Goal: Task Accomplishment & Management: Manage account settings

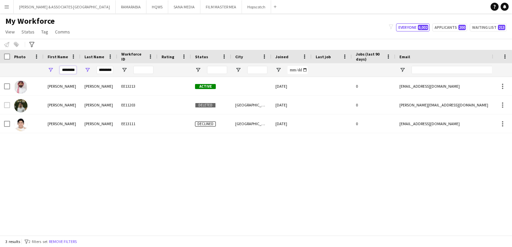
click at [69, 71] on input "********" at bounding box center [68, 70] width 17 height 8
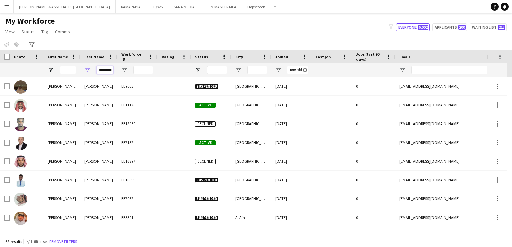
click at [107, 68] on input "********" at bounding box center [104, 70] width 17 height 8
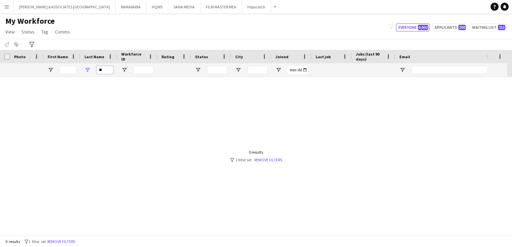
type input "*"
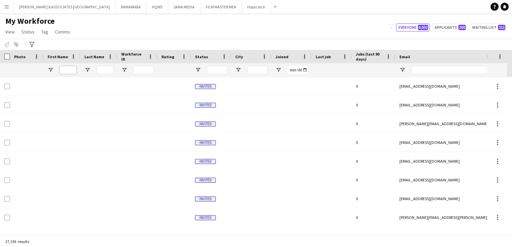
click at [65, 67] on input "First Name Filter Input" at bounding box center [68, 70] width 17 height 8
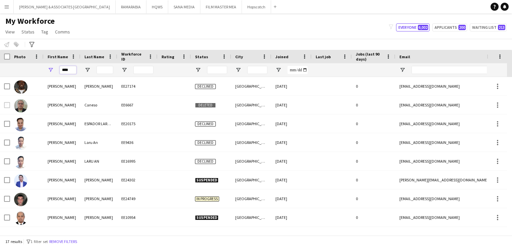
type input "****"
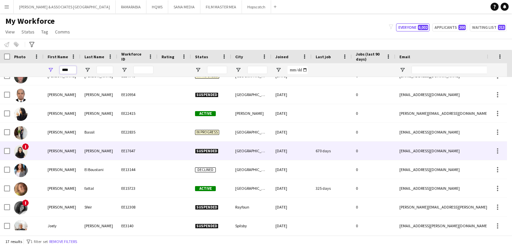
scroll to position [123, 0]
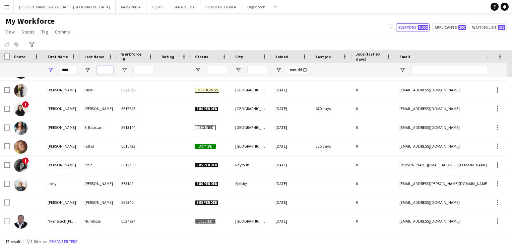
click at [106, 72] on input "Last Name Filter Input" at bounding box center [104, 70] width 17 height 8
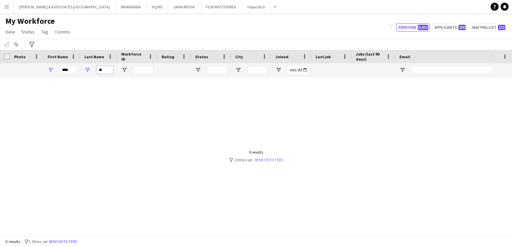
type input "**"
click at [278, 160] on link "Remove filters" at bounding box center [269, 159] width 28 height 5
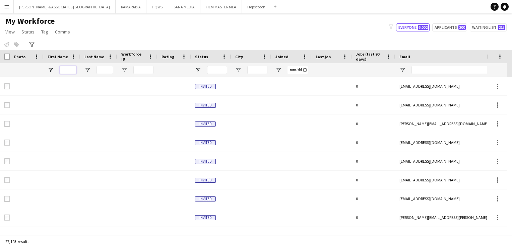
click at [70, 68] on input "First Name Filter Input" at bounding box center [68, 70] width 17 height 8
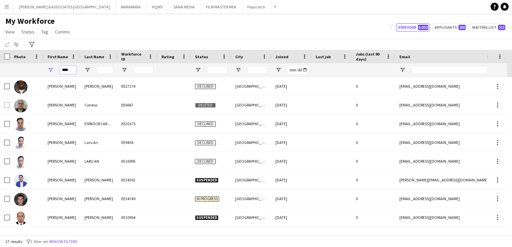
type input "****"
click at [9, 8] on app-icon "Menu" at bounding box center [6, 6] width 5 height 5
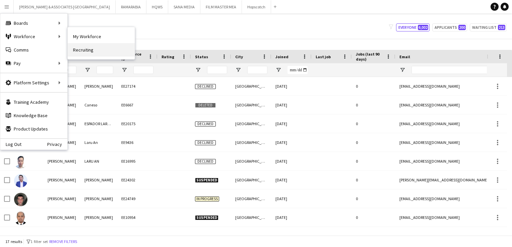
click at [106, 51] on link "Recruiting" at bounding box center [101, 49] width 67 height 13
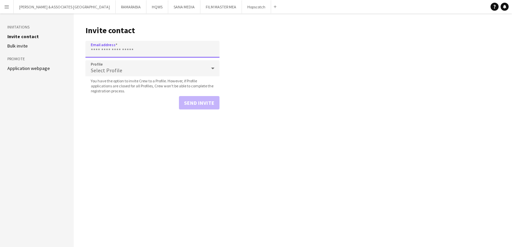
click at [152, 52] on input "Email address" at bounding box center [152, 49] width 134 height 17
paste input "**********"
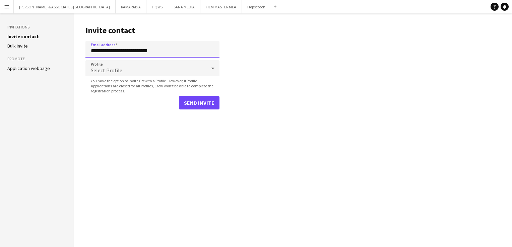
type input "**********"
click at [152, 67] on div "Select Profile" at bounding box center [145, 68] width 121 height 16
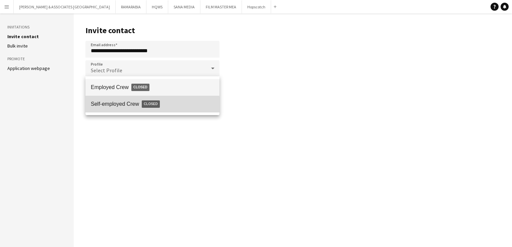
click at [106, 106] on span "Self-employed Crew Closed" at bounding box center [152, 103] width 123 height 15
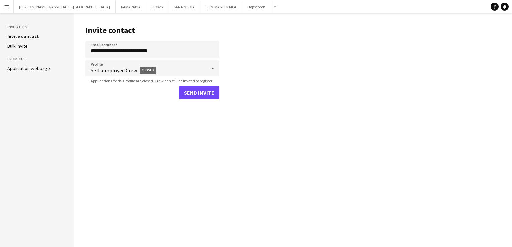
click at [208, 83] on form "**********" at bounding box center [152, 70] width 134 height 59
click at [201, 94] on button "Send invite" at bounding box center [199, 92] width 41 height 13
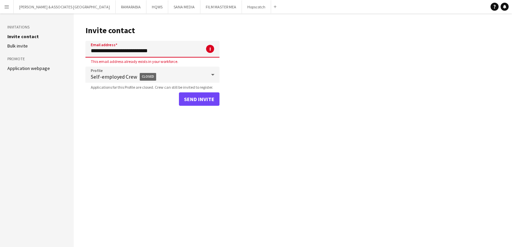
drag, startPoint x: 164, startPoint y: 53, endPoint x: 0, endPoint y: 41, distance: 164.8
click at [0, 41] on html "Menu Boards Boards Boards All jobs Status Workforce Workforce My Workforce Recr…" at bounding box center [256, 123] width 512 height 247
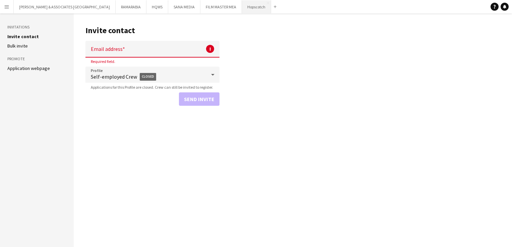
click at [242, 10] on button "Hopscotch Close" at bounding box center [256, 6] width 29 height 13
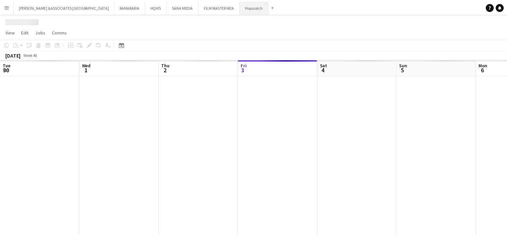
scroll to position [0, 160]
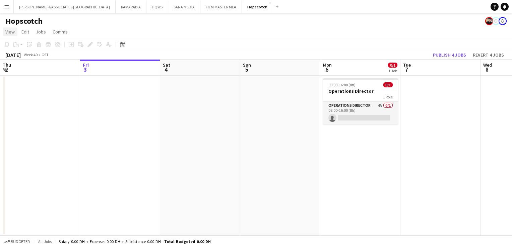
click at [13, 33] on span "View" at bounding box center [9, 32] width 9 height 6
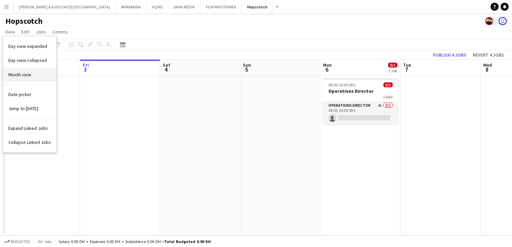
click at [30, 73] on span "Month view" at bounding box center [19, 75] width 23 height 6
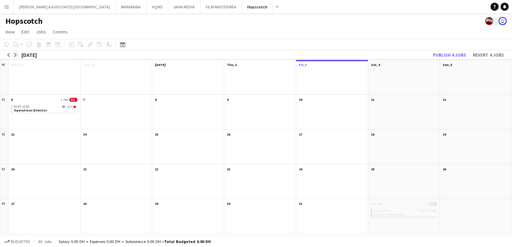
click at [14, 57] on button "arrow-right" at bounding box center [15, 55] width 7 height 7
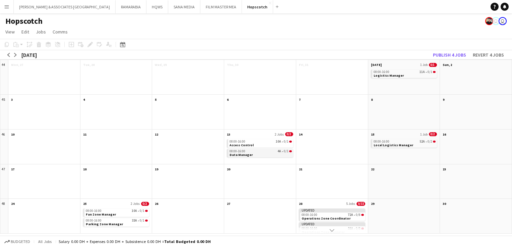
click at [272, 152] on div "08:00-16:00 4A • 0/1" at bounding box center [260, 151] width 62 height 3
click at [266, 133] on app-month-view-date-header "13 2 Jobs 0/2" at bounding box center [260, 134] width 72 height 8
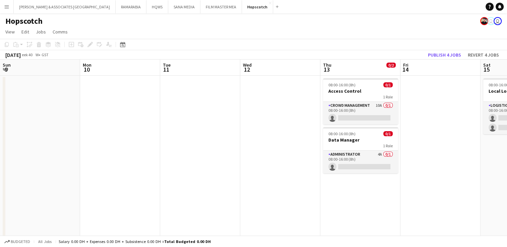
scroll to position [0, 230]
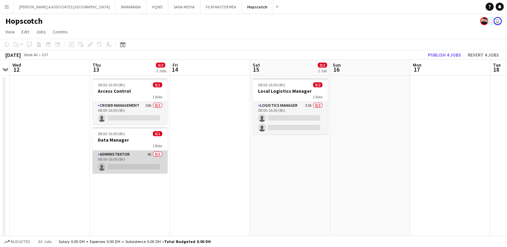
click at [119, 153] on app-card-role "Administrator 4A 0/1 08:00-16:00 (8h) single-neutral-actions" at bounding box center [129, 162] width 75 height 23
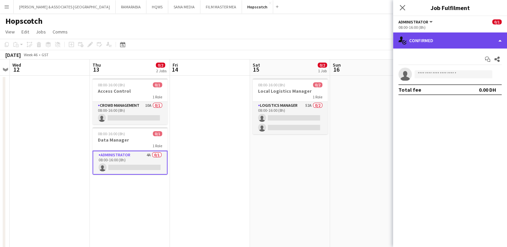
click at [426, 39] on div "single-neutral-actions-check-2 Confirmed" at bounding box center [450, 40] width 114 height 16
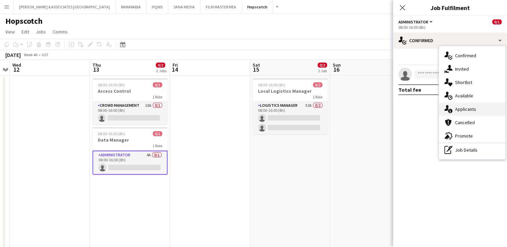
click at [474, 111] on span "Applicants" at bounding box center [465, 109] width 21 height 6
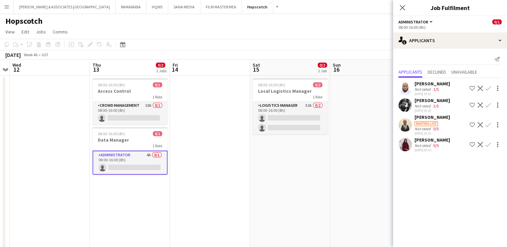
click at [424, 141] on div "[PERSON_NAME]" at bounding box center [431, 140] width 35 height 6
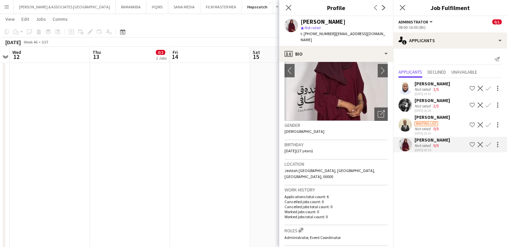
scroll to position [0, 0]
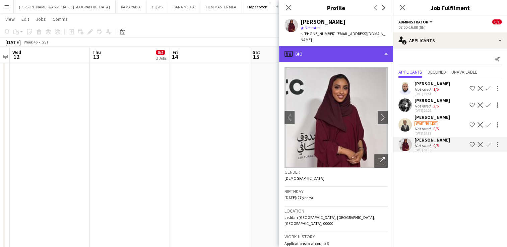
click at [329, 46] on div "profile Bio" at bounding box center [336, 54] width 114 height 16
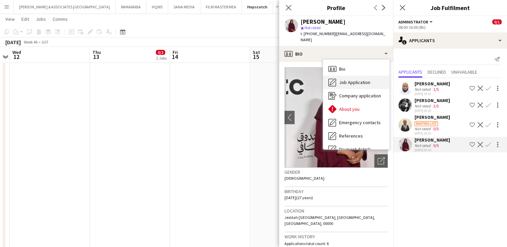
click at [357, 80] on div "Job Application Job Application" at bounding box center [356, 82] width 66 height 13
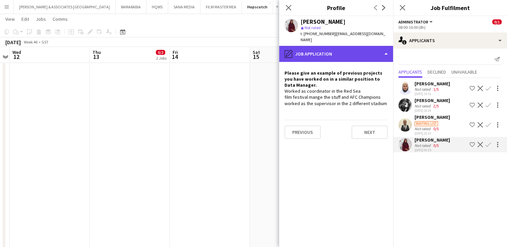
click at [307, 49] on div "pencil4 Job Application" at bounding box center [336, 54] width 114 height 16
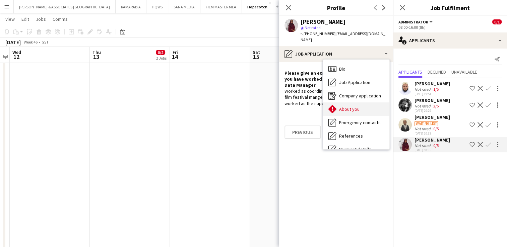
click at [365, 102] on div "About you About you" at bounding box center [356, 108] width 66 height 13
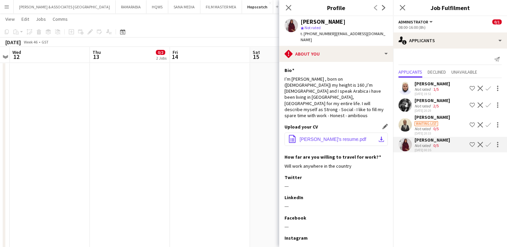
click at [331, 133] on button "office-file-sheet [PERSON_NAME]'s resume.pdf download-bottom" at bounding box center [335, 139] width 103 height 13
click at [434, 116] on div "[PERSON_NAME]" at bounding box center [431, 117] width 35 height 6
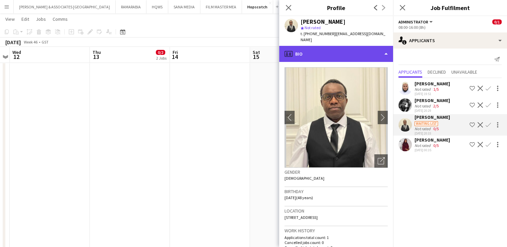
click at [327, 53] on div "profile Bio" at bounding box center [336, 54] width 114 height 16
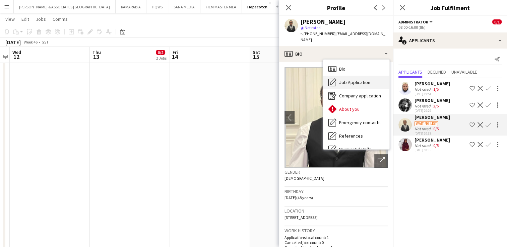
click at [360, 69] on div "Bio Bio" at bounding box center [356, 68] width 66 height 13
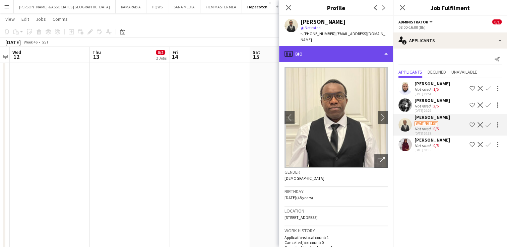
click at [333, 48] on div "profile Bio" at bounding box center [336, 54] width 114 height 16
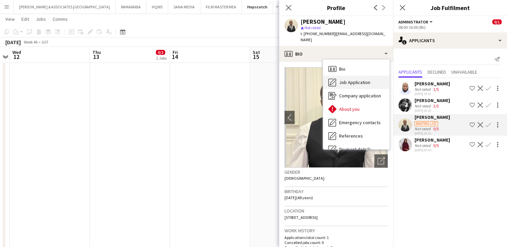
click at [356, 79] on span "Job Application" at bounding box center [354, 82] width 31 height 6
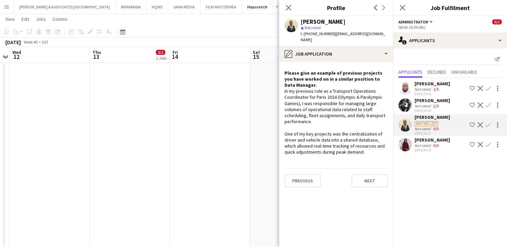
click at [445, 110] on div "[DATE] 20:29" at bounding box center [431, 110] width 35 height 4
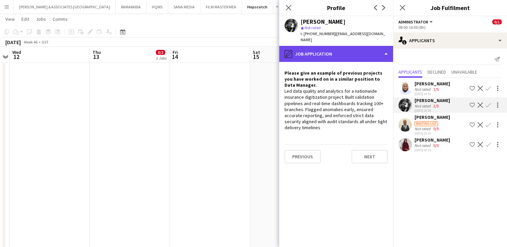
click at [330, 50] on div "pencil4 Job Application" at bounding box center [336, 54] width 114 height 16
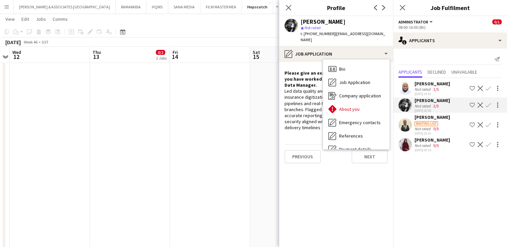
click at [340, 162] on app-crew-profile-role-application "Please give an example of previous projects you have worked on in a similar pos…" at bounding box center [336, 154] width 114 height 185
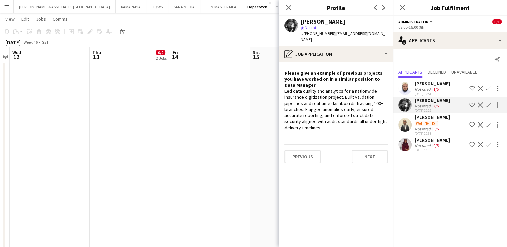
click at [429, 83] on div "[PERSON_NAME]" at bounding box center [431, 84] width 35 height 6
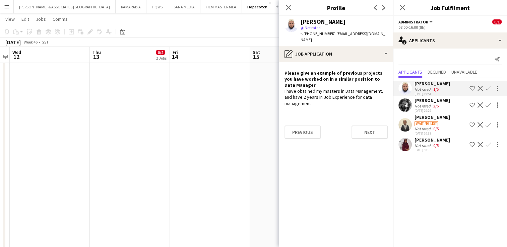
click at [433, 101] on div "[PERSON_NAME]" at bounding box center [431, 100] width 35 height 6
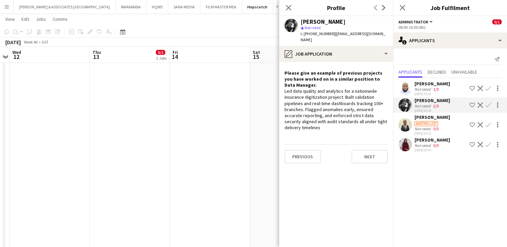
click at [472, 105] on app-icon "Shortlist crew" at bounding box center [471, 104] width 5 height 5
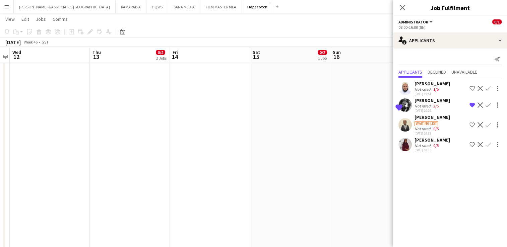
click at [445, 100] on div "[PERSON_NAME]" at bounding box center [431, 100] width 35 height 6
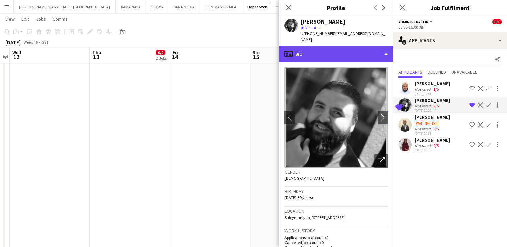
click at [344, 53] on div "profile Bio" at bounding box center [336, 54] width 114 height 16
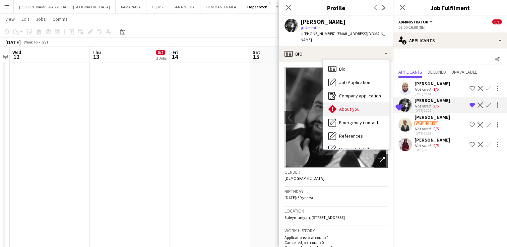
click at [347, 106] on div "About you About you" at bounding box center [356, 108] width 66 height 13
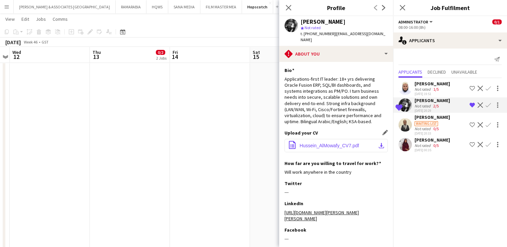
click at [326, 143] on button "office-file-sheet Hussein_AlMowafy_CV7.pdf download-bottom" at bounding box center [335, 145] width 103 height 13
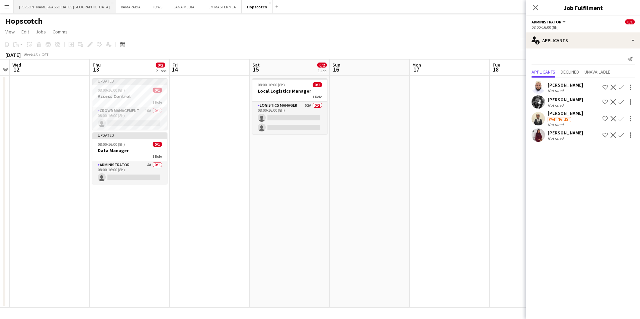
scroll to position [0, 230]
click at [140, 151] on h3 "Data Manager" at bounding box center [129, 151] width 75 height 6
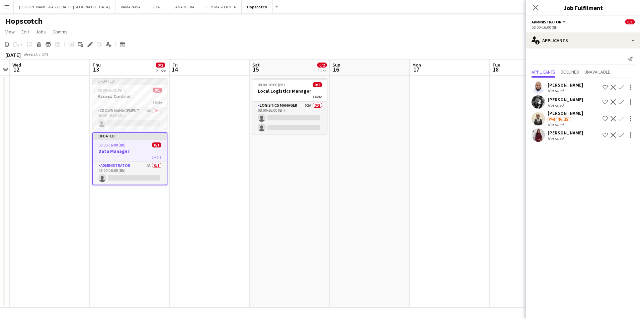
click at [511, 138] on div "[PERSON_NAME] Not rated Shortlist crew Decline Confirm" at bounding box center [583, 135] width 114 height 13
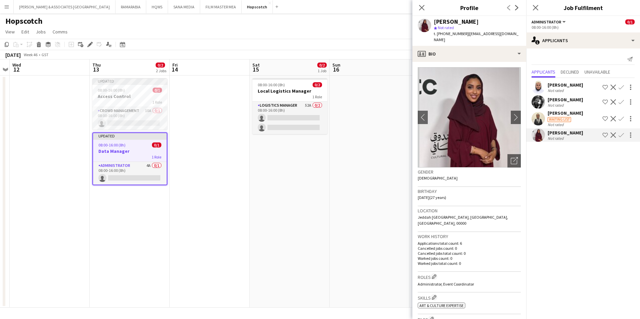
click at [511, 134] on app-icon "Shortlist crew" at bounding box center [605, 135] width 5 height 5
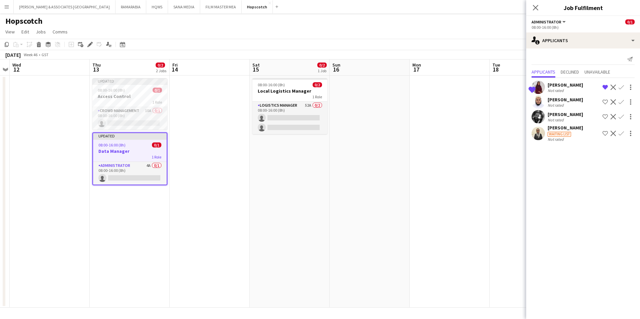
click at [511, 117] on app-icon "Shortlist crew" at bounding box center [605, 116] width 5 height 5
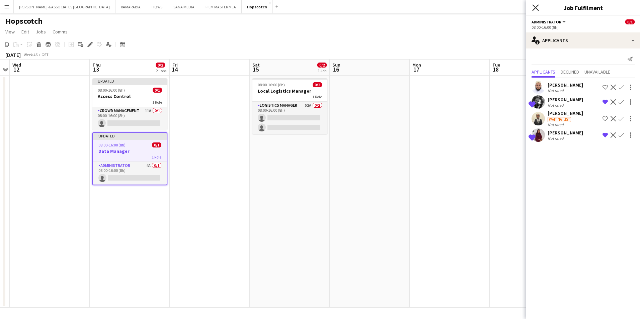
click at [511, 6] on icon at bounding box center [535, 7] width 6 height 6
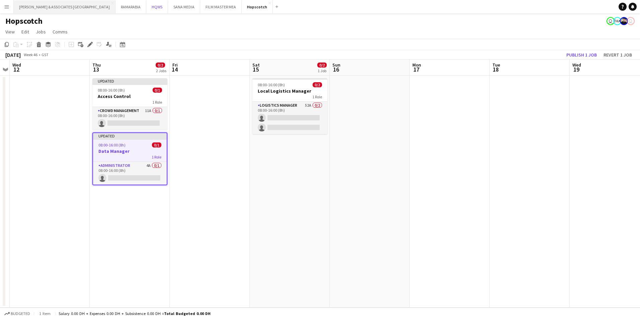
drag, startPoint x: 116, startPoint y: 5, endPoint x: 62, endPoint y: 2, distance: 53.4
click at [70, 3] on div "[PERSON_NAME] & ASSOCIATES UAE Close [GEOGRAPHIC_DATA] HQWS Close SANA MEDIA Cl…" at bounding box center [146, 6] width 267 height 13
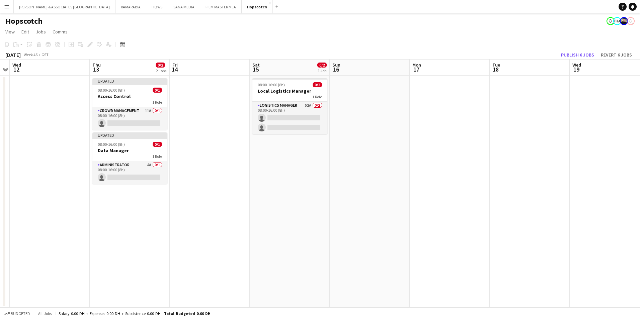
click at [6, 5] on app-icon "Menu" at bounding box center [6, 6] width 5 height 5
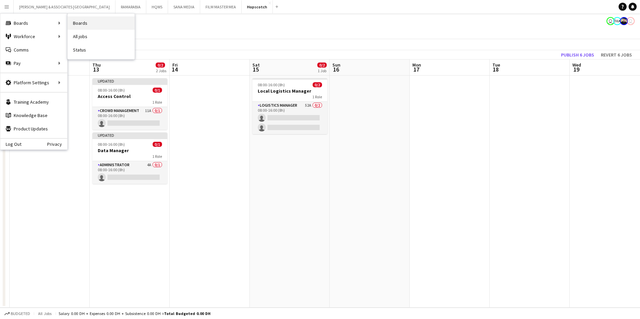
click at [96, 22] on link "Boards" at bounding box center [101, 22] width 67 height 13
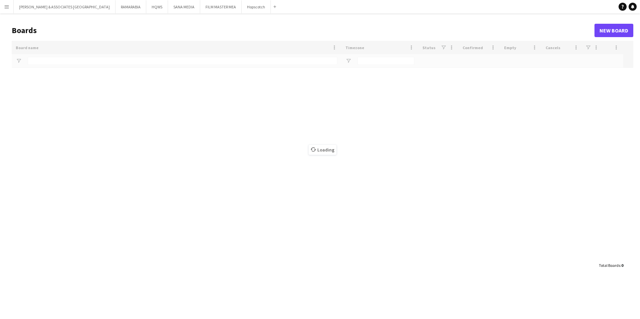
type input "****"
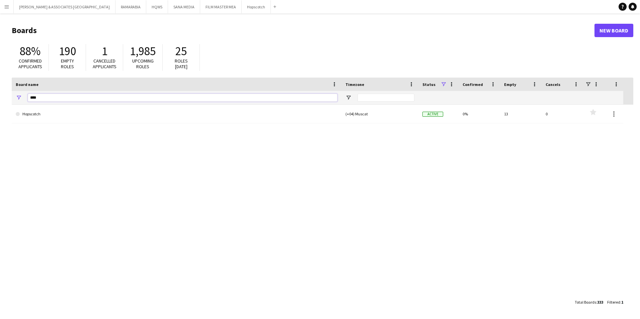
click at [47, 96] on input "****" at bounding box center [183, 98] width 310 height 8
drag, startPoint x: 44, startPoint y: 96, endPoint x: -21, endPoint y: 83, distance: 66.4
click at [0, 83] on html "Menu Boards Boards Boards All jobs Status Workforce Workforce My Workforce Recr…" at bounding box center [320, 159] width 640 height 319
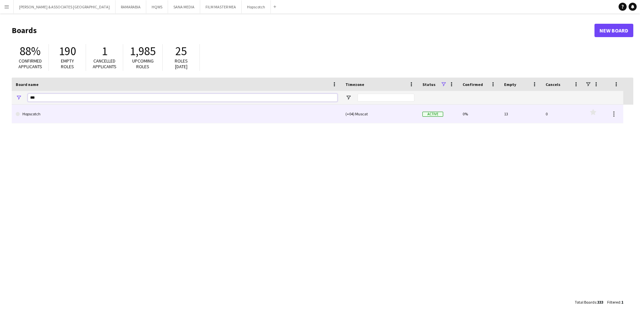
type input "***"
click at [56, 117] on link "Hopscotch" at bounding box center [177, 114] width 322 height 19
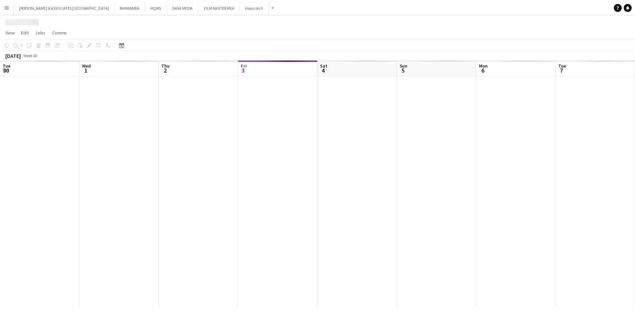
scroll to position [0, 160]
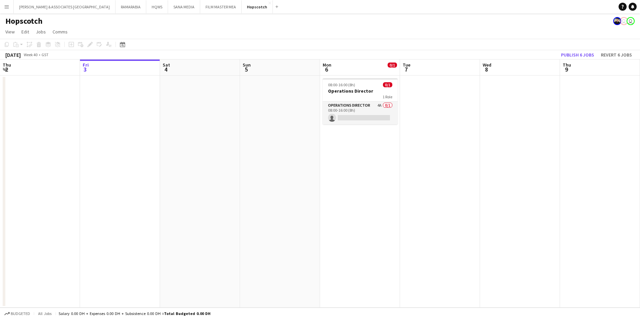
click at [7, 27] on app-page-menu "View Day view expanded Day view collapsed Month view Date picker Jump to [DATE]…" at bounding box center [320, 32] width 640 height 13
click at [8, 29] on span "View" at bounding box center [9, 32] width 9 height 6
click at [30, 74] on span "Month view" at bounding box center [19, 75] width 23 height 6
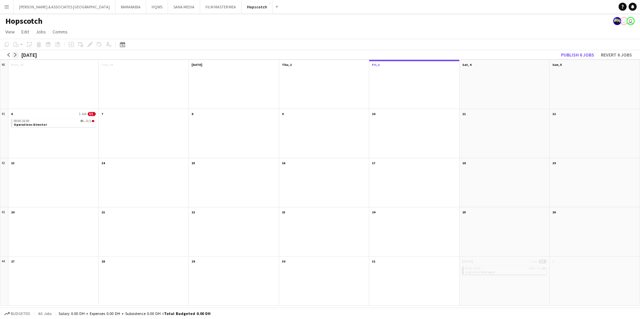
click at [17, 54] on app-icon "arrow-right" at bounding box center [15, 55] width 4 height 4
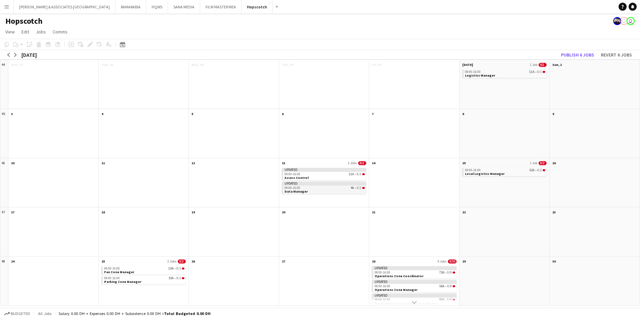
click at [310, 191] on app-month-view-job-card "Updated 08:00-16:00 4A • 0/1 Data Manager" at bounding box center [324, 188] width 85 height 12
click at [314, 160] on app-month-view-date-header "13 2 Jobs 0/2" at bounding box center [324, 162] width 90 height 8
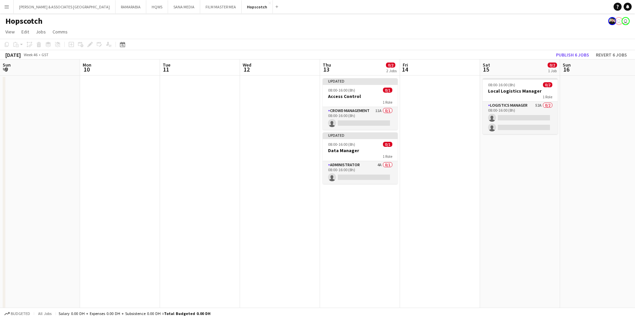
scroll to position [0, 230]
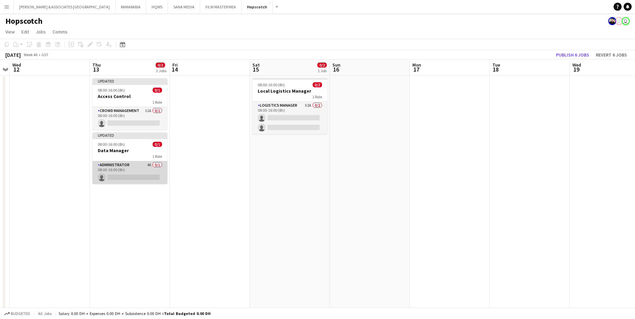
click at [118, 163] on app-card-role "Administrator 4A 0/1 08:00-16:00 (8h) single-neutral-actions" at bounding box center [129, 172] width 75 height 23
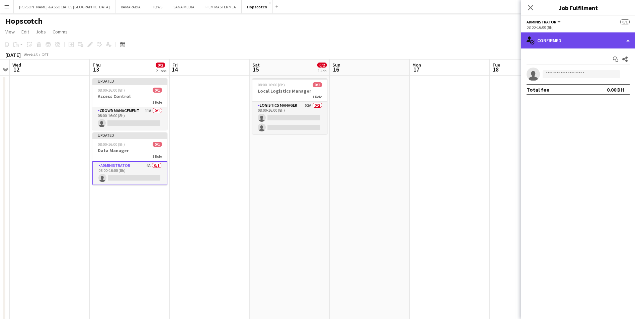
click at [511, 39] on div "single-neutral-actions-check-2 Confirmed" at bounding box center [578, 40] width 114 height 16
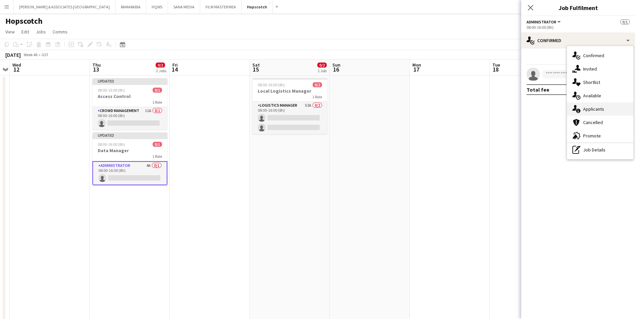
click at [511, 114] on div "single-neutral-actions-information Applicants" at bounding box center [600, 108] width 66 height 13
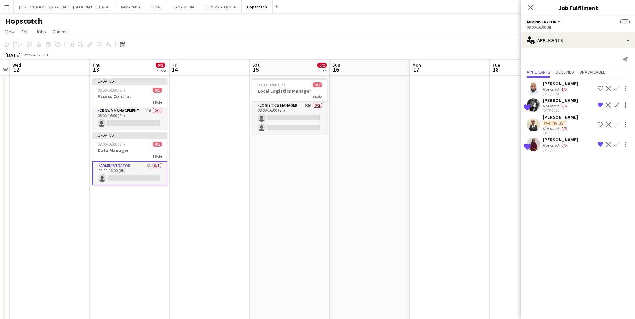
click at [511, 122] on div "Waiting list" at bounding box center [554, 123] width 23 height 5
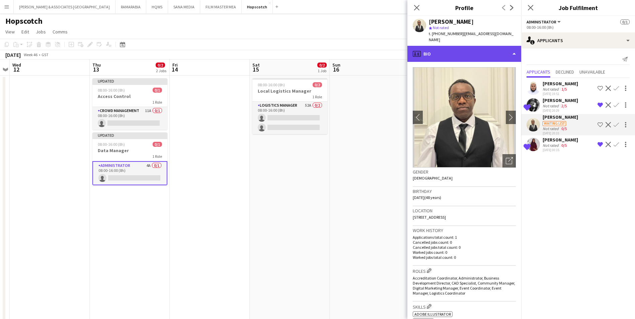
click at [474, 46] on div "profile Bio" at bounding box center [464, 54] width 114 height 16
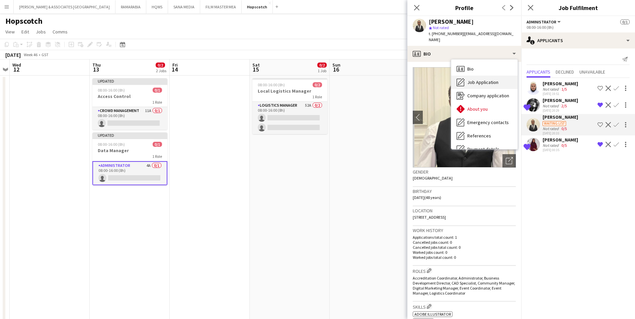
click at [483, 79] on span "Job Application" at bounding box center [482, 82] width 31 height 6
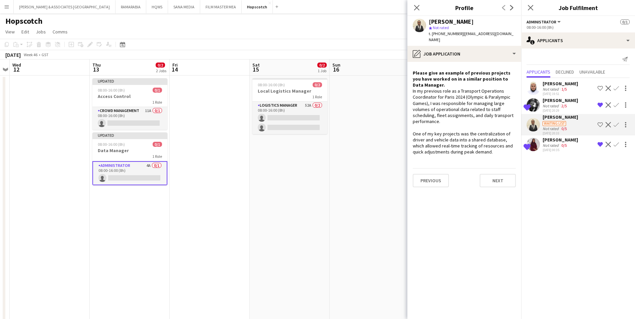
click at [511, 85] on div "[PERSON_NAME]" at bounding box center [560, 84] width 35 height 6
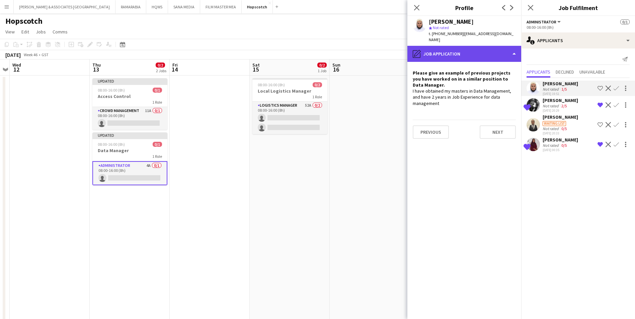
click at [442, 46] on div "pencil4 Job Application" at bounding box center [464, 54] width 114 height 16
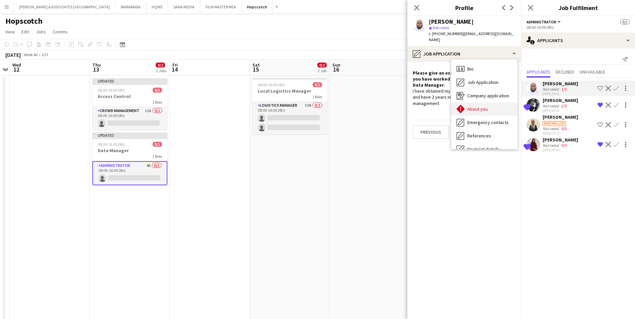
click at [474, 102] on div "About you About you" at bounding box center [484, 108] width 66 height 13
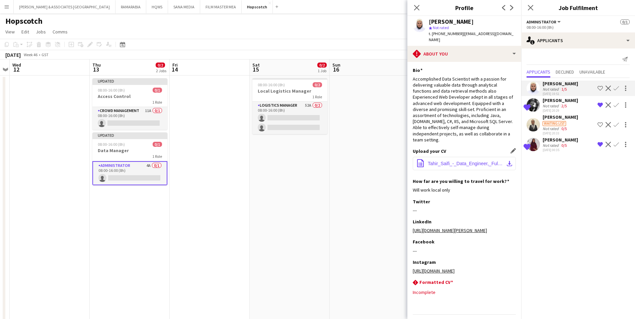
click at [458, 161] on span "Tahir_Saifi_-_Data_Engineer,_Full_Stack_Developer,_ (1).doc" at bounding box center [466, 163] width 76 height 5
click at [511, 166] on mat-expansion-panel "users2 Applicants Send notification Applicants Declined Unavailable [PERSON_NAM…" at bounding box center [578, 184] width 114 height 271
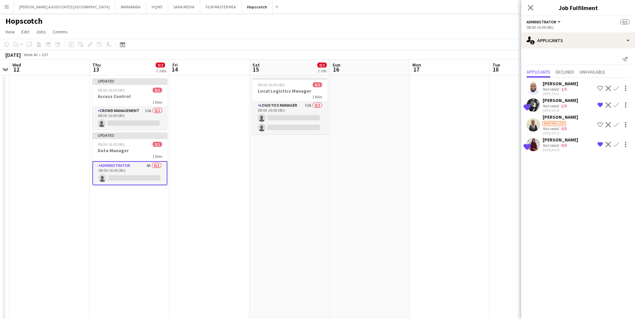
click at [511, 87] on div "Not rated" at bounding box center [551, 89] width 17 height 5
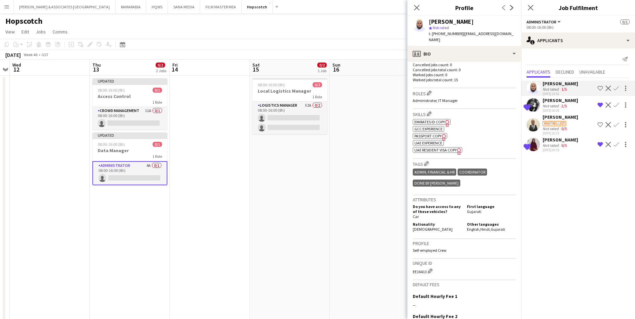
scroll to position [201, 0]
click at [511, 31] on app-options-switcher "Administrator All roles Administrator 0/1 08:00-16:00 (8h)" at bounding box center [578, 24] width 114 height 16
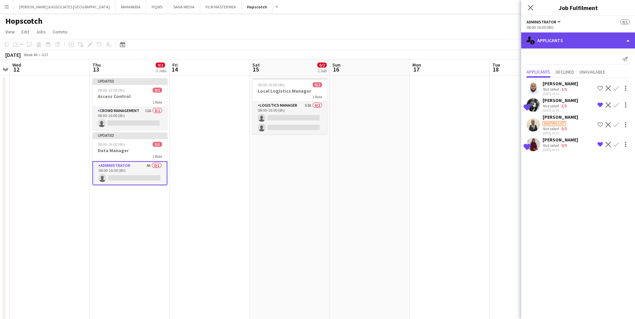
click at [511, 36] on div "single-neutral-actions-information Applicants" at bounding box center [578, 40] width 114 height 16
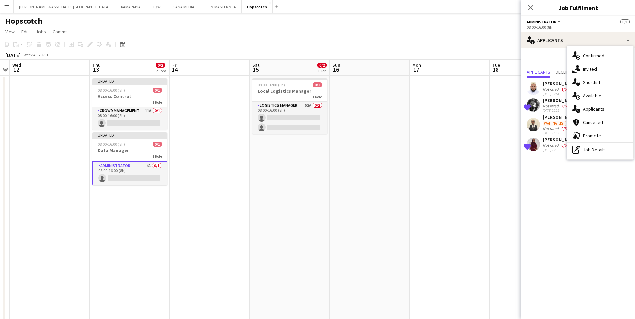
click at [511, 22] on span "Administrator" at bounding box center [542, 21] width 30 height 5
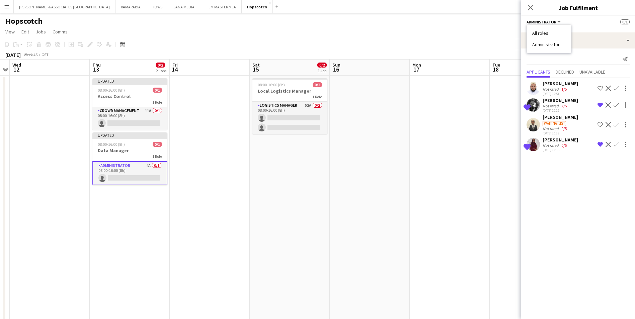
click at [511, 30] on li "All roles" at bounding box center [548, 33] width 33 height 6
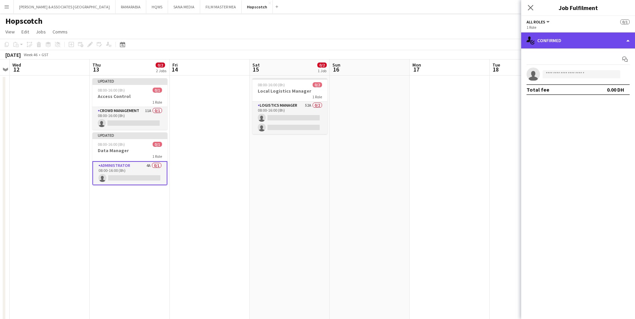
click at [511, 42] on div "single-neutral-actions-check-2 Confirmed" at bounding box center [578, 40] width 114 height 16
click at [511, 40] on div "single-neutral-actions-check-2 Confirmed" at bounding box center [578, 40] width 114 height 16
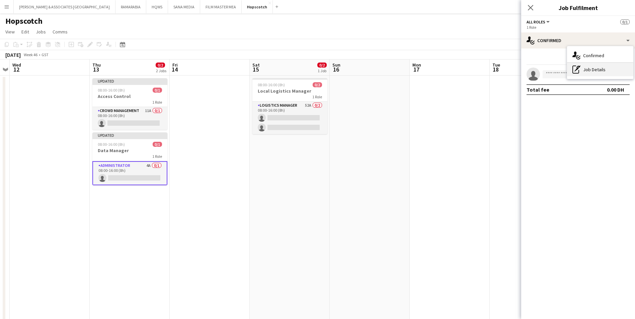
click at [511, 70] on div "pen-write Job Details" at bounding box center [600, 69] width 66 height 13
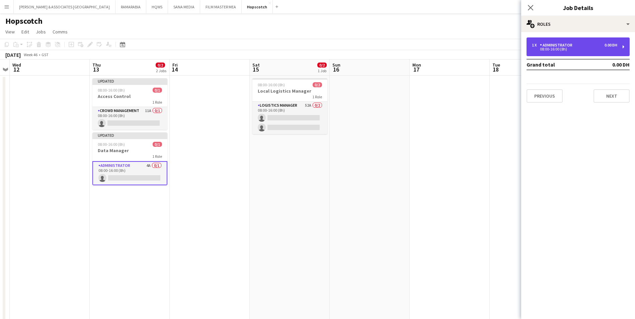
click at [511, 46] on div "1 x Administrator 0.00 DH" at bounding box center [574, 45] width 85 height 5
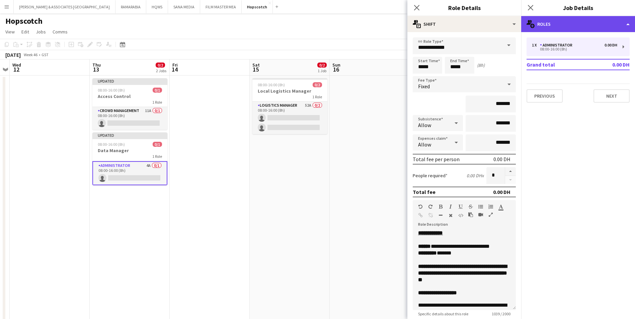
click at [511, 24] on div "multiple-users-add Roles" at bounding box center [578, 24] width 114 height 16
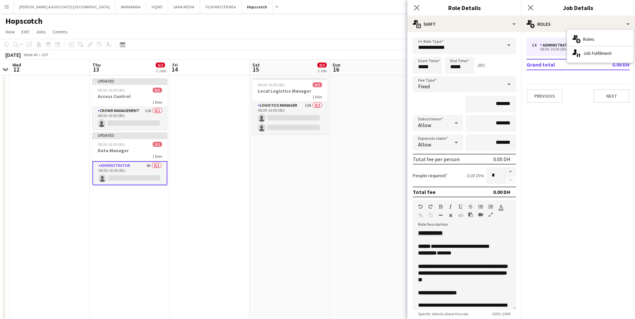
click at [511, 127] on mat-expansion-panel "pencil3 General details 1 x Administrator 0.00 DH 08:00-16:00 (8h) Grand total …" at bounding box center [578, 175] width 114 height 287
click at [419, 6] on icon at bounding box center [416, 7] width 6 height 6
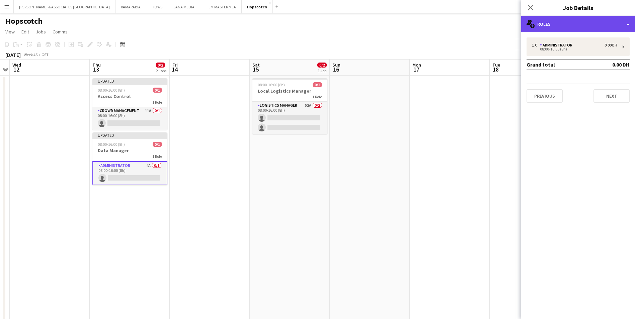
click at [511, 27] on div "multiple-users-add Roles" at bounding box center [578, 24] width 114 height 16
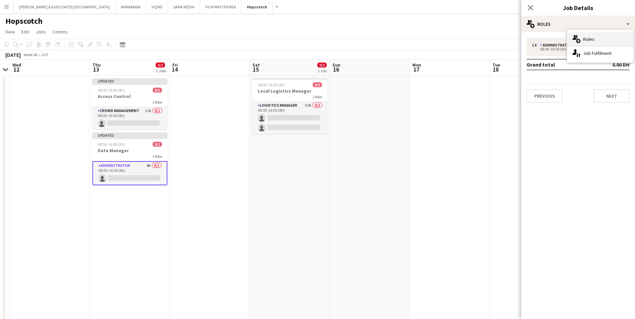
click at [511, 40] on span "Roles" at bounding box center [588, 39] width 11 height 6
click at [511, 7] on icon at bounding box center [530, 7] width 6 height 6
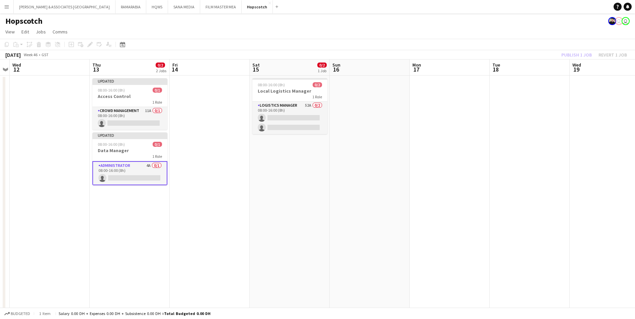
click at [106, 165] on app-card-role "Administrator 4A 0/1 08:00-16:00 (8h) single-neutral-actions" at bounding box center [129, 173] width 75 height 24
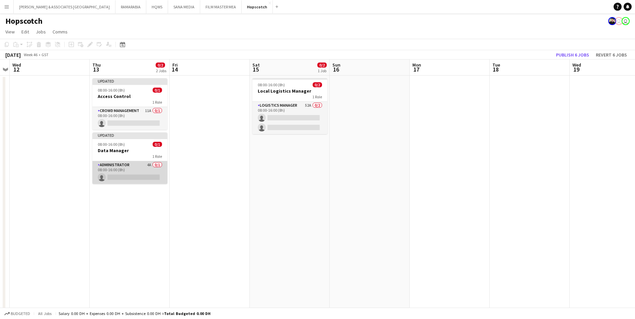
click at [113, 164] on app-card-role "Administrator 4A 0/1 08:00-16:00 (8h) single-neutral-actions" at bounding box center [129, 172] width 75 height 23
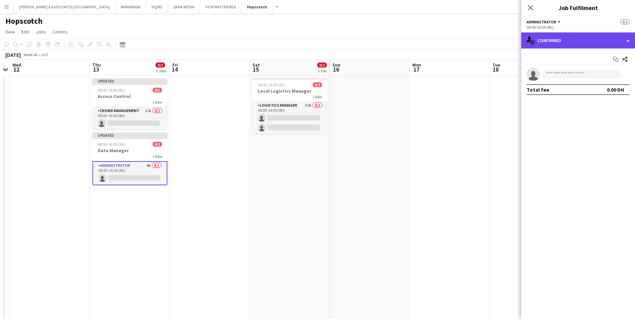
click at [511, 40] on div "single-neutral-actions-check-2 Confirmed" at bounding box center [578, 40] width 114 height 16
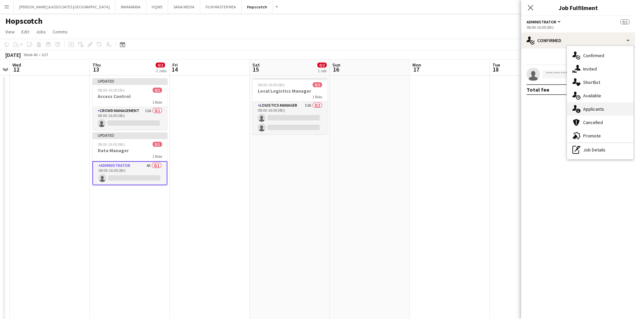
click at [511, 110] on div "single-neutral-actions-information Applicants" at bounding box center [600, 108] width 66 height 13
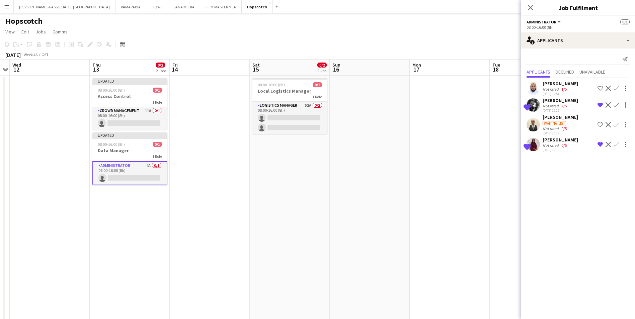
click at [511, 84] on div "[PERSON_NAME]" at bounding box center [560, 84] width 35 height 6
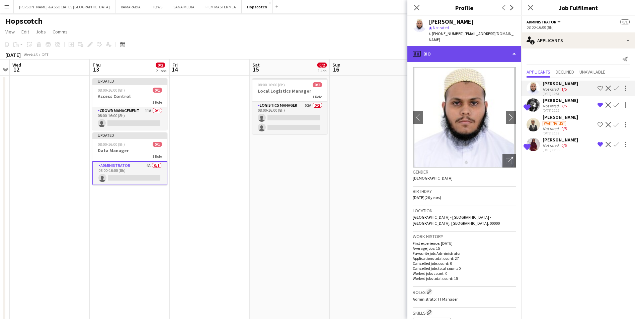
click at [467, 46] on div "profile Bio" at bounding box center [464, 54] width 114 height 16
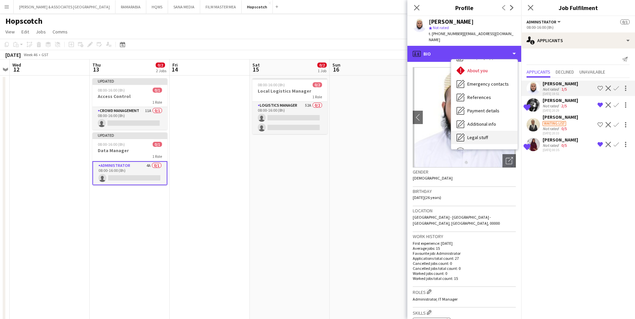
scroll to position [63, 0]
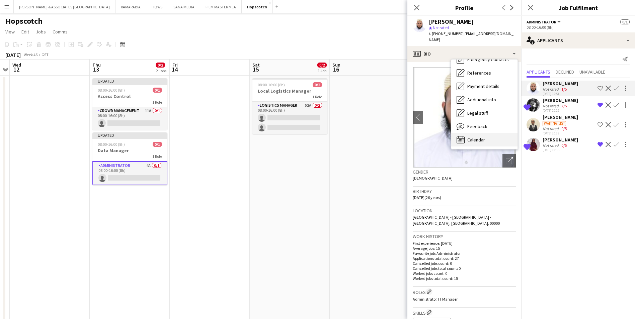
click at [482, 137] on span "Calendar" at bounding box center [476, 140] width 18 height 6
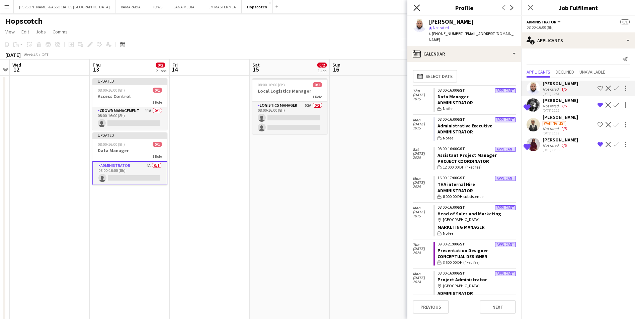
click at [414, 7] on icon "Close pop-in" at bounding box center [416, 7] width 6 height 6
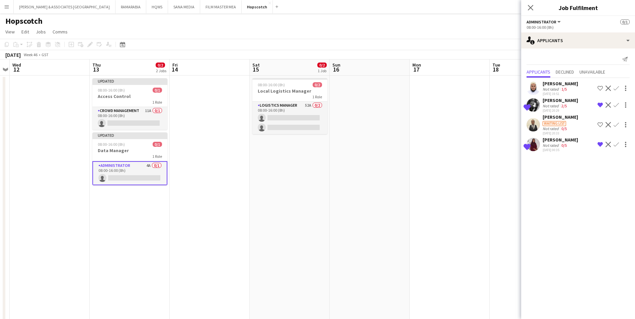
click at [511, 85] on div "[PERSON_NAME]" at bounding box center [560, 84] width 35 height 6
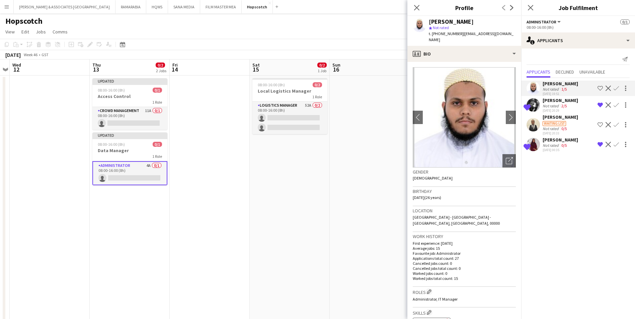
click at [511, 87] on app-icon "Decline" at bounding box center [608, 88] width 5 height 5
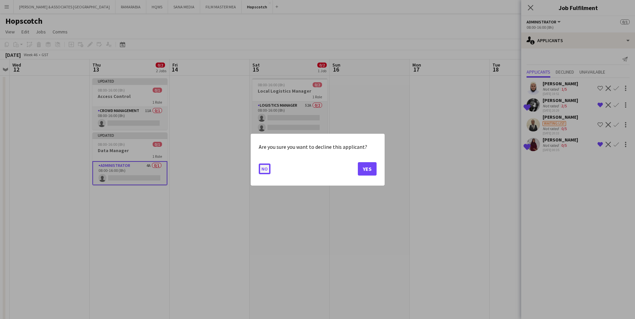
click at [267, 167] on button "No" at bounding box center [265, 168] width 12 height 11
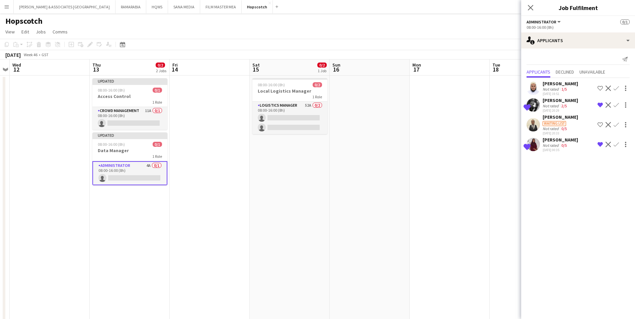
click at [511, 174] on mat-expansion-panel "users2 Applicants Send notification Applicants Declined Unavailable [PERSON_NAM…" at bounding box center [578, 184] width 114 height 271
click at [511, 5] on icon "Close pop-in" at bounding box center [530, 7] width 6 height 6
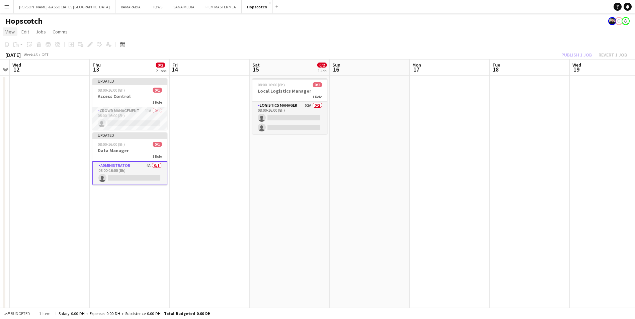
click at [9, 28] on link "View" at bounding box center [10, 31] width 15 height 9
click at [30, 78] on link "Month view" at bounding box center [29, 75] width 53 height 14
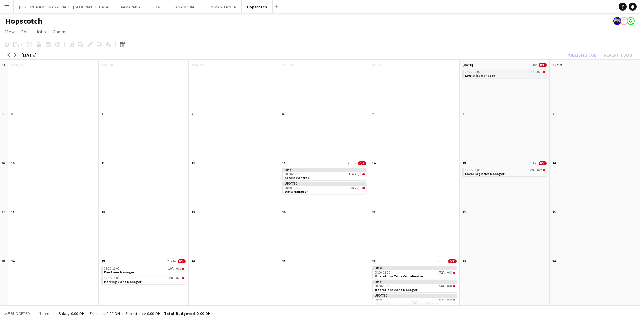
click at [509, 78] on app-month-view-job-card "08:00-16:00 11A • 0/1 Logistics Manager" at bounding box center [504, 74] width 85 height 8
click at [506, 64] on app-month-view-date-header "[DATE] 1 Job 0/1" at bounding box center [505, 64] width 90 height 8
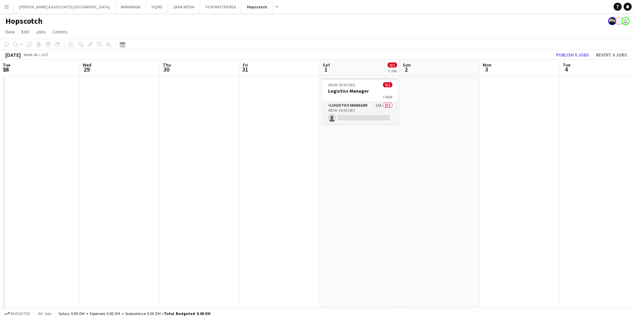
scroll to position [0, 230]
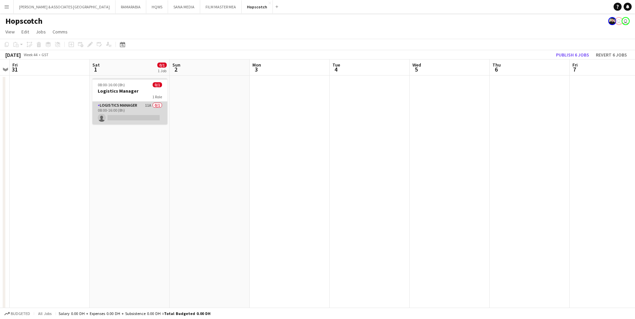
click at [133, 103] on app-card-role "Logistics Manager 11A 0/1 08:00-16:00 (8h) single-neutral-actions" at bounding box center [129, 113] width 75 height 23
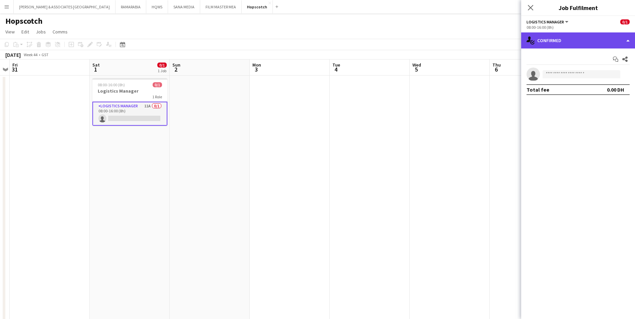
click at [511, 32] on div "single-neutral-actions-check-2 Confirmed" at bounding box center [578, 40] width 114 height 16
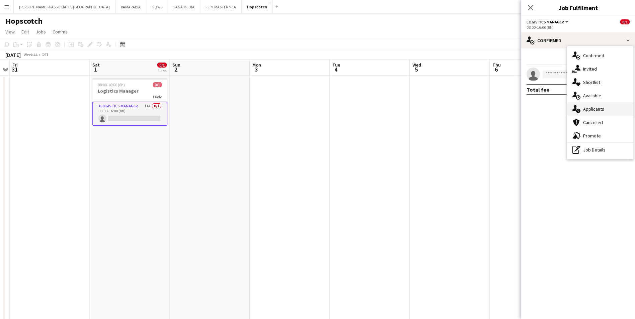
click at [511, 113] on div "single-neutral-actions-information Applicants" at bounding box center [600, 108] width 66 height 13
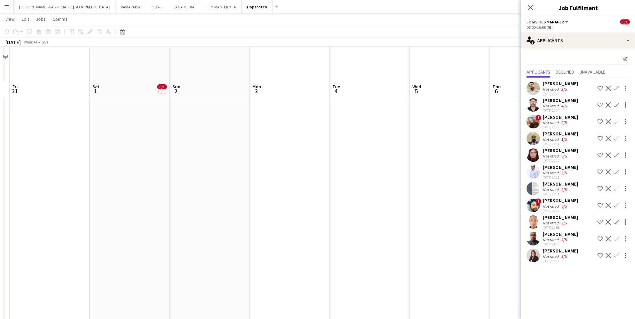
scroll to position [134, 0]
click at [511, 219] on div "[PERSON_NAME]" at bounding box center [560, 218] width 35 height 6
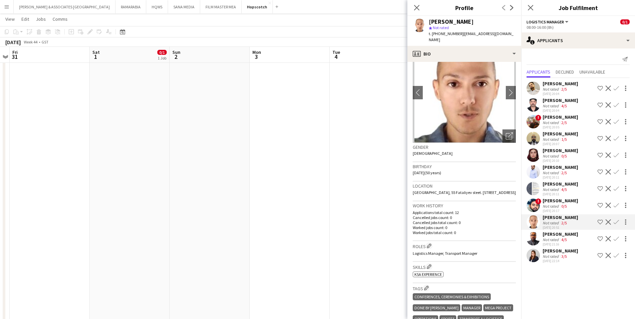
scroll to position [0, 0]
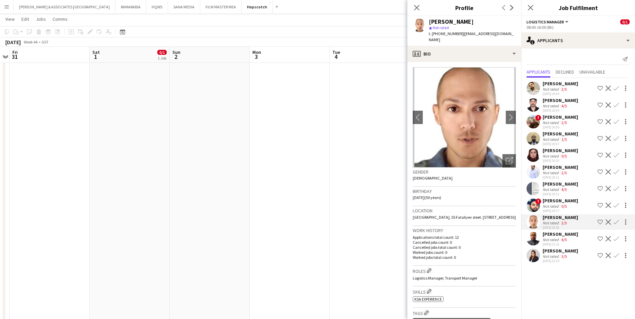
click at [511, 86] on div "[PERSON_NAME]" at bounding box center [560, 84] width 35 height 6
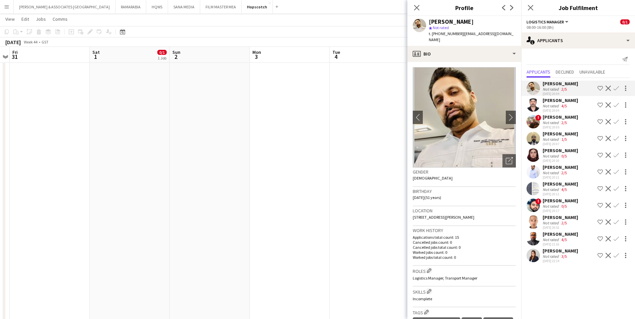
click at [511, 99] on div "[PERSON_NAME]" at bounding box center [560, 100] width 35 height 6
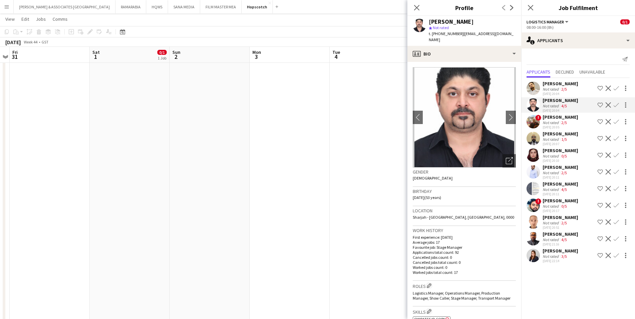
click at [511, 116] on div "[PERSON_NAME]" at bounding box center [560, 117] width 35 height 6
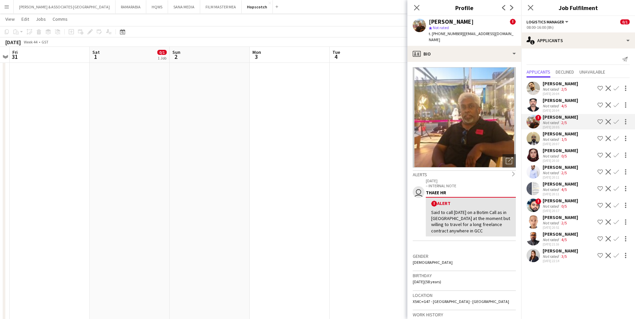
click at [511, 135] on div "[PERSON_NAME]" at bounding box center [560, 134] width 35 height 6
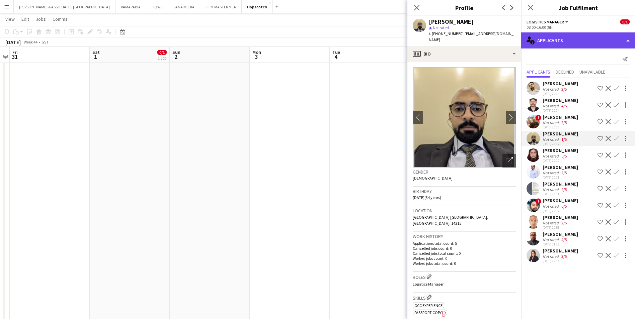
click at [511, 41] on div "single-neutral-actions-information Applicants" at bounding box center [578, 40] width 114 height 16
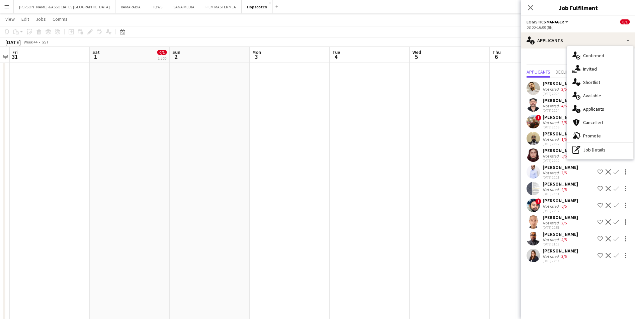
click at [511, 135] on div "[PERSON_NAME]" at bounding box center [560, 134] width 35 height 6
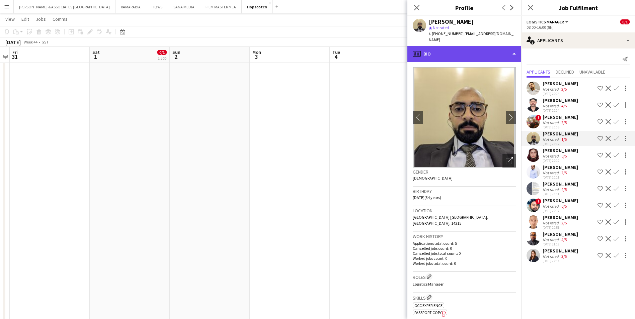
click at [441, 48] on div "profile Bio" at bounding box center [464, 54] width 114 height 16
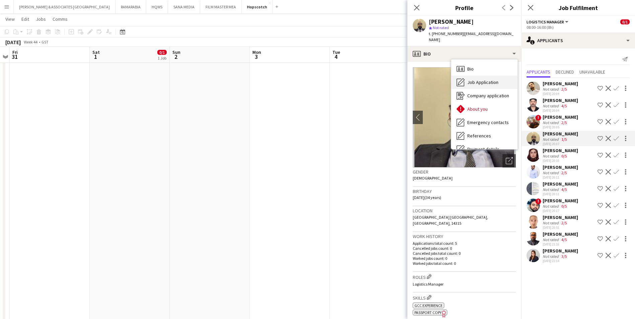
click at [457, 78] on icon "Job Application" at bounding box center [461, 82] width 8 height 8
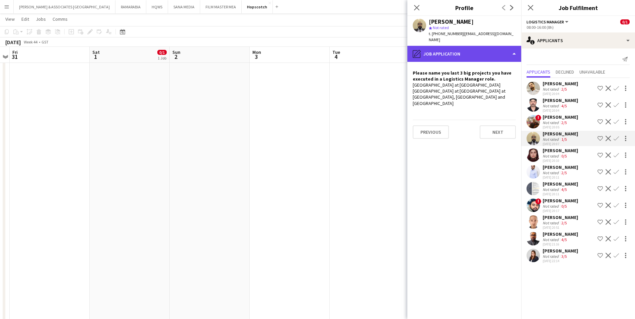
click at [478, 46] on div "pencil4 Job Application" at bounding box center [464, 54] width 114 height 16
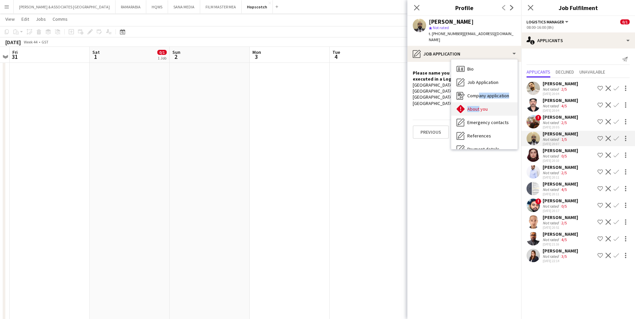
drag, startPoint x: 478, startPoint y: 84, endPoint x: 477, endPoint y: 106, distance: 22.1
click at [477, 106] on div "Bio Bio Job Application Job Application Company application Company application…" at bounding box center [484, 105] width 66 height 90
drag, startPoint x: 477, startPoint y: 106, endPoint x: 484, endPoint y: 102, distance: 8.4
click at [484, 106] on span "About you" at bounding box center [477, 109] width 20 height 6
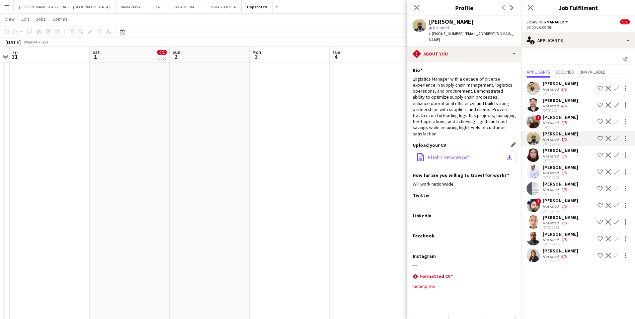
click at [455, 155] on span "ElTahir Resume.pdf" at bounding box center [448, 157] width 41 height 5
click at [511, 140] on app-icon "Shortlist crew" at bounding box center [600, 138] width 5 height 5
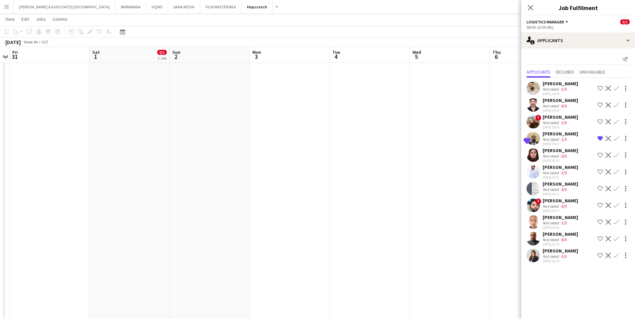
click at [511, 151] on div "[PERSON_NAME]" at bounding box center [560, 151] width 35 height 6
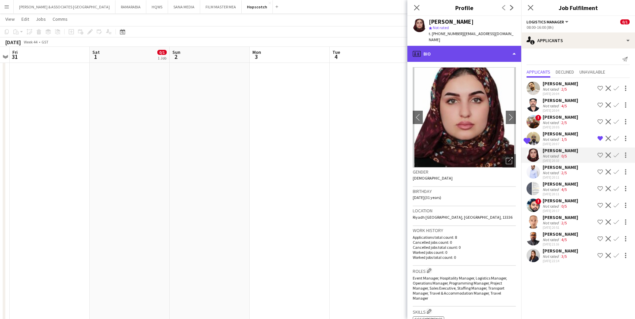
click at [439, 47] on div "profile Bio" at bounding box center [464, 54] width 114 height 16
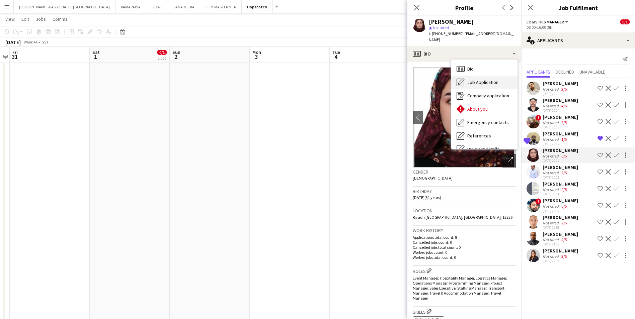
click at [484, 79] on span "Job Application" at bounding box center [482, 82] width 31 height 6
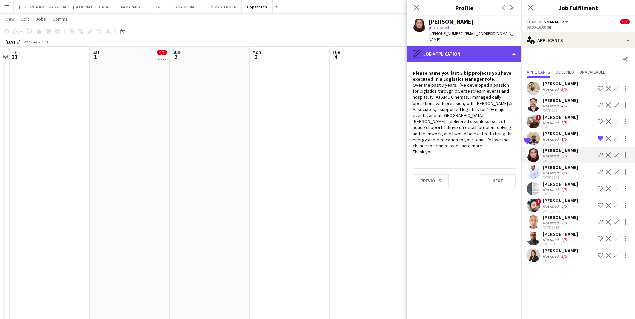
click at [455, 46] on div "pencil4 Job Application" at bounding box center [464, 54] width 114 height 16
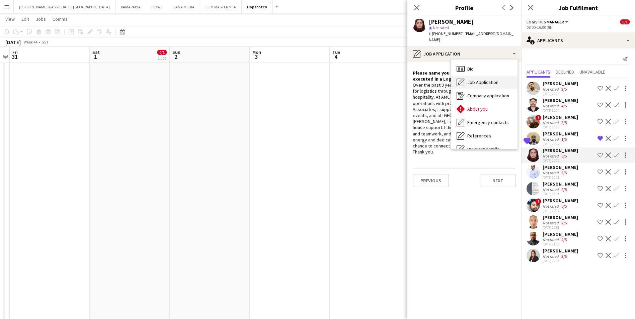
click at [473, 79] on span "Job Application" at bounding box center [482, 82] width 31 height 6
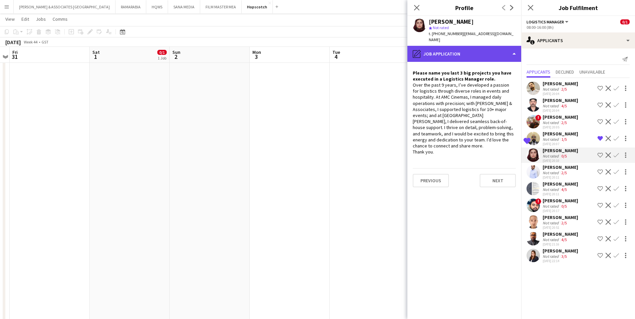
click at [468, 47] on div "pencil4 Job Application" at bounding box center [464, 54] width 114 height 16
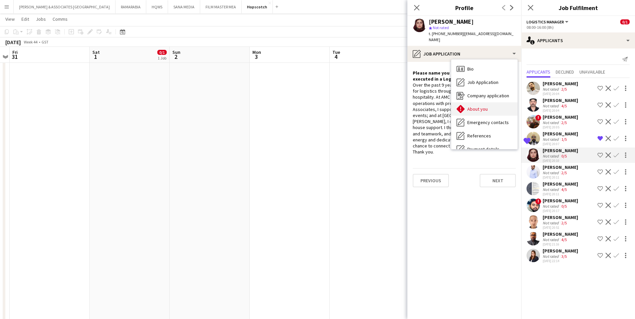
click at [477, 106] on span "About you" at bounding box center [477, 109] width 20 height 6
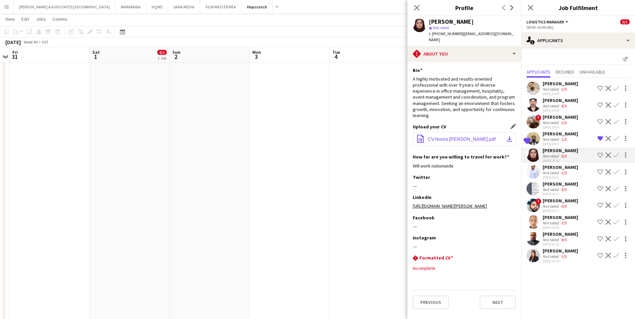
click at [487, 136] on button "office-file-sheet CV.Noura.[PERSON_NAME].pdf download-bottom" at bounding box center [464, 139] width 103 height 13
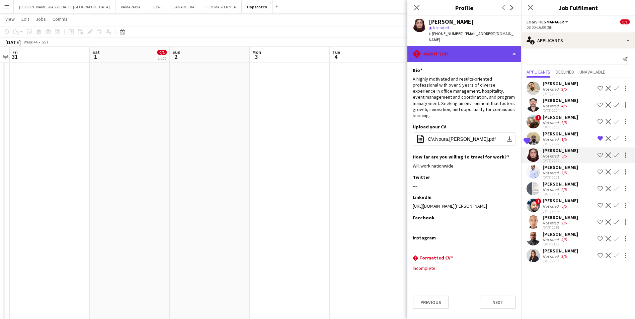
click at [448, 46] on div "rhombus-alert About you" at bounding box center [464, 54] width 114 height 16
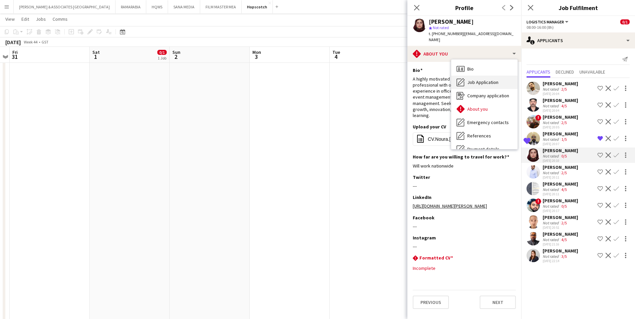
click at [485, 76] on div "Job Application Job Application" at bounding box center [484, 82] width 66 height 13
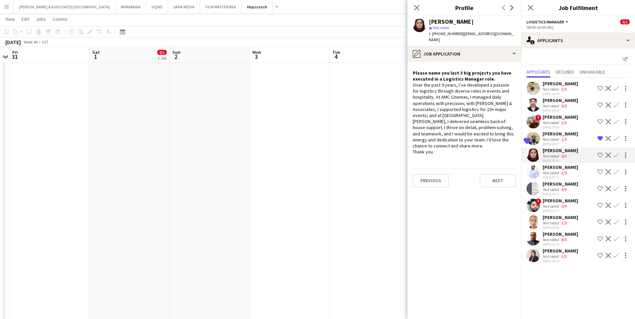
click at [511, 169] on div "[PERSON_NAME]" at bounding box center [560, 167] width 35 height 6
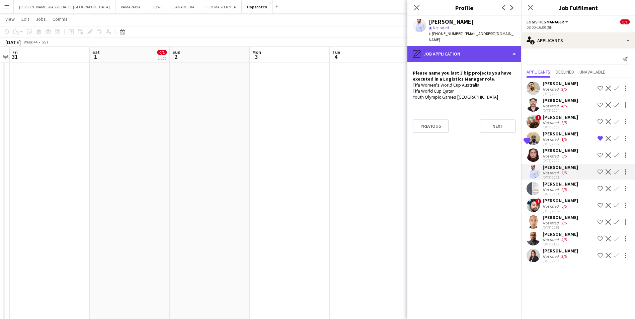
click at [443, 51] on div "pencil4 Job Application" at bounding box center [464, 54] width 114 height 16
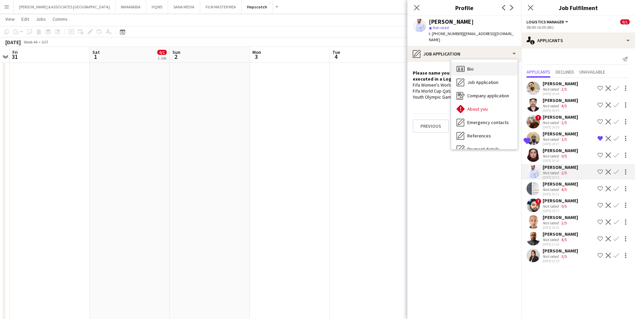
click at [468, 66] on span "Bio" at bounding box center [470, 69] width 6 height 6
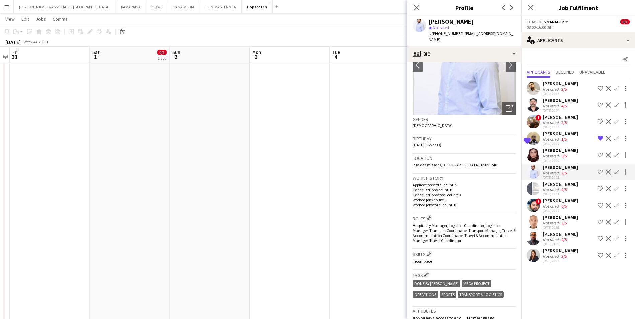
scroll to position [33, 0]
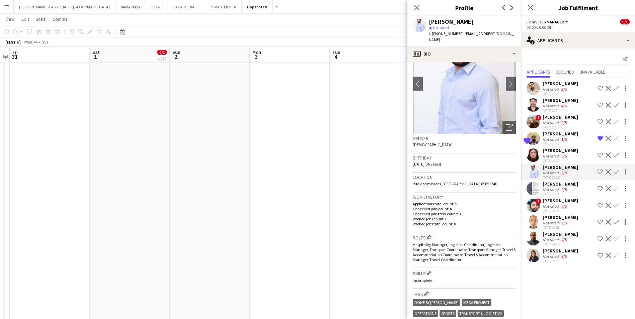
click at [511, 184] on div "[PERSON_NAME]" at bounding box center [560, 184] width 35 height 6
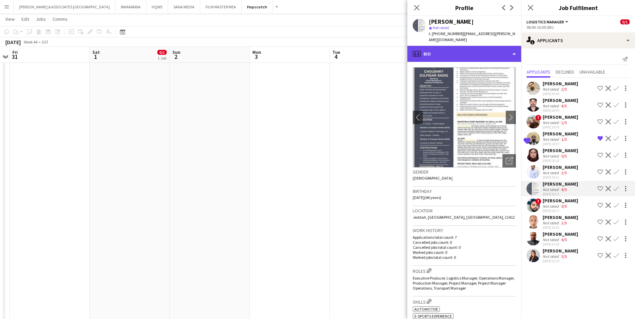
click at [450, 51] on div "profile Bio" at bounding box center [464, 54] width 114 height 16
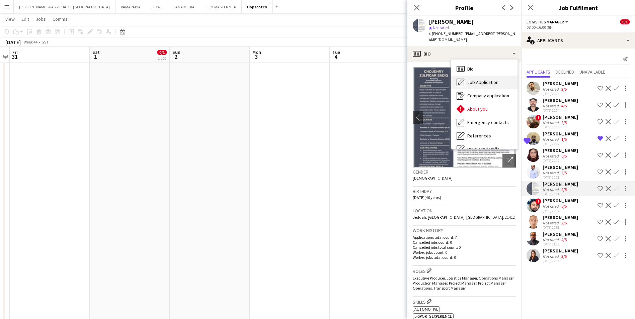
click at [474, 81] on div "Job Application Job Application" at bounding box center [484, 82] width 66 height 13
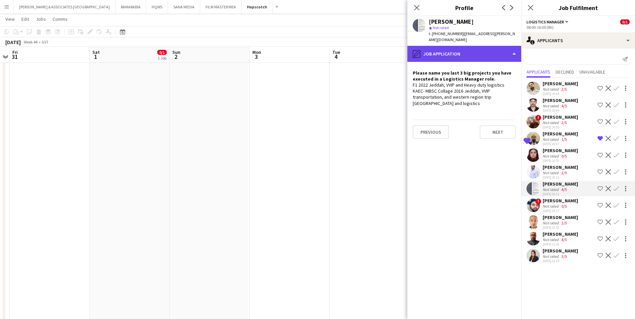
click at [427, 51] on div "pencil4 Job Application" at bounding box center [464, 54] width 114 height 16
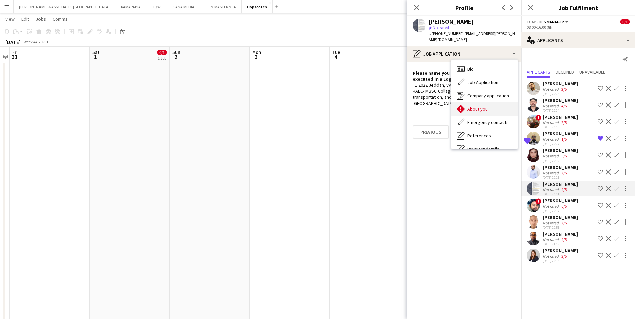
click at [478, 106] on span "About you" at bounding box center [477, 109] width 20 height 6
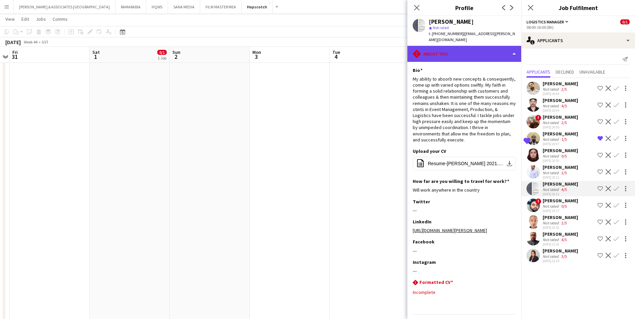
click at [448, 51] on div "rhombus-alert About you" at bounding box center [464, 54] width 114 height 16
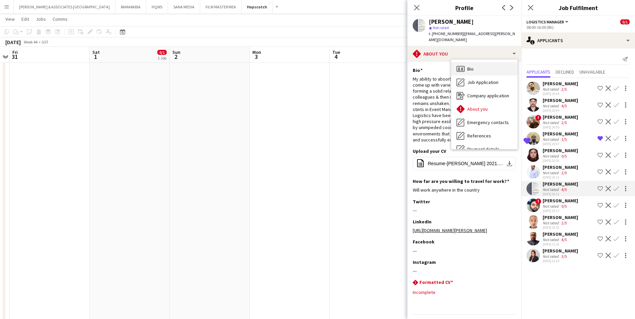
click at [471, 66] on span "Bio" at bounding box center [470, 69] width 6 height 6
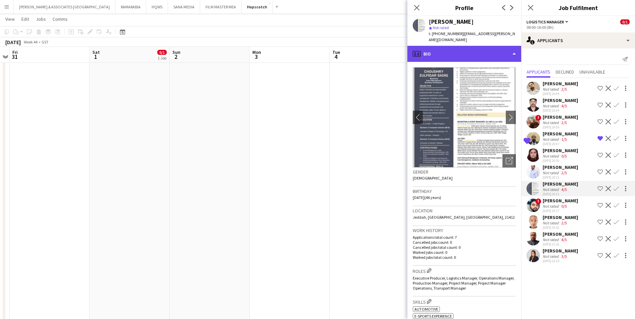
click at [492, 50] on div "profile Bio" at bounding box center [464, 54] width 114 height 16
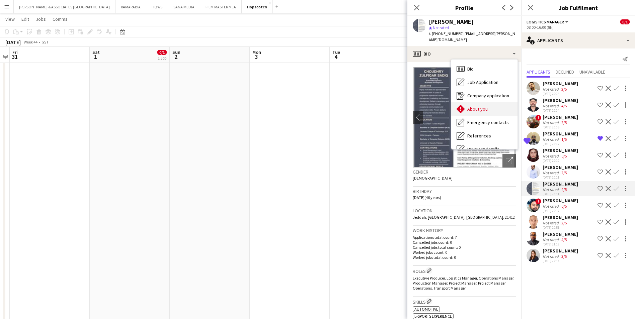
click at [491, 102] on div "About you About you" at bounding box center [484, 108] width 66 height 13
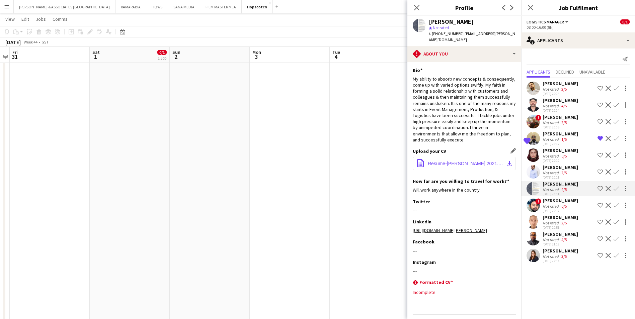
click at [456, 161] on button "office-file-sheet Resume-[PERSON_NAME] 2021.pdf download-bottom" at bounding box center [464, 163] width 103 height 13
click at [511, 199] on div "[PERSON_NAME]" at bounding box center [560, 201] width 35 height 6
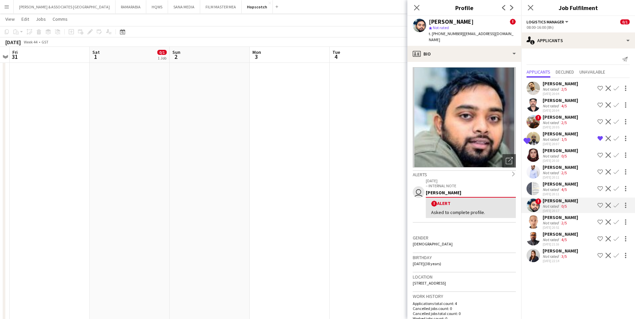
click at [511, 221] on div "Not rated" at bounding box center [551, 223] width 17 height 5
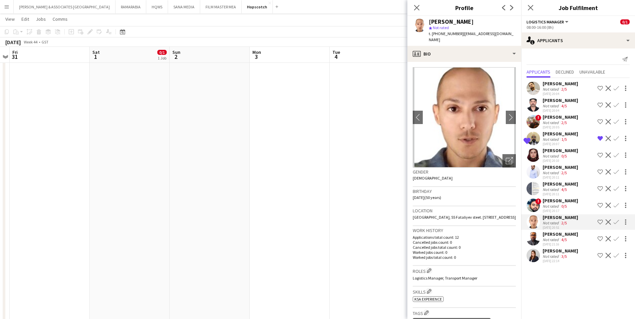
click at [511, 237] on div "[PERSON_NAME]" at bounding box center [560, 234] width 35 height 6
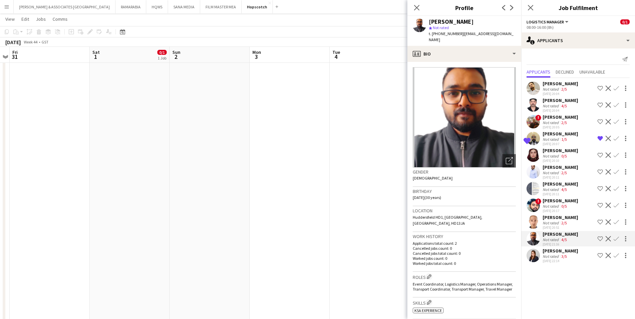
click at [511, 247] on div "[PERSON_NAME]" at bounding box center [560, 251] width 35 height 6
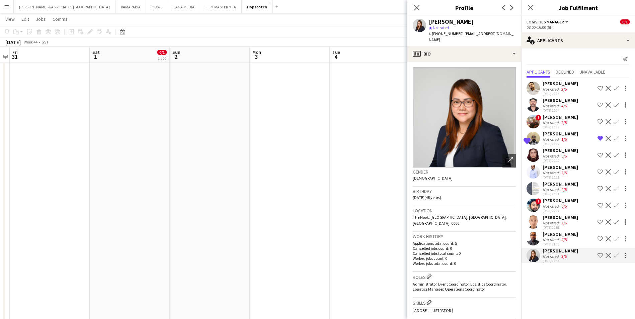
click at [511, 86] on div "[PERSON_NAME]" at bounding box center [560, 84] width 35 height 6
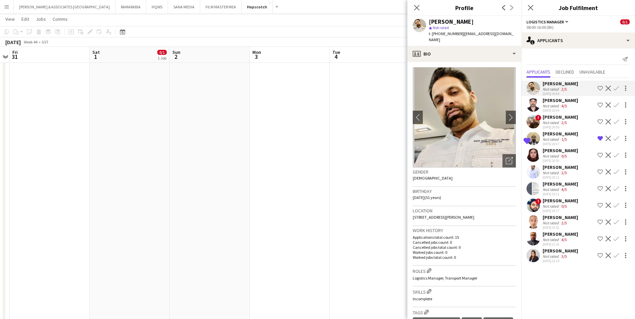
click at [511, 100] on div "[PERSON_NAME]" at bounding box center [560, 100] width 35 height 6
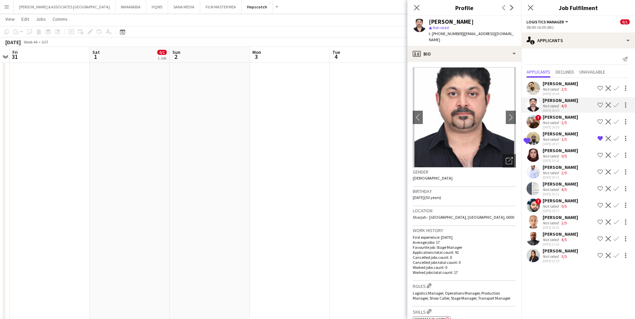
click at [511, 132] on div "[PERSON_NAME]" at bounding box center [560, 134] width 35 height 6
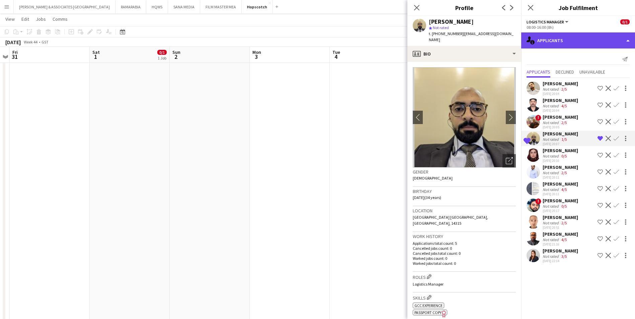
click at [511, 41] on div "single-neutral-actions-information Applicants" at bounding box center [578, 40] width 114 height 16
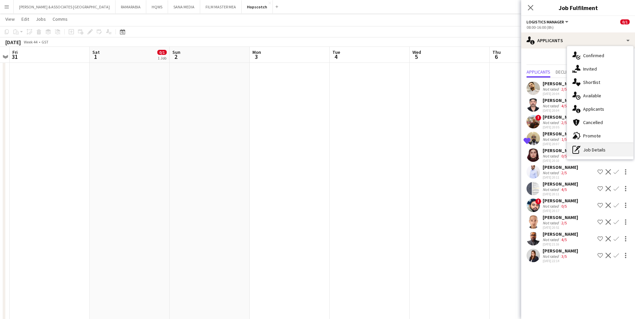
click at [511, 150] on div "pen-write Job Details" at bounding box center [600, 149] width 66 height 13
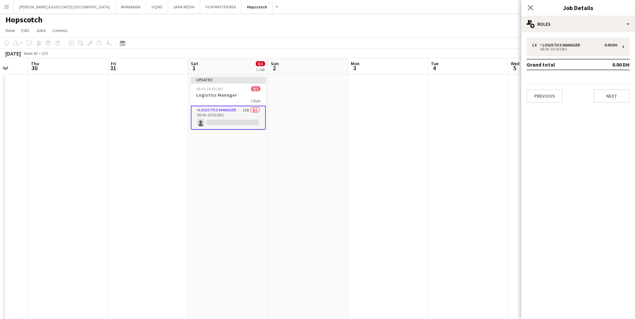
scroll to position [0, 177]
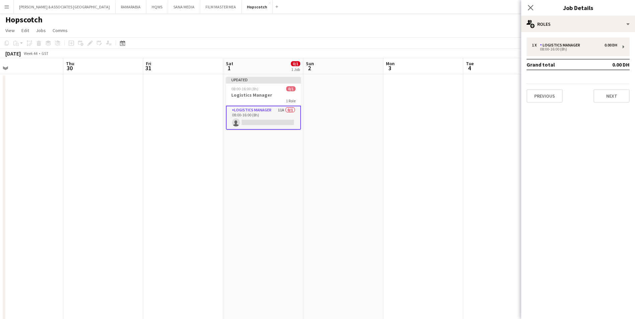
click at [259, 73] on app-board-header-date "Sat 1 0/1 1 Job" at bounding box center [263, 66] width 80 height 16
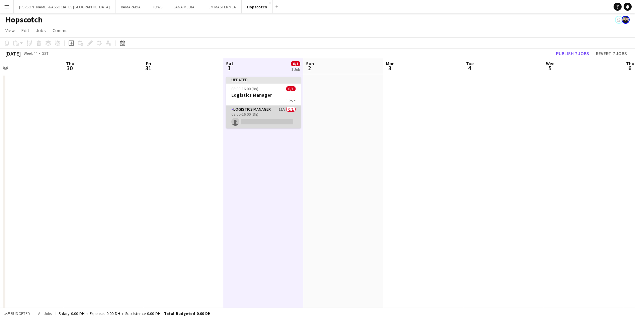
click at [264, 112] on app-card-role "Logistics Manager 11A 0/1 08:00-16:00 (8h) single-neutral-actions" at bounding box center [263, 117] width 75 height 23
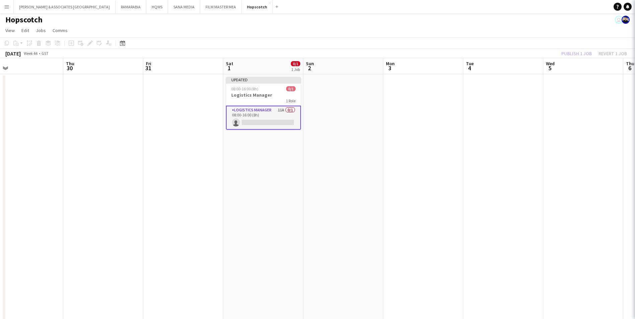
scroll to position [0, 176]
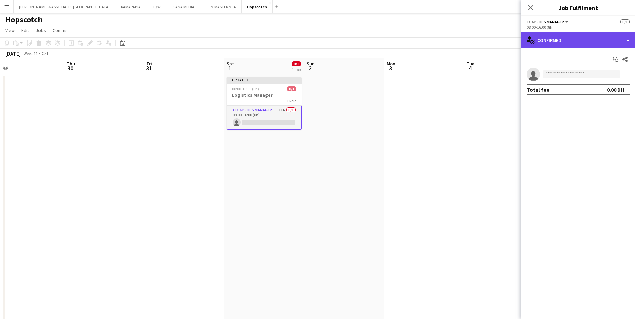
click at [511, 45] on div "single-neutral-actions-check-2 Confirmed" at bounding box center [578, 40] width 114 height 16
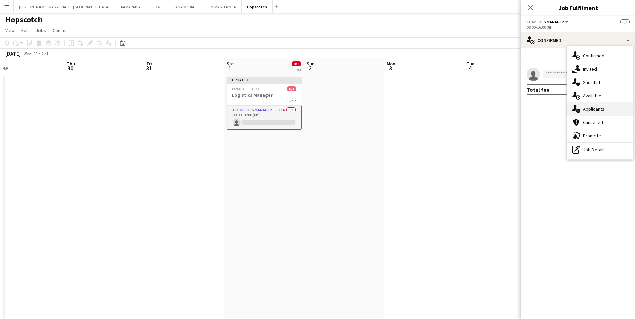
click at [511, 110] on div "single-neutral-actions-information Applicants" at bounding box center [600, 108] width 66 height 13
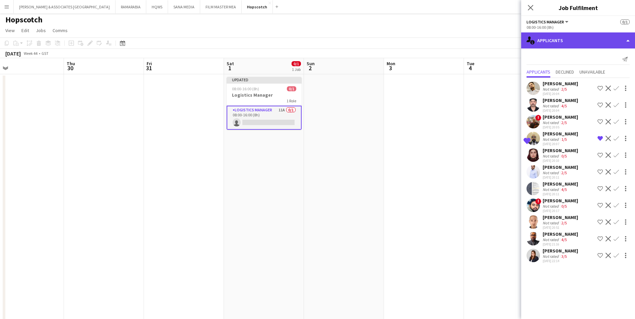
click at [511, 40] on div "single-neutral-actions-information Applicants" at bounding box center [578, 40] width 114 height 16
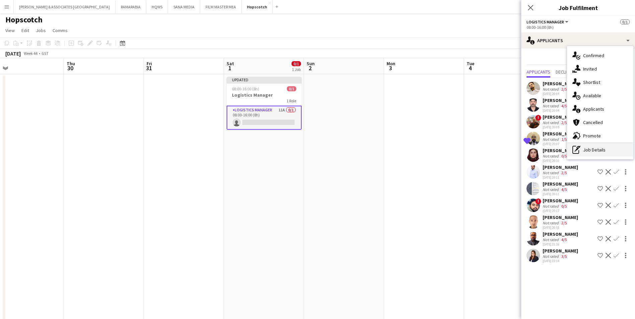
click at [511, 146] on div "pen-write Job Details" at bounding box center [600, 149] width 66 height 13
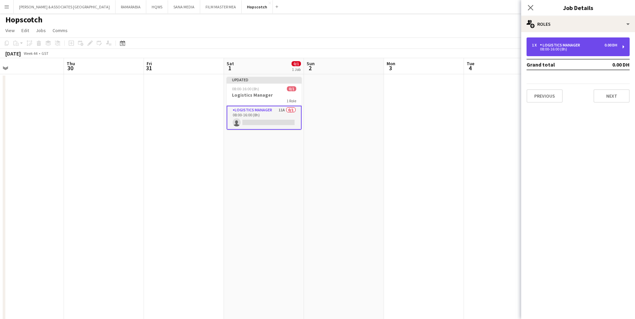
click at [511, 55] on div "1 x Logistics Manager 0.00 DH 08:00-16:00 (8h)" at bounding box center [578, 46] width 103 height 19
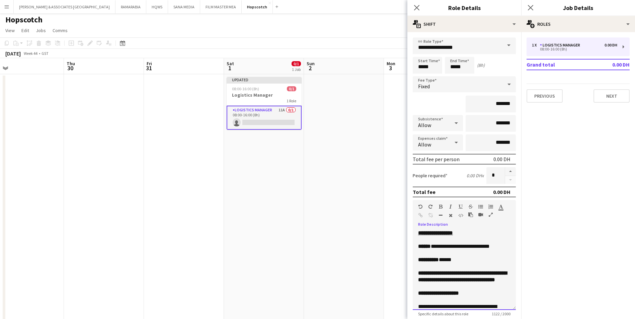
click at [428, 247] on div at bounding box center [464, 266] width 92 height 7
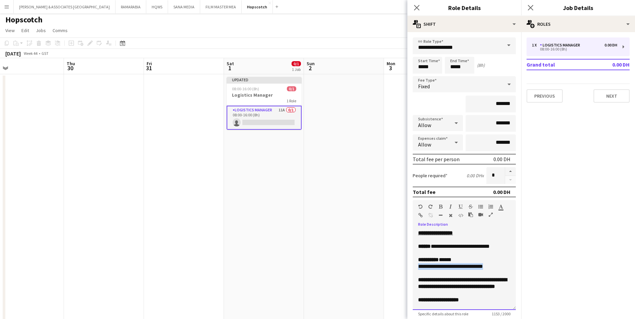
drag, startPoint x: 446, startPoint y: 274, endPoint x: 415, endPoint y: 268, distance: 31.4
click at [415, 247] on div "**********" at bounding box center [464, 270] width 103 height 80
click at [440, 205] on icon "button" at bounding box center [441, 207] width 4 height 5
click at [462, 247] on div "********* ******" at bounding box center [459, 260] width 82 height 7
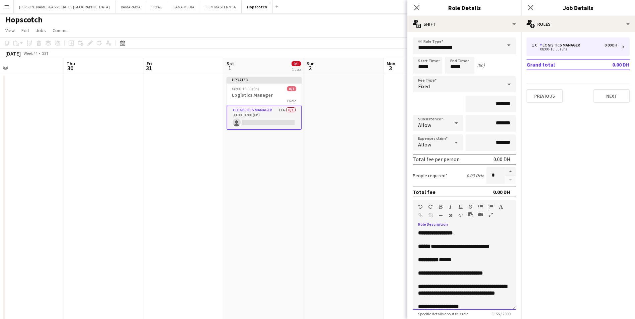
click at [462, 247] on div "**********" at bounding box center [459, 276] width 82 height 13
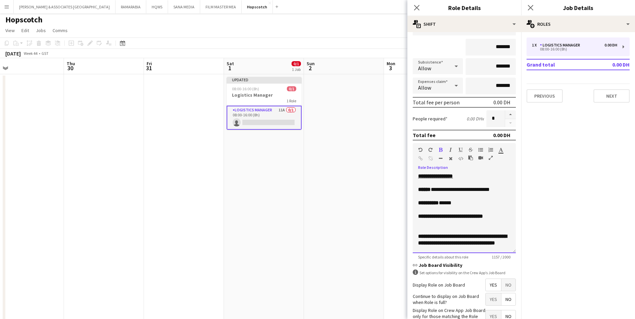
scroll to position [101, 0]
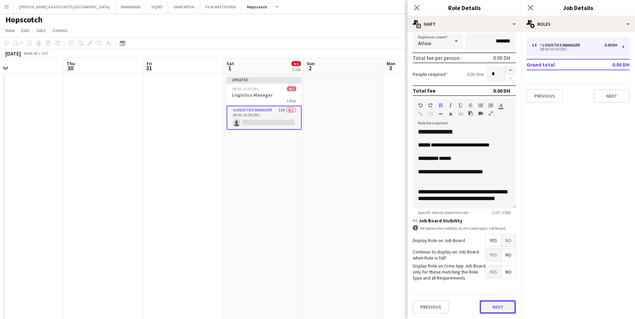
click at [490, 247] on button "Next" at bounding box center [498, 307] width 36 height 13
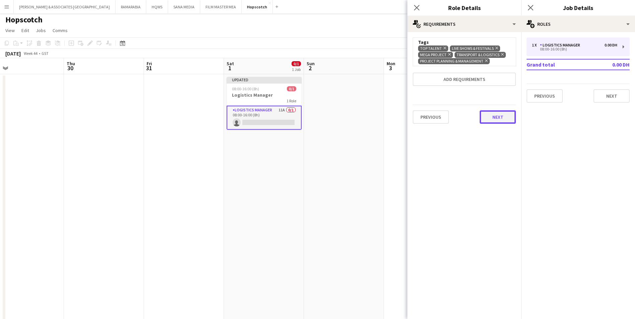
click at [488, 122] on button "Next" at bounding box center [498, 116] width 36 height 13
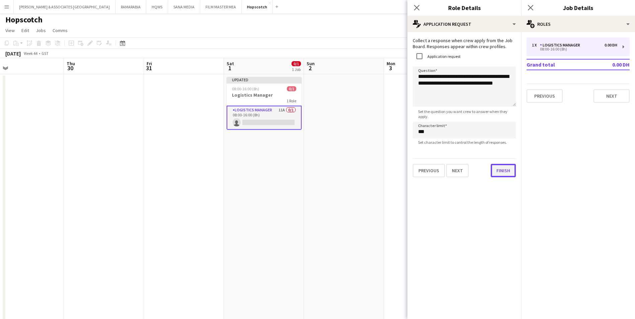
click at [507, 179] on div "**********" at bounding box center [464, 107] width 114 height 151
click at [506, 174] on button "Finish" at bounding box center [503, 170] width 25 height 13
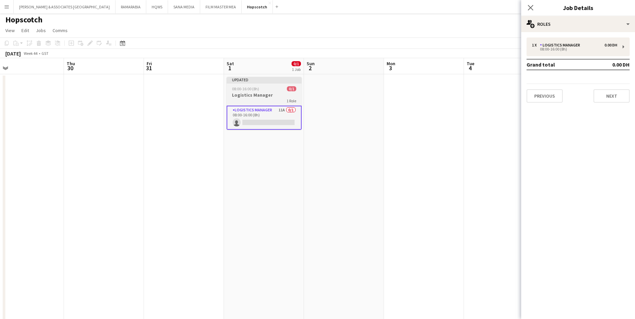
click at [275, 85] on app-job-card "Updated 08:00-16:00 (8h) 0/1 Logistics Manager 1 Role Logistics Manager 11A 0/1…" at bounding box center [264, 103] width 75 height 53
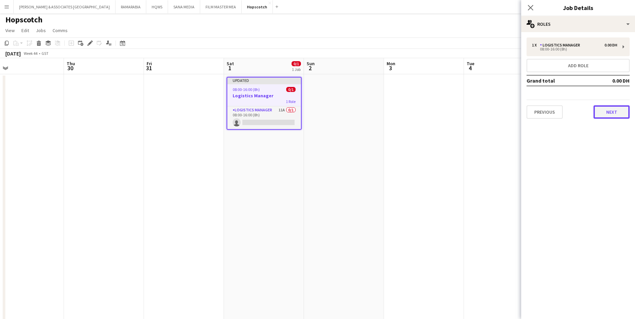
click at [511, 115] on button "Next" at bounding box center [612, 111] width 36 height 13
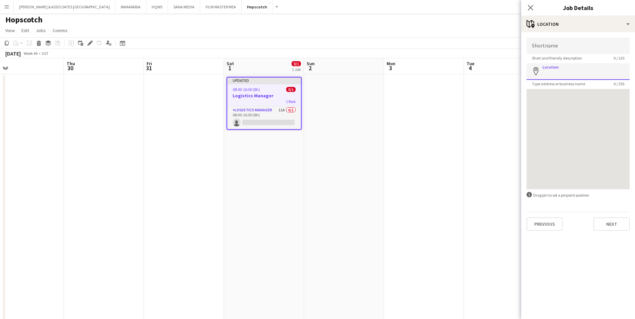
click at [511, 77] on input "Location" at bounding box center [578, 71] width 103 height 17
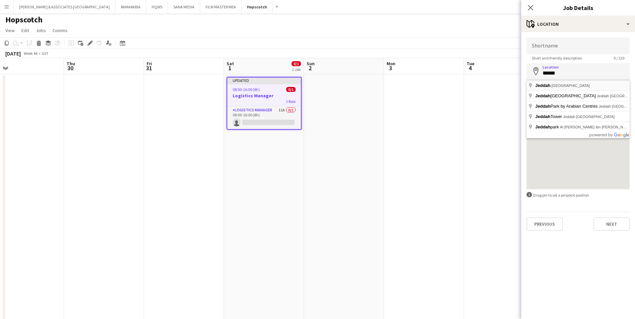
type input "**********"
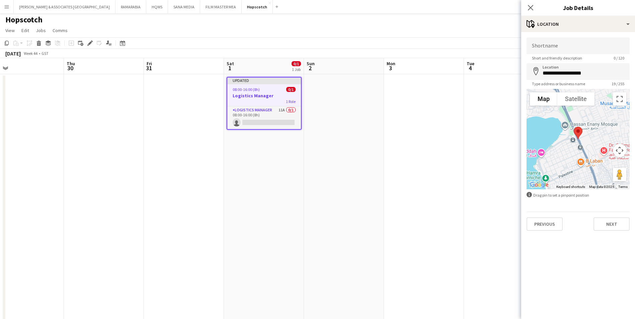
click at [511, 232] on div "**********" at bounding box center [578, 134] width 114 height 204
click at [511, 225] on button "Next" at bounding box center [612, 224] width 36 height 13
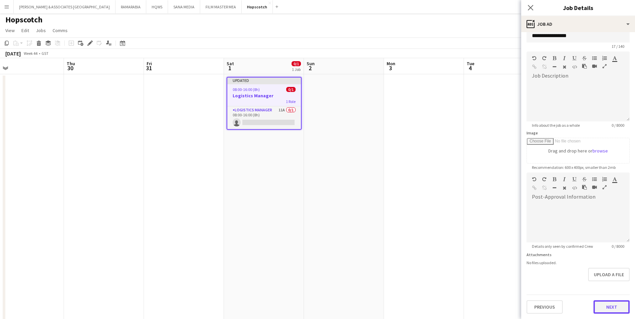
scroll to position [12, 0]
click at [511, 247] on form "**********" at bounding box center [578, 170] width 114 height 288
click at [511, 247] on button "Next" at bounding box center [612, 307] width 36 height 13
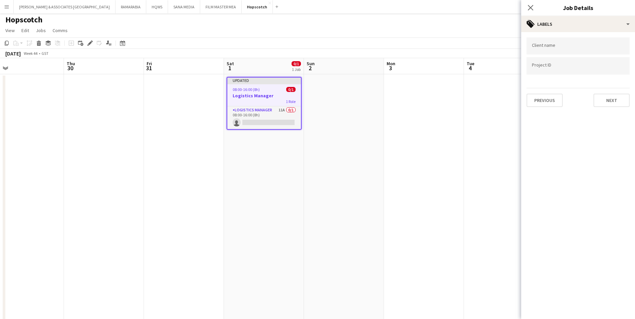
scroll to position [0, 0]
click at [511, 97] on button "Next" at bounding box center [612, 100] width 36 height 13
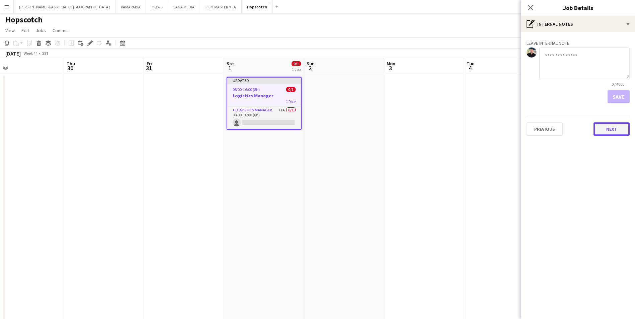
click at [511, 132] on button "Next" at bounding box center [612, 129] width 36 height 13
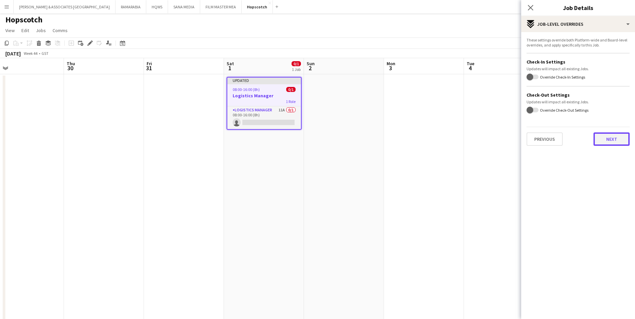
click at [511, 136] on button "Next" at bounding box center [612, 139] width 36 height 13
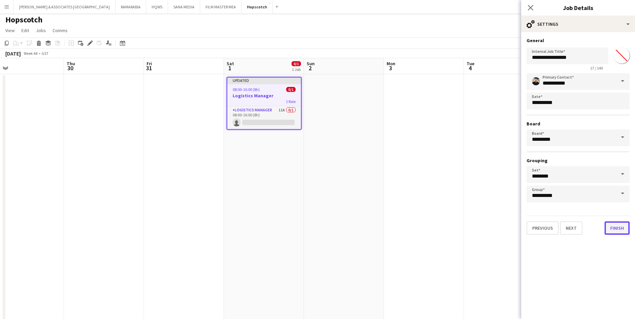
click at [511, 229] on button "Finish" at bounding box center [617, 228] width 25 height 13
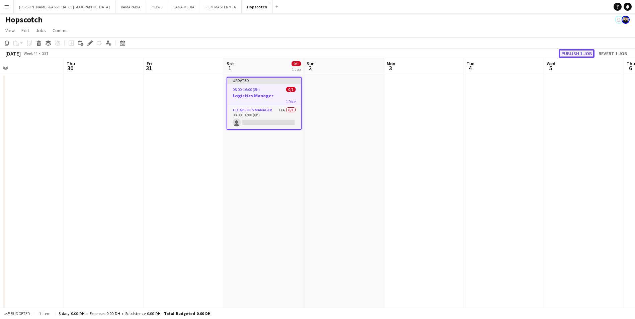
click at [511, 56] on button "Publish 1 job" at bounding box center [577, 53] width 36 height 9
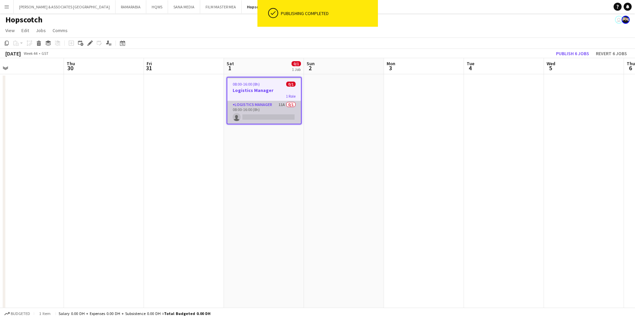
click at [259, 106] on app-card-role "Logistics Manager 11A 0/1 08:00-16:00 (8h) single-neutral-actions" at bounding box center [264, 112] width 74 height 23
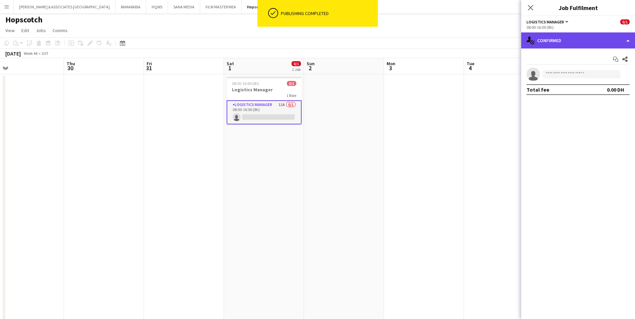
click at [511, 43] on div "single-neutral-actions-check-2 Confirmed" at bounding box center [578, 40] width 114 height 16
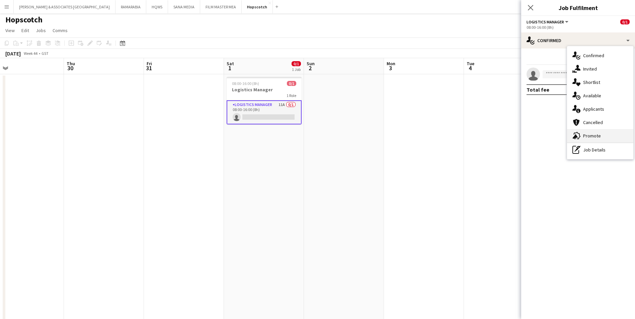
click at [511, 134] on div "advertising-megaphone Promote" at bounding box center [600, 135] width 66 height 13
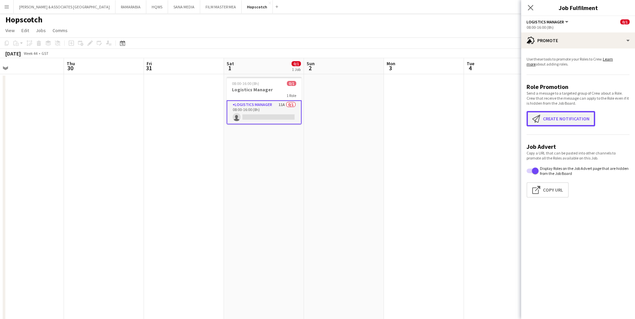
click at [511, 111] on button "Create notification Create notification" at bounding box center [561, 118] width 69 height 15
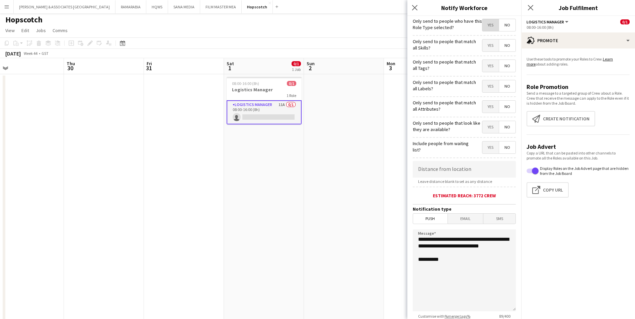
click at [491, 27] on span "Yes" at bounding box center [490, 25] width 16 height 12
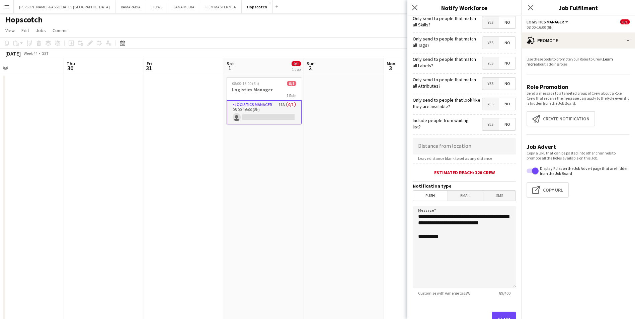
scroll to position [49, 0]
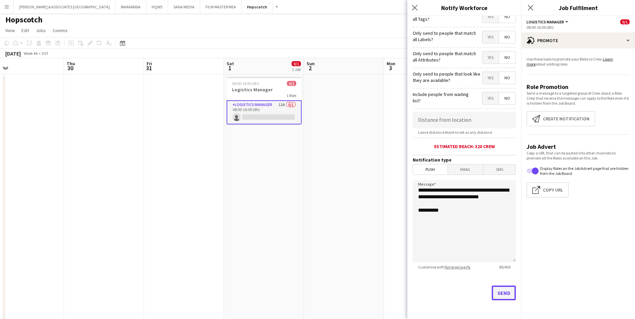
click at [496, 247] on button "Send" at bounding box center [504, 293] width 24 height 15
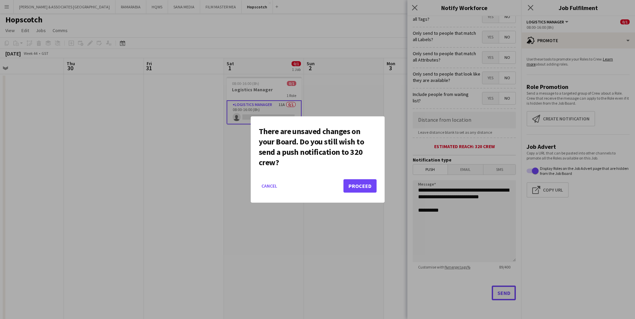
scroll to position [0, 0]
click at [358, 185] on button "Proceed" at bounding box center [359, 185] width 33 height 13
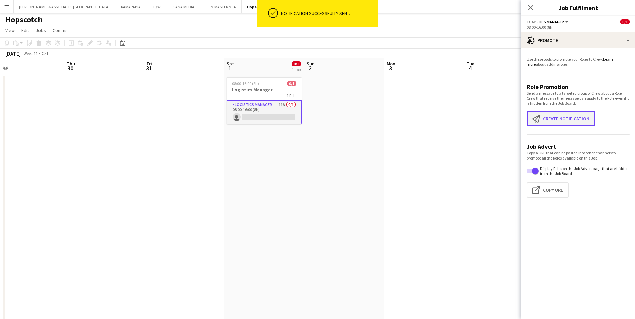
click at [511, 114] on button "Create notification Create notification" at bounding box center [561, 118] width 69 height 15
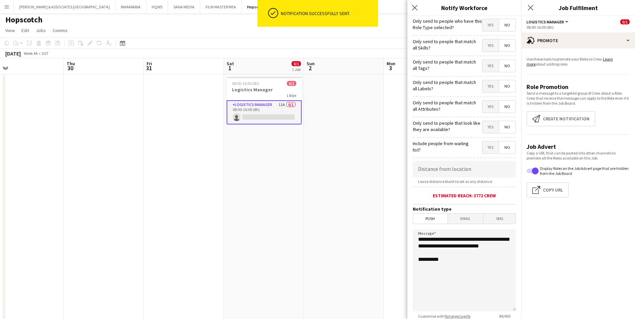
click at [482, 28] on span "Yes" at bounding box center [490, 25] width 16 height 12
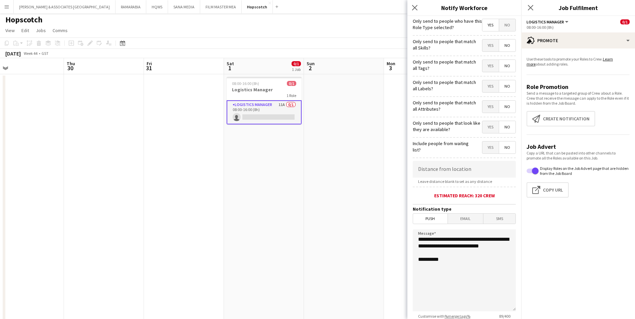
click at [472, 222] on span "Email" at bounding box center [465, 219] width 35 height 10
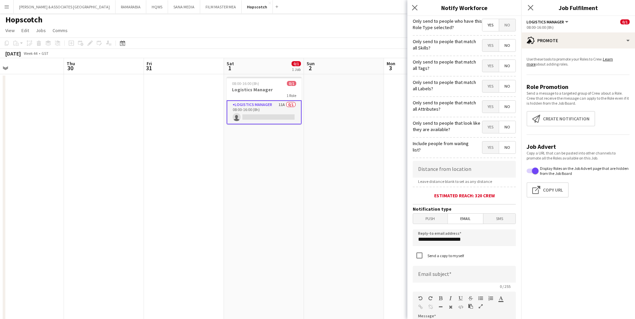
click at [444, 247] on label "Send a copy to myself" at bounding box center [445, 255] width 38 height 5
click at [441, 247] on input at bounding box center [464, 274] width 103 height 17
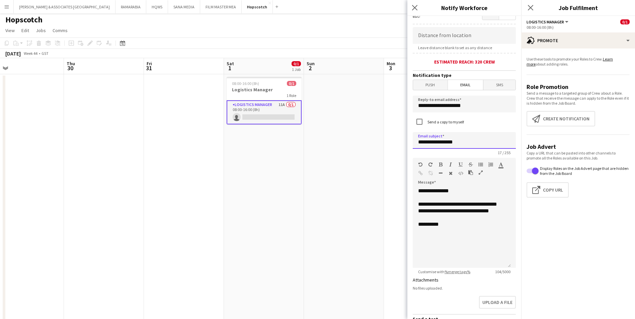
type input "**********"
click at [482, 155] on div "17 / 255" at bounding box center [464, 152] width 103 height 5
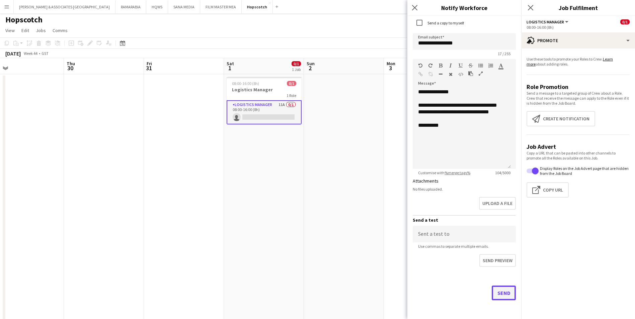
click at [500, 247] on button "Send" at bounding box center [504, 293] width 24 height 15
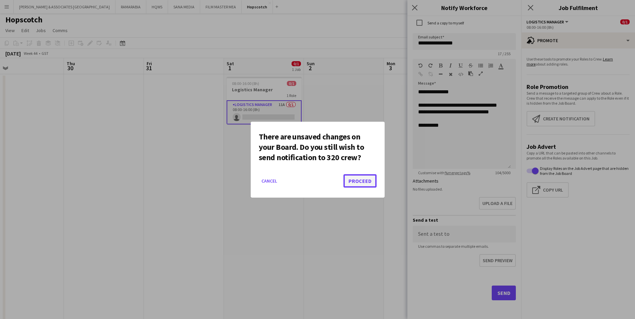
click at [358, 184] on button "Proceed" at bounding box center [359, 180] width 33 height 13
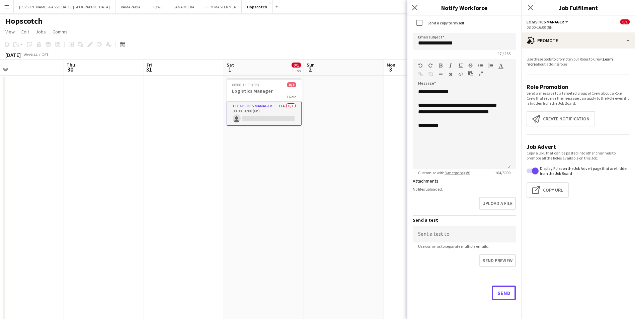
scroll to position [1, 0]
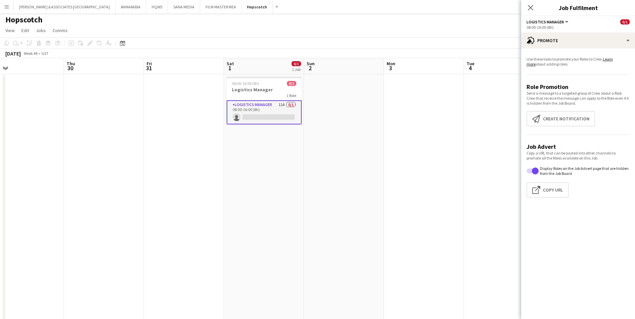
click at [273, 221] on app-date-cell "08:00-16:00 (8h) 0/1 Logistics Manager 1 Role Logistics Manager 11A 0/1 08:00-1…" at bounding box center [264, 312] width 80 height 476
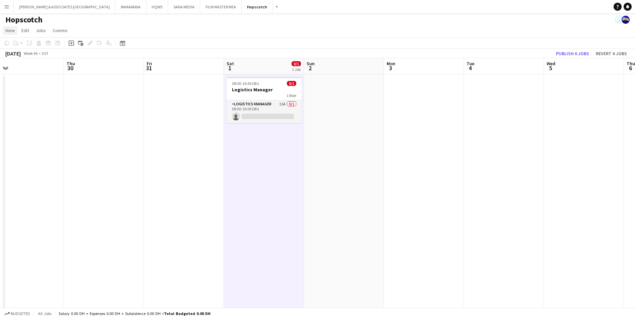
click at [10, 30] on span "View" at bounding box center [9, 30] width 9 height 6
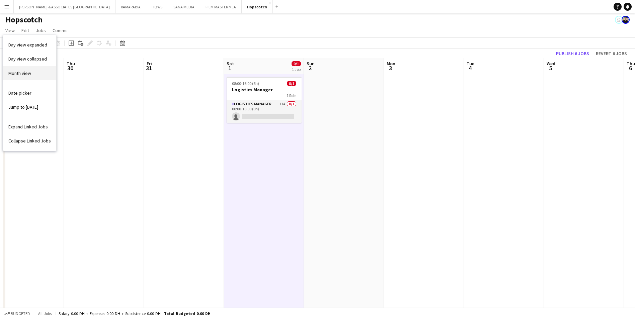
click at [24, 73] on span "Month view" at bounding box center [19, 73] width 23 height 6
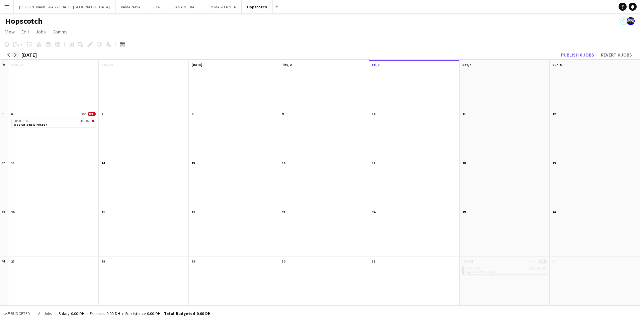
click at [16, 52] on button "arrow-right" at bounding box center [15, 55] width 7 height 7
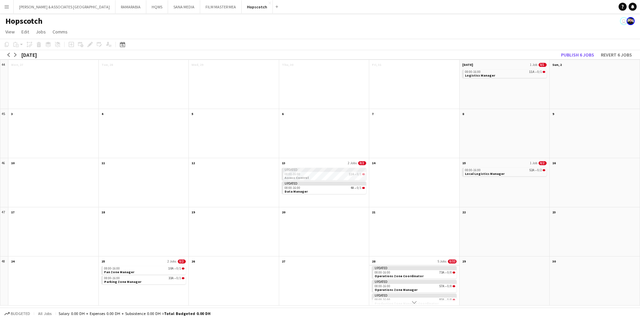
click at [409, 247] on app-month-view-date-header "28 5 Jobs 0/33" at bounding box center [414, 261] width 90 height 8
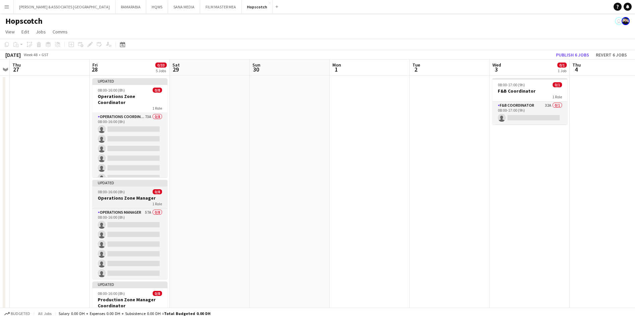
click at [128, 197] on h3 "Operations Zone Manager" at bounding box center [129, 198] width 75 height 6
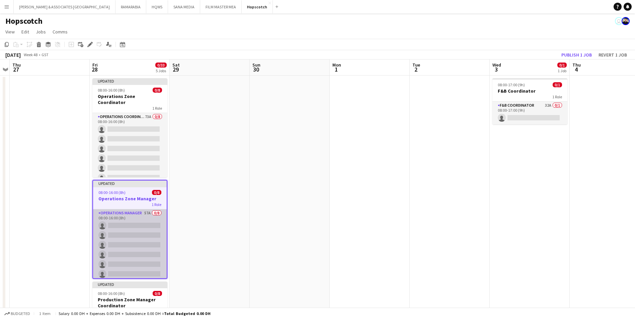
click at [125, 215] on app-card-role "Operations Manager 57A 0/8 08:00-16:00 (8h) single-neutral-actions single-neutr…" at bounding box center [130, 255] width 74 height 91
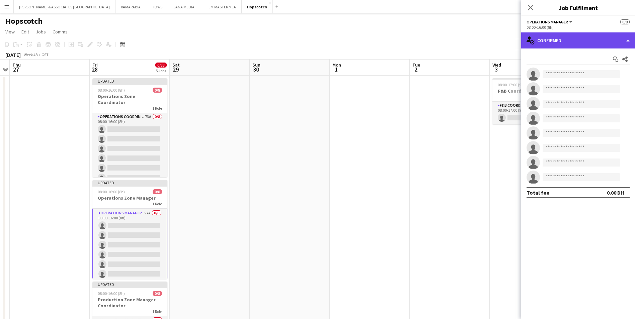
click at [511, 41] on div "single-neutral-actions-check-2 Confirmed" at bounding box center [578, 40] width 114 height 16
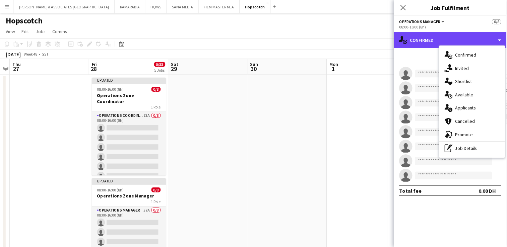
scroll to position [0, 230]
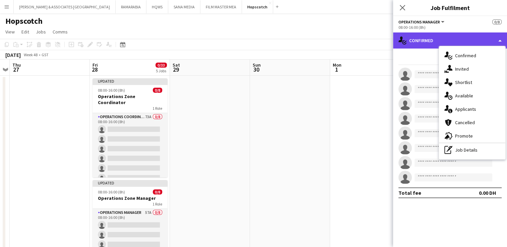
click at [494, 38] on div "single-neutral-actions-check-2 Confirmed" at bounding box center [450, 40] width 114 height 16
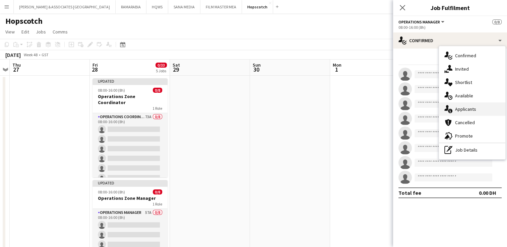
click at [474, 110] on span "Applicants" at bounding box center [465, 109] width 21 height 6
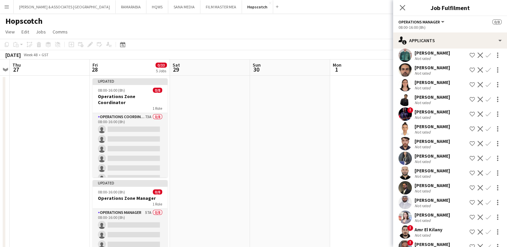
scroll to position [0, 0]
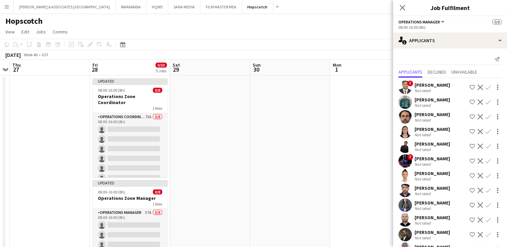
click at [434, 87] on div "[PERSON_NAME]" at bounding box center [431, 85] width 35 height 6
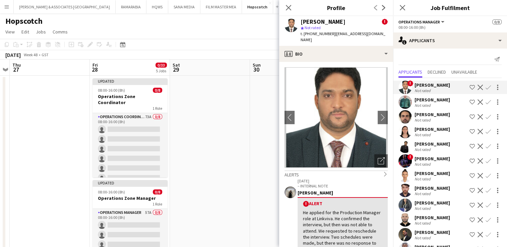
click at [427, 100] on div "[PERSON_NAME]" at bounding box center [431, 100] width 35 height 6
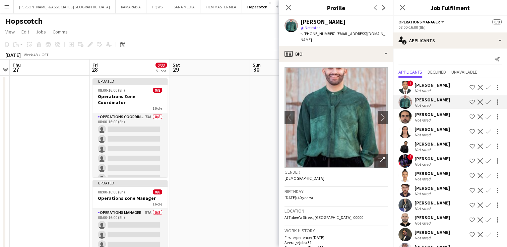
click at [426, 112] on div "[PERSON_NAME]" at bounding box center [431, 114] width 35 height 6
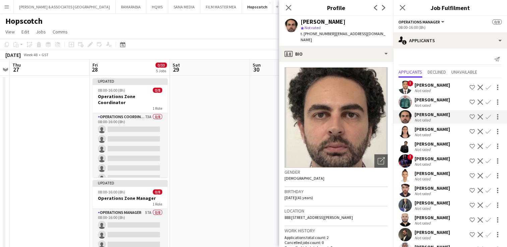
click at [426, 131] on div "[PERSON_NAME]" at bounding box center [431, 129] width 35 height 6
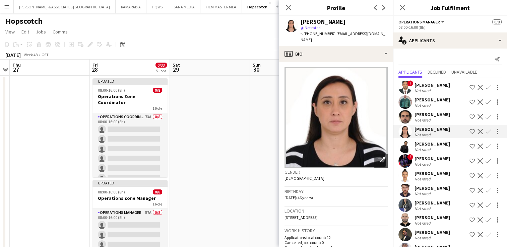
click at [428, 146] on div "[PERSON_NAME]" at bounding box center [431, 144] width 35 height 6
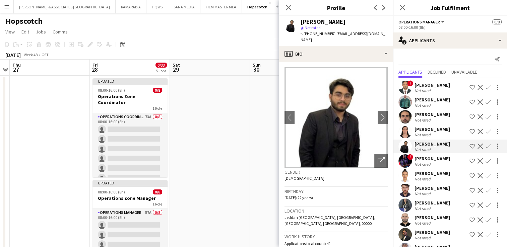
click at [469, 147] on app-icon "Shortlist crew" at bounding box center [471, 146] width 5 height 5
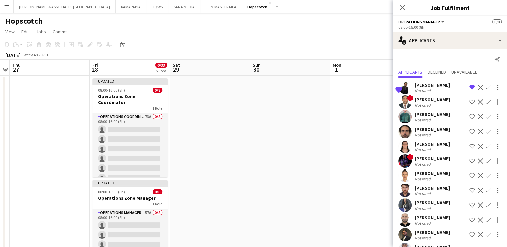
click at [429, 84] on div "[PERSON_NAME]" at bounding box center [431, 85] width 35 height 6
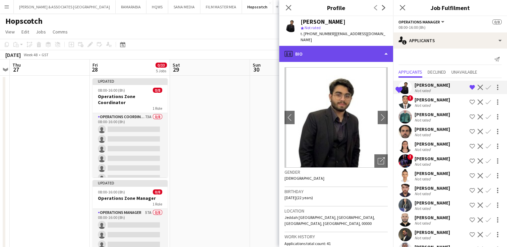
click at [353, 48] on div "profile Bio" at bounding box center [336, 54] width 114 height 16
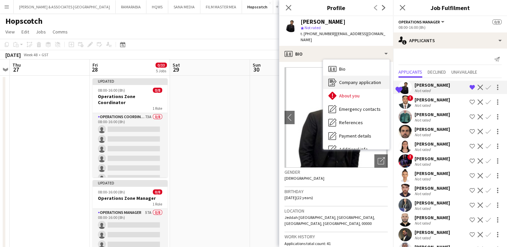
click at [364, 79] on span "Company application" at bounding box center [360, 82] width 42 height 6
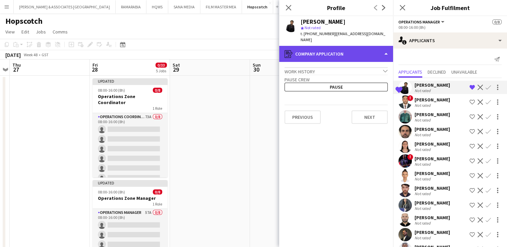
click at [343, 52] on div "register Company application" at bounding box center [336, 54] width 114 height 16
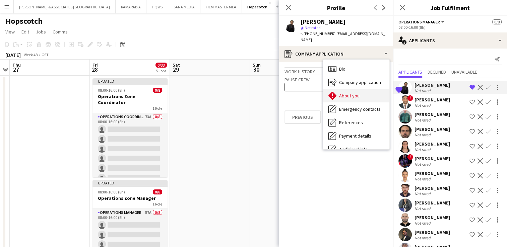
click at [357, 92] on div "About you About you" at bounding box center [356, 95] width 66 height 13
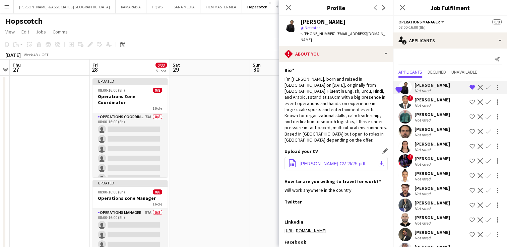
click at [332, 161] on span "[PERSON_NAME] CV 2k25.pdf" at bounding box center [332, 163] width 66 height 5
click at [469, 86] on app-icon "Remove crew from shortlist" at bounding box center [471, 87] width 5 height 5
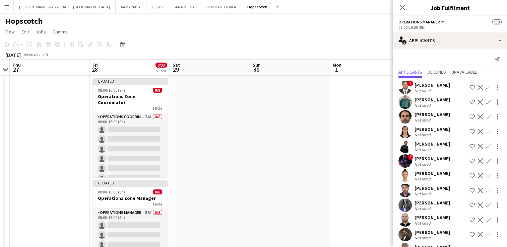
click at [435, 87] on div "[PERSON_NAME]" at bounding box center [431, 85] width 35 height 6
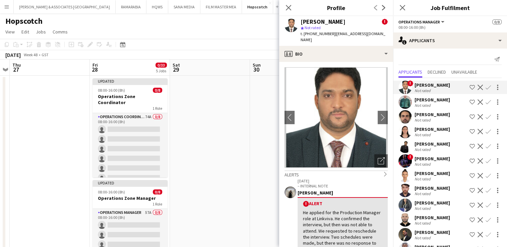
click at [426, 105] on div "Not rated" at bounding box center [422, 105] width 17 height 5
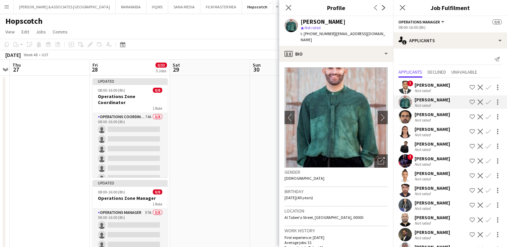
click at [435, 118] on div "Not rated" at bounding box center [431, 120] width 35 height 5
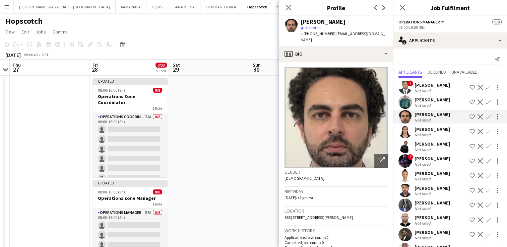
click at [435, 129] on div "[PERSON_NAME]" at bounding box center [431, 129] width 35 height 6
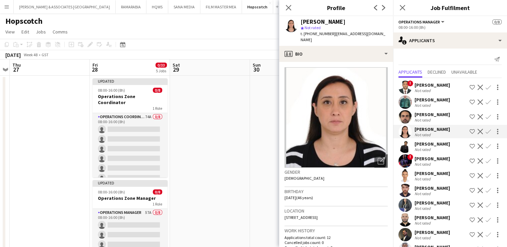
click at [433, 146] on div "[PERSON_NAME]" at bounding box center [431, 144] width 35 height 6
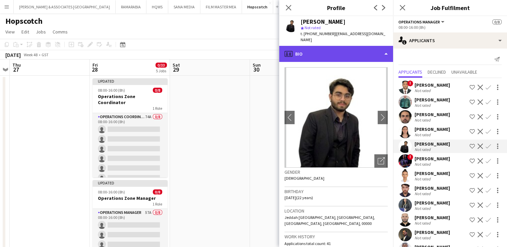
click at [351, 52] on div "profile Bio" at bounding box center [336, 54] width 114 height 16
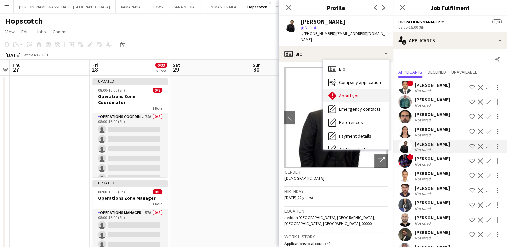
click at [351, 93] on span "About you" at bounding box center [349, 96] width 20 height 6
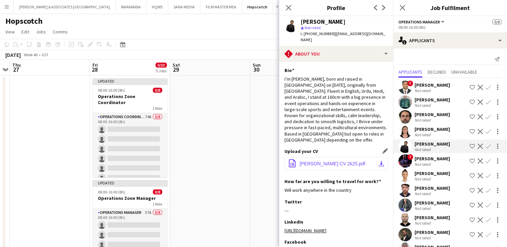
click at [341, 161] on span "[PERSON_NAME] CV 2k25.pdf" at bounding box center [332, 163] width 66 height 5
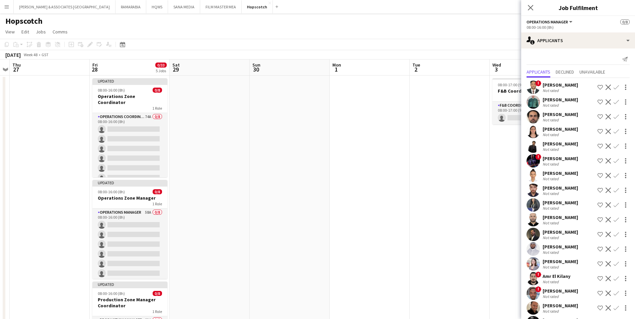
scroll to position [0, 230]
click at [511, 175] on div "[PERSON_NAME]" at bounding box center [560, 173] width 35 height 6
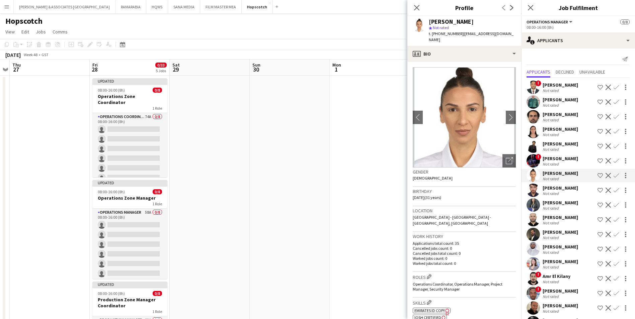
click at [511, 187] on div "[PERSON_NAME]" at bounding box center [560, 188] width 35 height 6
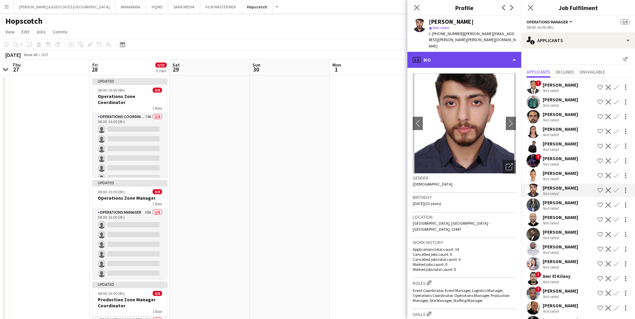
click at [471, 53] on div "profile Bio" at bounding box center [464, 60] width 114 height 16
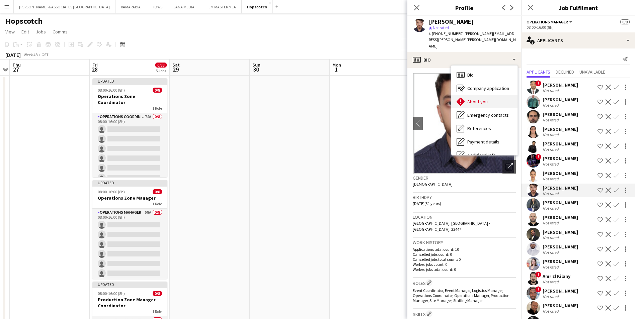
click at [482, 95] on div "About you About you" at bounding box center [484, 101] width 66 height 13
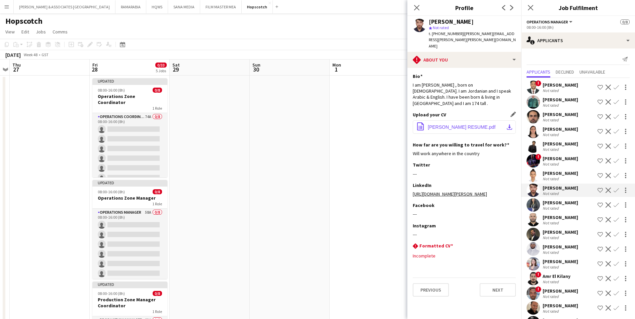
click at [459, 125] on span "[PERSON_NAME] RESUME.pdf" at bounding box center [462, 127] width 68 height 5
click at [135, 84] on div at bounding box center [129, 84] width 75 height 1
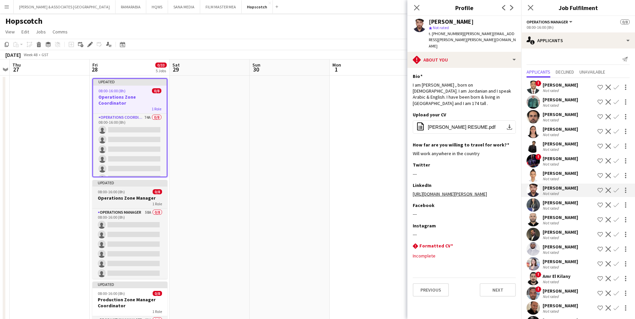
click at [135, 189] on app-job-card "Updated 08:00-16:00 (8h) 0/8 Operations Zone Manager 1 Role Operations Manager …" at bounding box center [129, 229] width 75 height 99
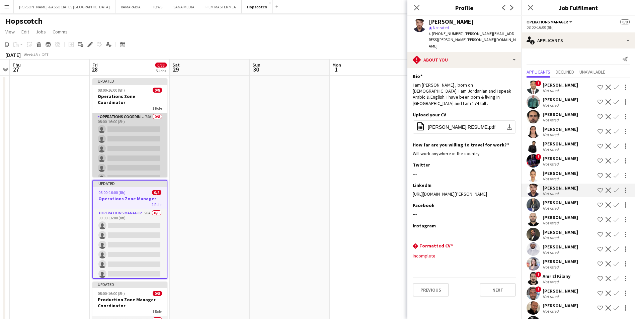
click at [121, 113] on app-card-role "Operations Coordinator 74A 0/8 08:00-16:00 (8h) single-neutral-actions single-n…" at bounding box center [129, 158] width 75 height 91
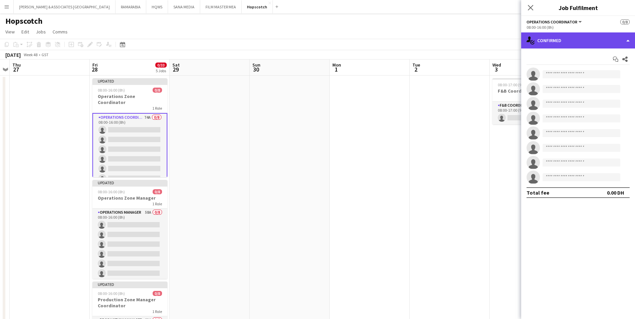
click at [511, 40] on div "single-neutral-actions-check-2 Confirmed" at bounding box center [578, 40] width 114 height 16
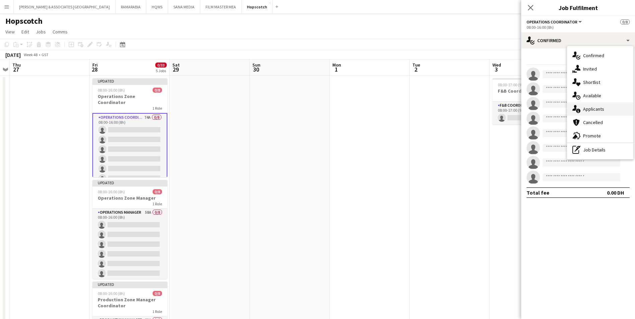
click at [511, 109] on span "Applicants" at bounding box center [593, 109] width 21 height 6
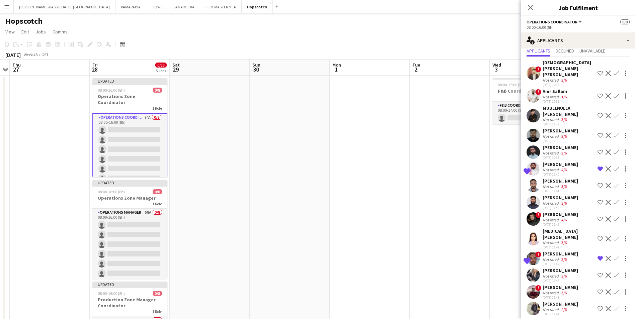
scroll to position [0, 0]
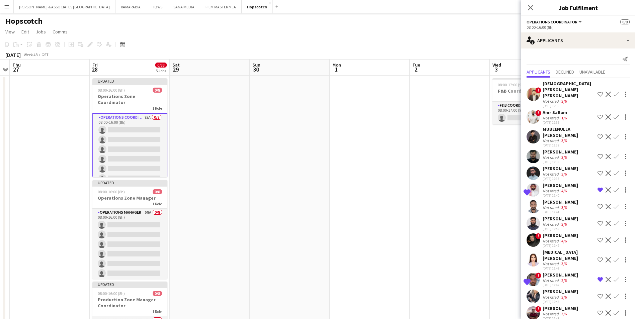
click at [511, 89] on div "[DEMOGRAPHIC_DATA][PERSON_NAME] [PERSON_NAME]" at bounding box center [569, 90] width 52 height 18
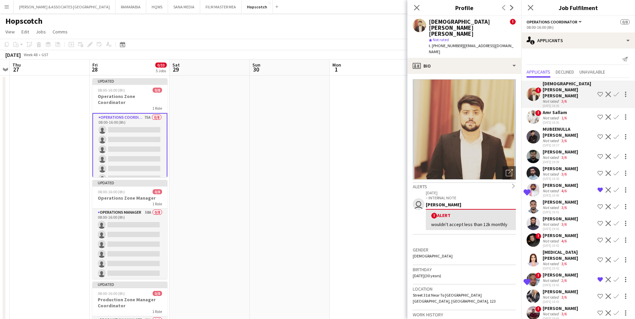
click at [511, 104] on div "[DATE] 19:36" at bounding box center [569, 106] width 52 height 4
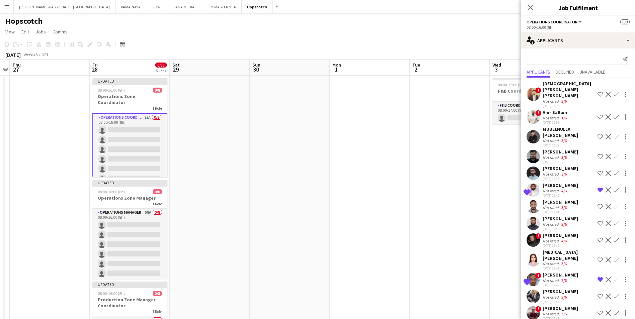
click at [511, 109] on div "Amr Sallam" at bounding box center [555, 112] width 25 height 6
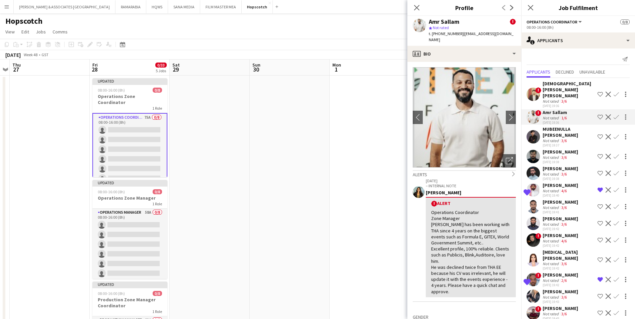
click at [511, 126] on div "MUBEENULLA [PERSON_NAME]" at bounding box center [569, 132] width 52 height 12
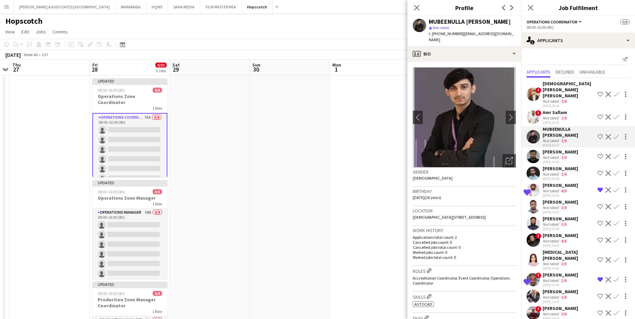
click at [511, 155] on div "Not rated" at bounding box center [551, 157] width 17 height 5
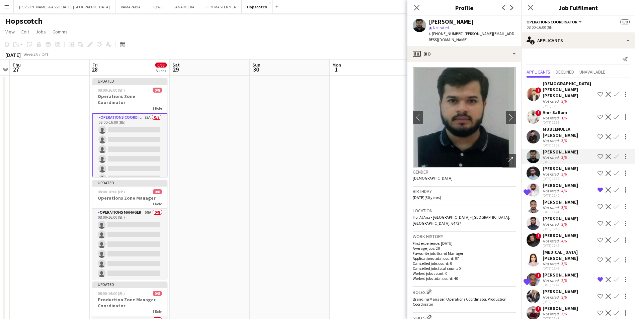
click at [511, 166] on div "[PERSON_NAME]" at bounding box center [560, 169] width 35 height 6
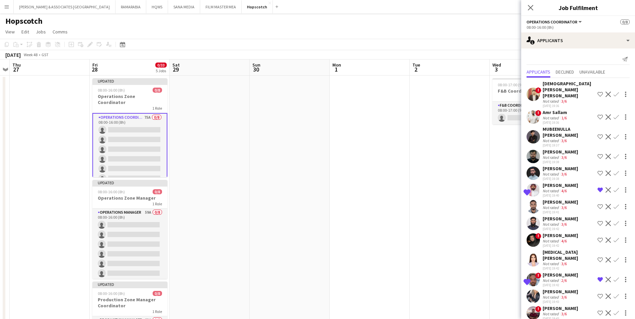
click at [511, 167] on div "[PERSON_NAME]" at bounding box center [560, 169] width 35 height 6
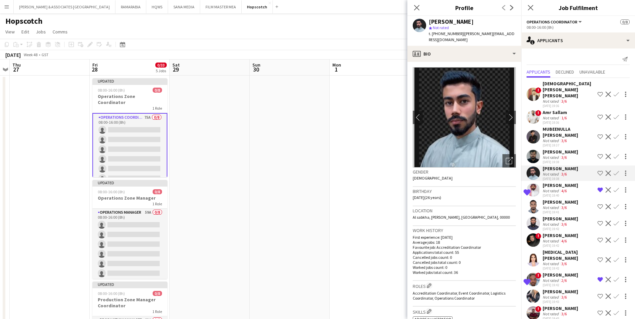
click at [511, 185] on div "[PERSON_NAME]" at bounding box center [560, 185] width 35 height 6
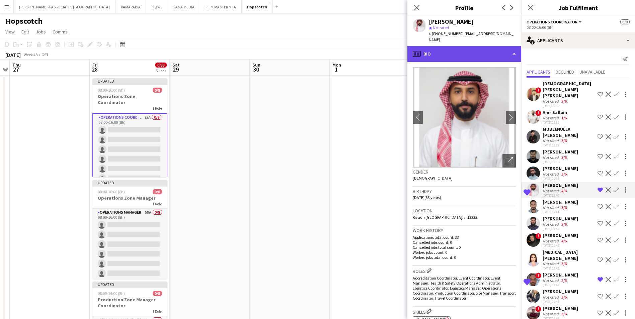
click at [447, 49] on div "profile Bio" at bounding box center [464, 54] width 114 height 16
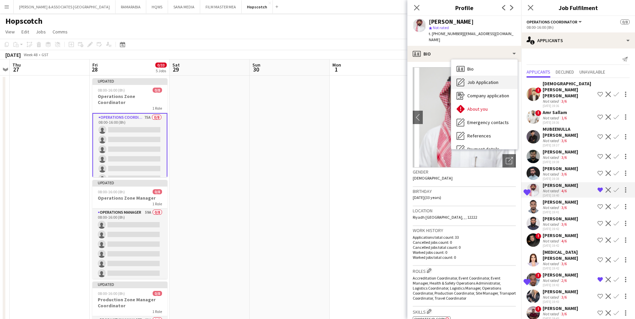
click at [488, 79] on span "Job Application" at bounding box center [482, 82] width 31 height 6
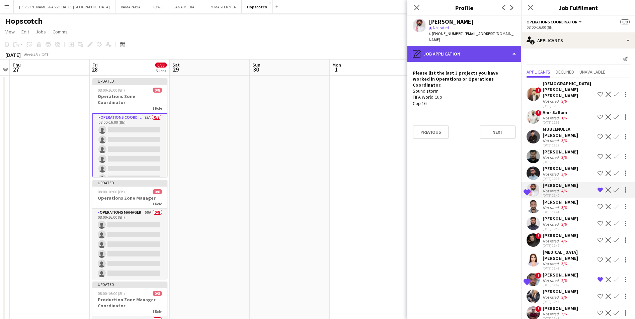
click at [467, 46] on div "pencil4 Job Application" at bounding box center [464, 54] width 114 height 16
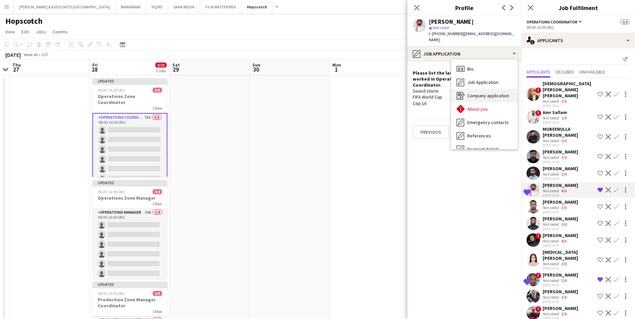
click at [496, 93] on span "Company application" at bounding box center [488, 96] width 42 height 6
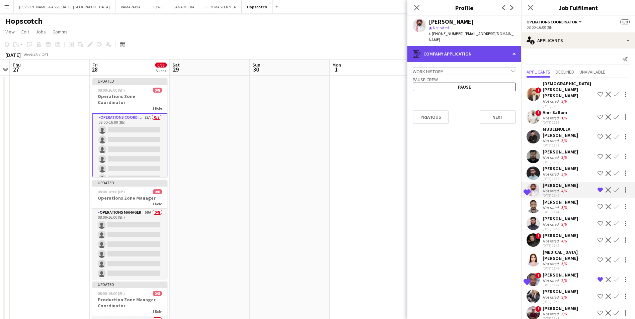
click at [461, 46] on div "register Company application" at bounding box center [464, 54] width 114 height 16
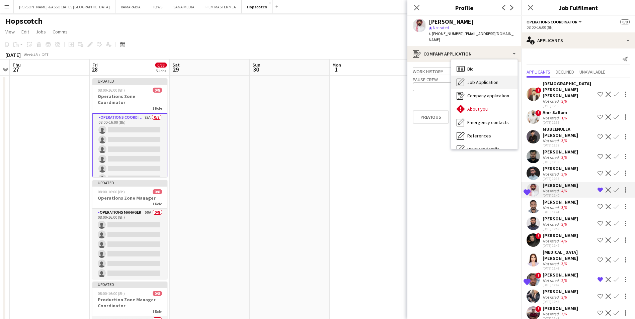
click at [488, 79] on span "Job Application" at bounding box center [482, 82] width 31 height 6
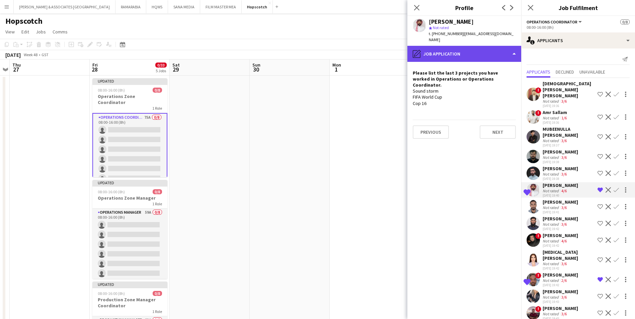
click at [439, 46] on div "pencil4 Job Application" at bounding box center [464, 54] width 114 height 16
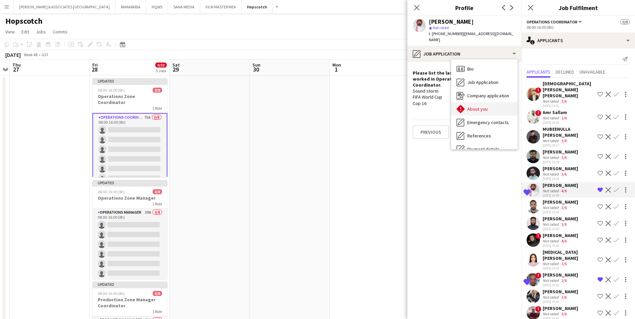
click at [480, 106] on span "About you" at bounding box center [477, 109] width 20 height 6
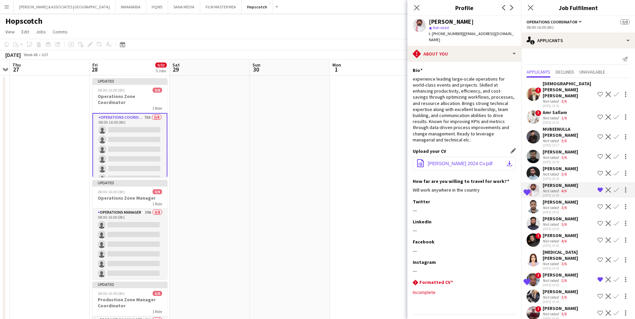
click at [461, 161] on span "[PERSON_NAME] 2024 Cv.pdf" at bounding box center [460, 163] width 65 height 5
click at [511, 204] on div "[PERSON_NAME]" at bounding box center [560, 202] width 35 height 6
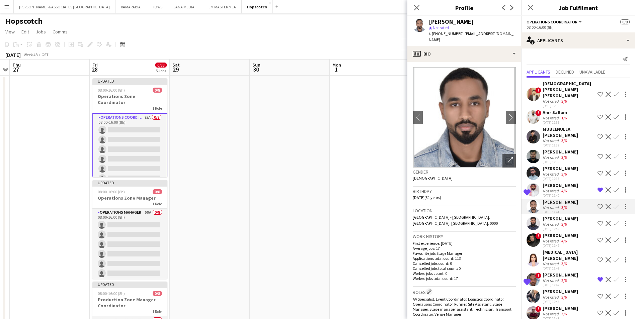
click at [511, 221] on div "[PERSON_NAME]" at bounding box center [560, 219] width 35 height 6
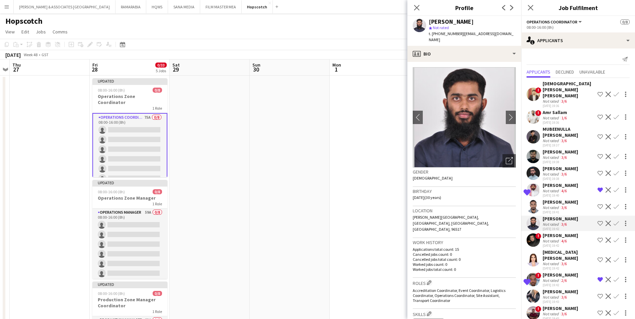
scroll to position [33, 0]
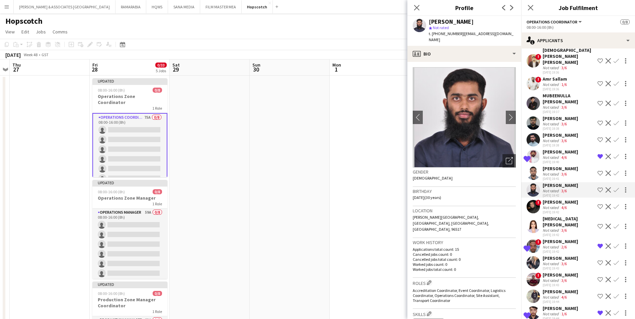
click at [511, 205] on div "[PERSON_NAME]" at bounding box center [560, 202] width 35 height 6
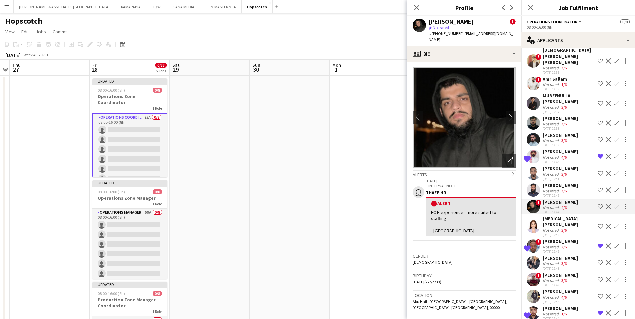
click at [511, 225] on div "[MEDICAL_DATA][PERSON_NAME]" at bounding box center [569, 222] width 52 height 12
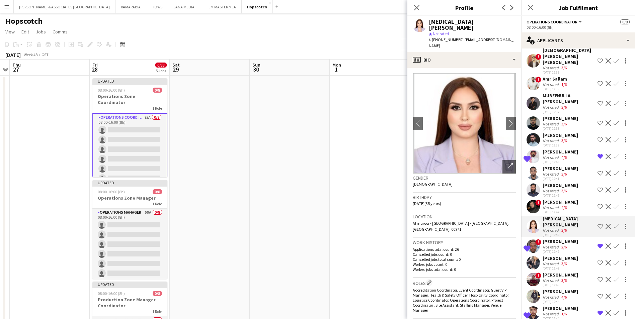
click at [511, 244] on div "[PERSON_NAME]" at bounding box center [560, 242] width 35 height 6
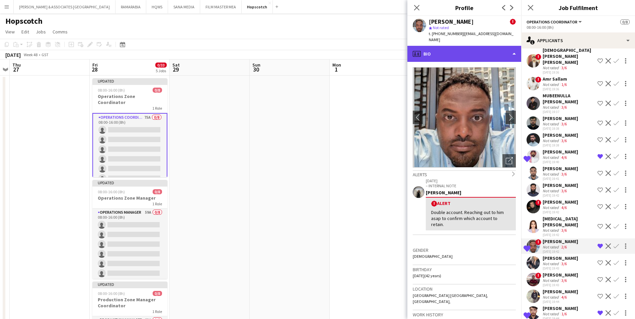
click at [455, 50] on div "profile Bio" at bounding box center [464, 54] width 114 height 16
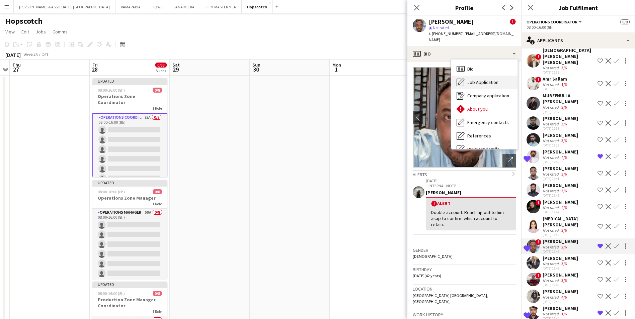
click at [479, 79] on span "Job Application" at bounding box center [482, 82] width 31 height 6
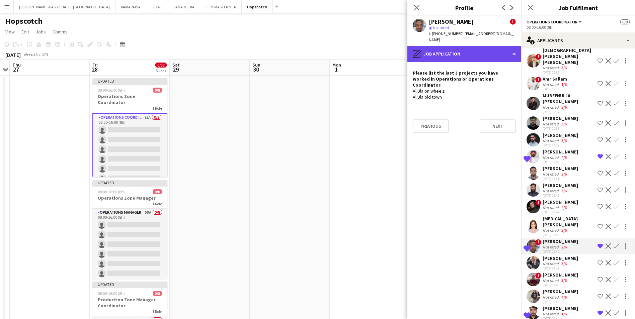
click at [468, 55] on div "pencil4 Job Application" at bounding box center [464, 54] width 114 height 16
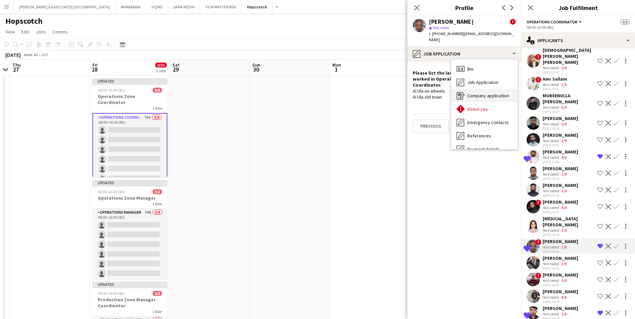
click at [483, 93] on span "Company application" at bounding box center [488, 96] width 42 height 6
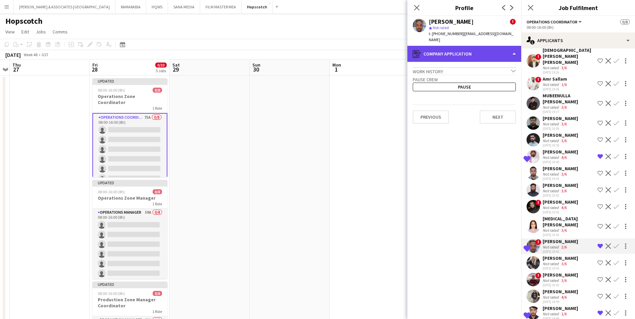
click at [462, 49] on div "register Company application" at bounding box center [464, 54] width 114 height 16
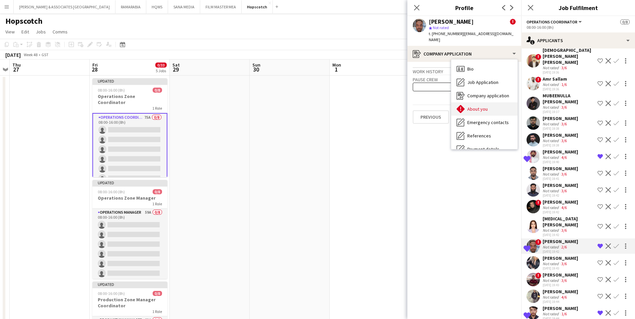
click at [484, 106] on span "About you" at bounding box center [477, 109] width 20 height 6
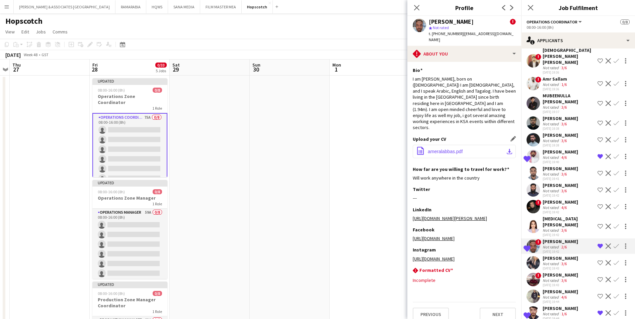
click at [448, 145] on button "office-file-sheet ameralabbas.pdf download-bottom" at bounding box center [464, 151] width 103 height 13
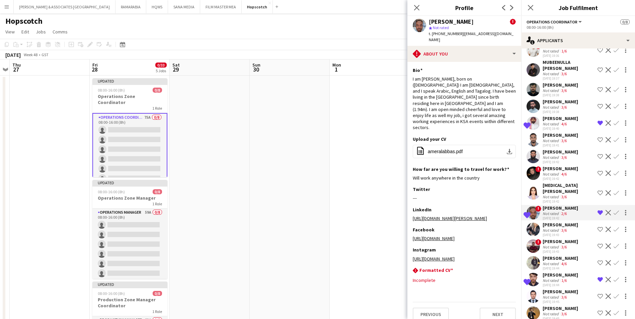
click at [511, 225] on div "[PERSON_NAME]" at bounding box center [560, 225] width 35 height 6
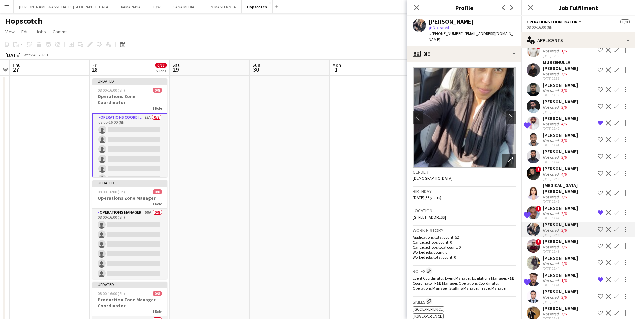
click at [511, 245] on div "Not rated" at bounding box center [551, 247] width 17 height 5
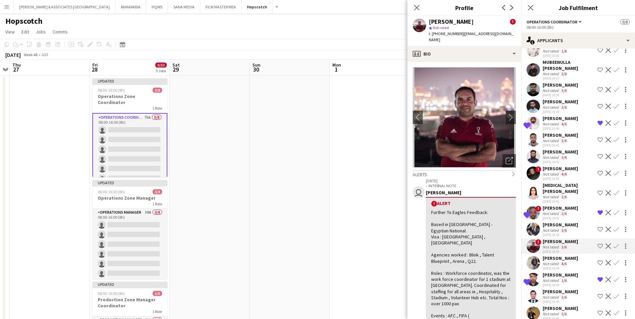
click at [511, 247] on div "[PERSON_NAME]" at bounding box center [560, 258] width 35 height 6
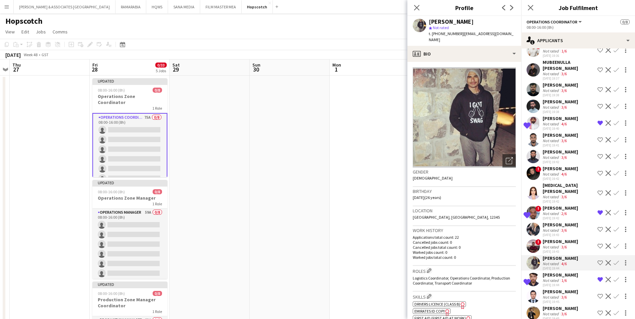
click at [511, 247] on div "[PERSON_NAME]" at bounding box center [560, 275] width 35 height 6
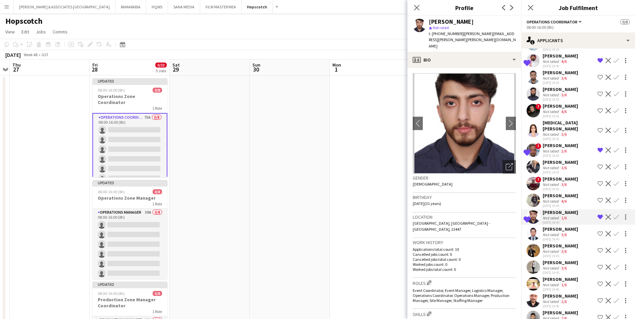
scroll to position [134, 0]
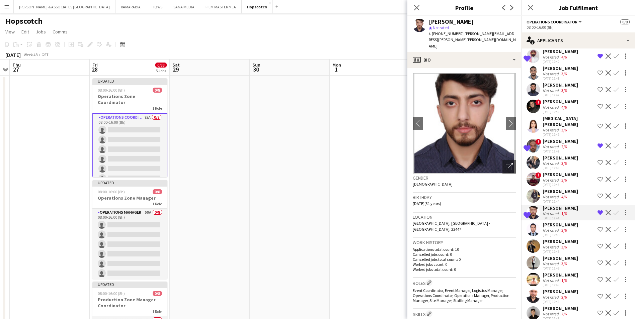
click at [511, 229] on app-skills-label "3/6" at bounding box center [563, 230] width 5 height 5
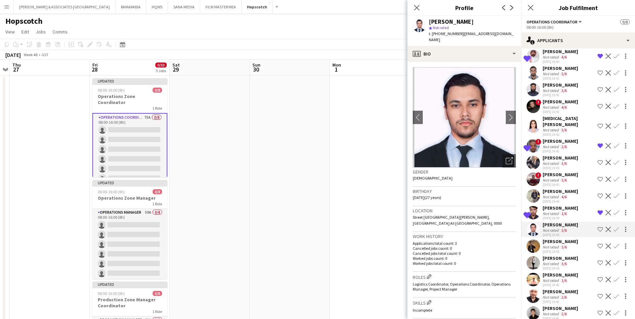
click at [511, 246] on div "Not rated" at bounding box center [551, 247] width 17 height 5
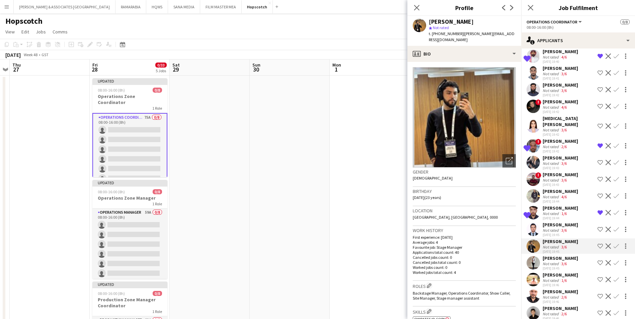
click at [511, 247] on div "[PERSON_NAME]" at bounding box center [560, 258] width 35 height 6
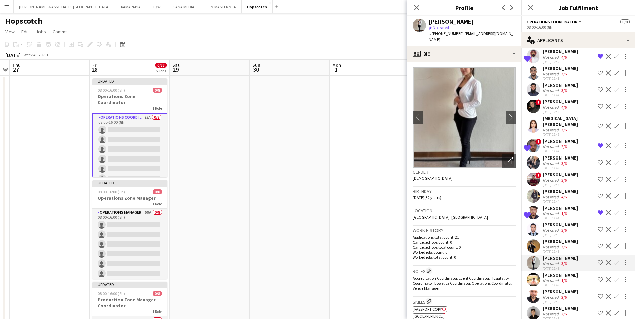
click at [511, 224] on div "[PERSON_NAME]" at bounding box center [560, 225] width 35 height 6
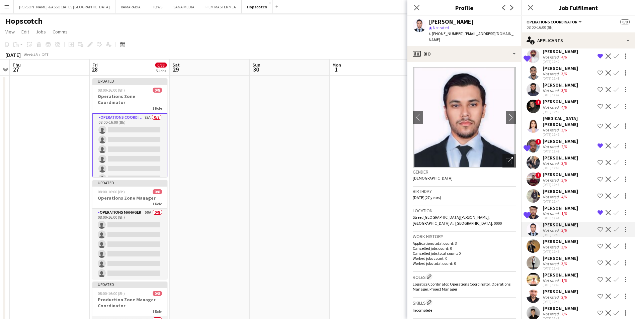
click at [511, 246] on div "3/6" at bounding box center [564, 247] width 8 height 5
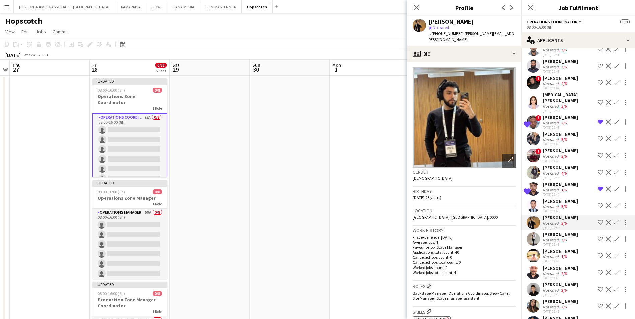
scroll to position [167, 0]
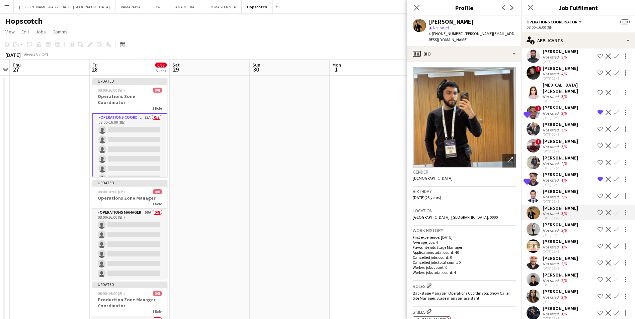
click at [511, 224] on div "[PERSON_NAME]" at bounding box center [560, 225] width 35 height 6
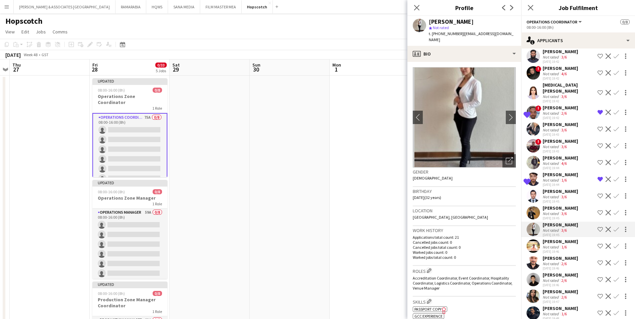
click at [511, 242] on div "[PERSON_NAME]" at bounding box center [560, 242] width 35 height 6
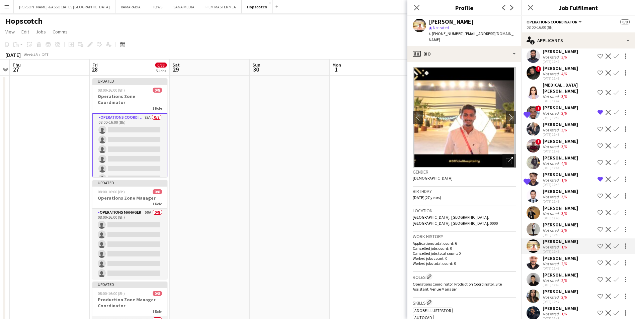
scroll to position [201, 0]
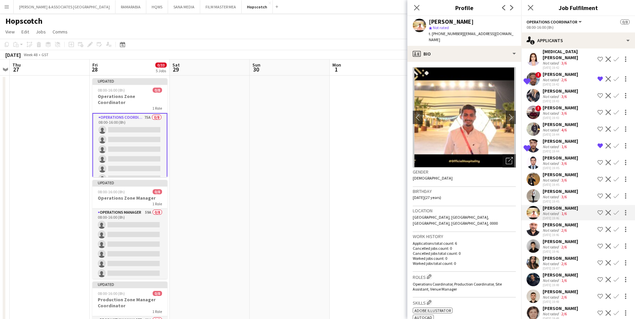
click at [511, 220] on div "[DATE] 19:46" at bounding box center [560, 218] width 35 height 4
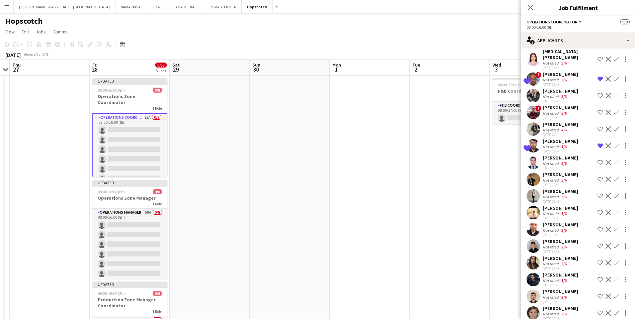
click at [511, 230] on div "Not rated" at bounding box center [551, 230] width 17 height 5
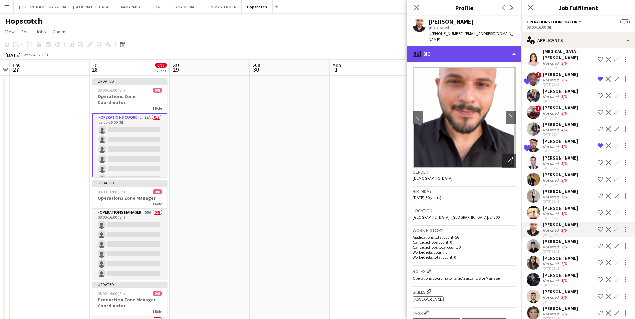
click at [455, 48] on div "profile Bio" at bounding box center [464, 54] width 114 height 16
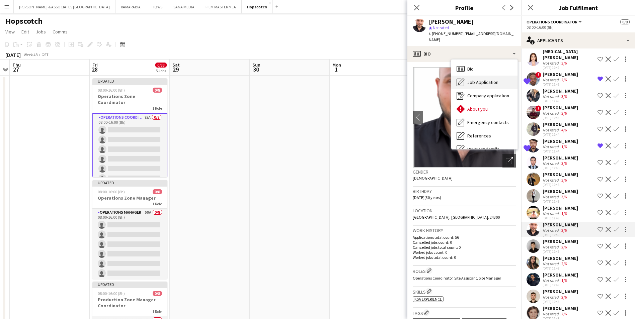
click at [469, 79] on span "Job Application" at bounding box center [482, 82] width 31 height 6
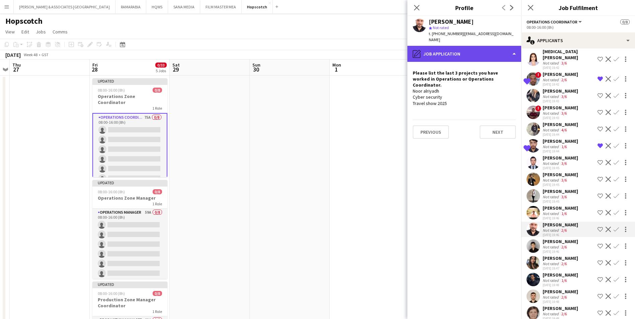
click at [470, 49] on div "pencil4 Job Application" at bounding box center [464, 54] width 114 height 16
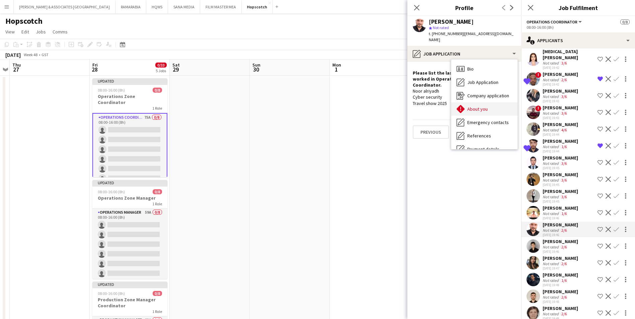
click at [484, 102] on div "About you About you" at bounding box center [484, 108] width 66 height 13
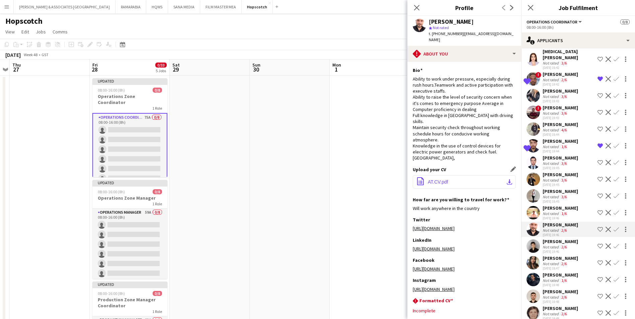
click at [438, 179] on span "AT.CV.pdf" at bounding box center [438, 181] width 20 height 5
click at [511, 156] on div "[PERSON_NAME]" at bounding box center [560, 158] width 35 height 6
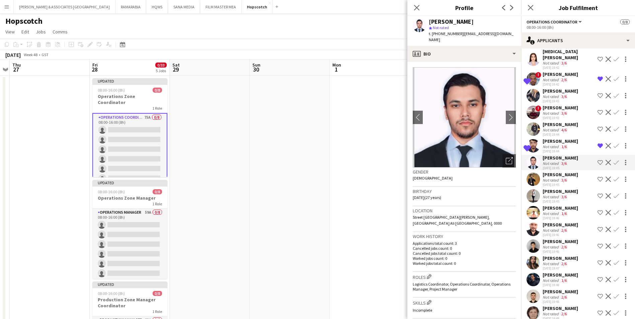
click at [511, 175] on div "[PERSON_NAME]" at bounding box center [560, 175] width 35 height 6
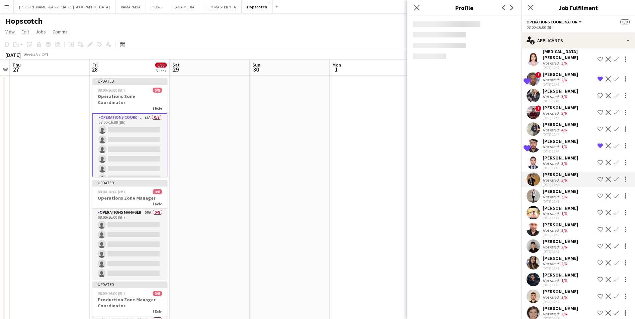
click at [511, 190] on div "[PERSON_NAME]" at bounding box center [560, 191] width 35 height 6
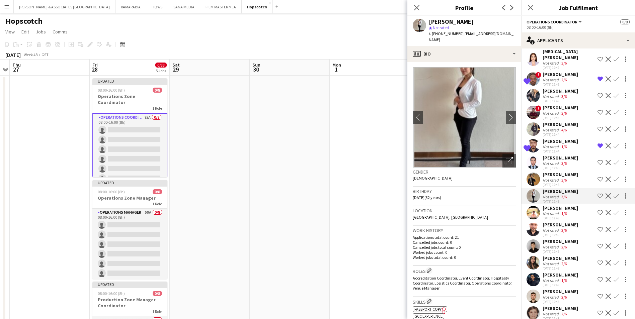
click at [511, 206] on div "[PERSON_NAME]" at bounding box center [560, 208] width 35 height 6
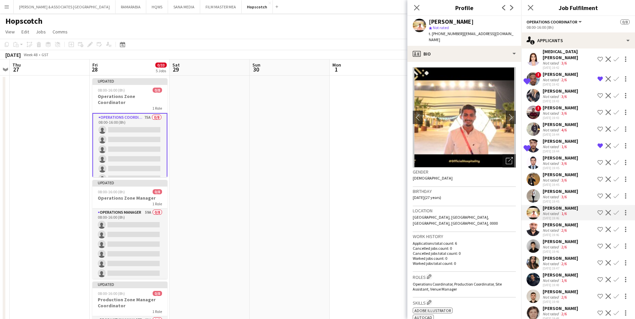
click at [511, 225] on div "[PERSON_NAME]" at bounding box center [560, 225] width 35 height 6
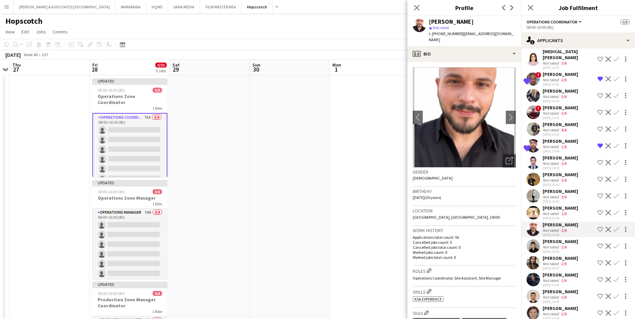
click at [511, 243] on div "[PERSON_NAME]" at bounding box center [560, 242] width 35 height 6
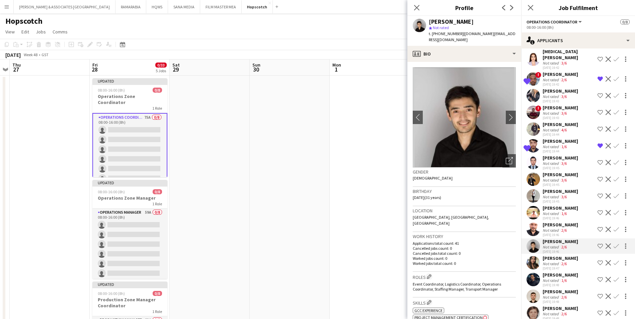
click at [511, 247] on div "[PERSON_NAME]" at bounding box center [560, 258] width 35 height 6
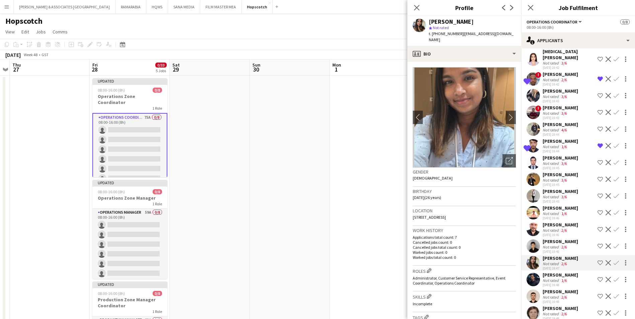
scroll to position [234, 0]
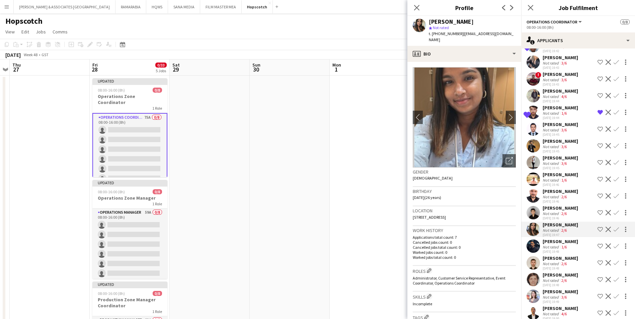
click at [511, 241] on div "[PERSON_NAME]" at bounding box center [560, 242] width 35 height 6
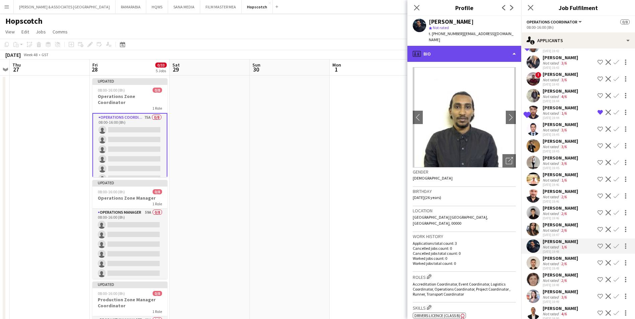
click at [473, 46] on div "profile Bio" at bounding box center [464, 54] width 114 height 16
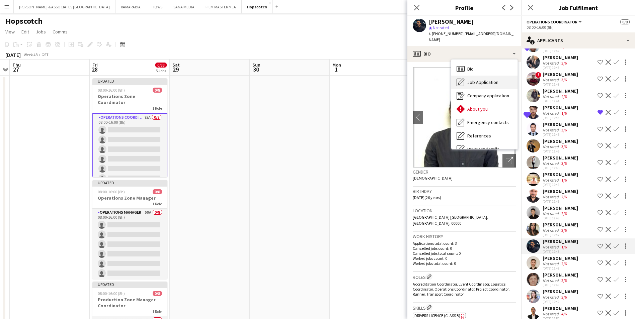
click at [484, 79] on span "Job Application" at bounding box center [482, 82] width 31 height 6
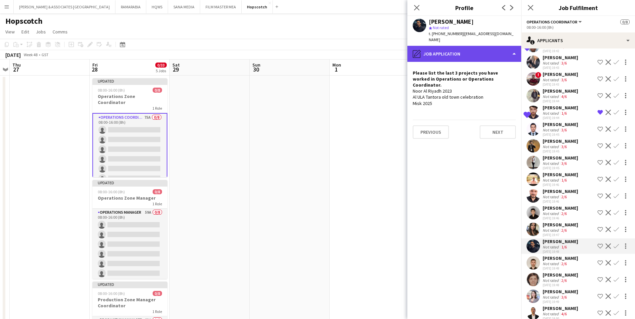
click at [497, 46] on div "pencil4 Job Application" at bounding box center [464, 54] width 114 height 16
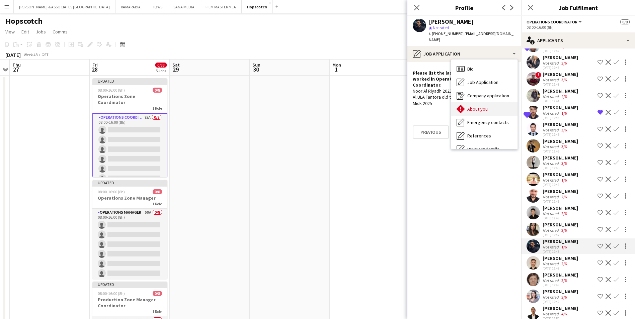
click at [482, 106] on span "About you" at bounding box center [477, 109] width 20 height 6
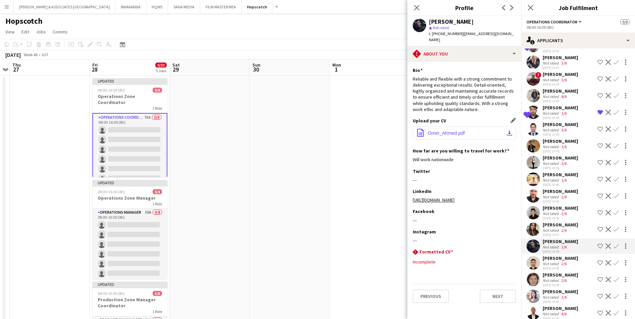
click at [464, 131] on span "Omer_Ahmed.pdf" at bounding box center [446, 133] width 37 height 5
click at [511, 244] on app-icon "Shortlist crew" at bounding box center [600, 246] width 5 height 5
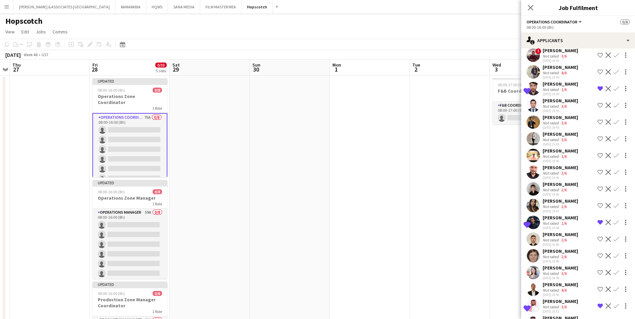
scroll to position [268, 0]
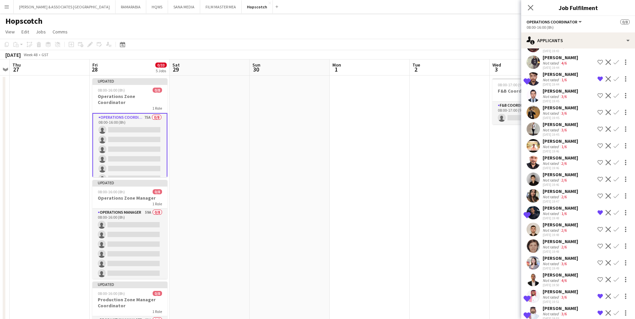
click at [511, 226] on div "[PERSON_NAME]" at bounding box center [560, 225] width 35 height 6
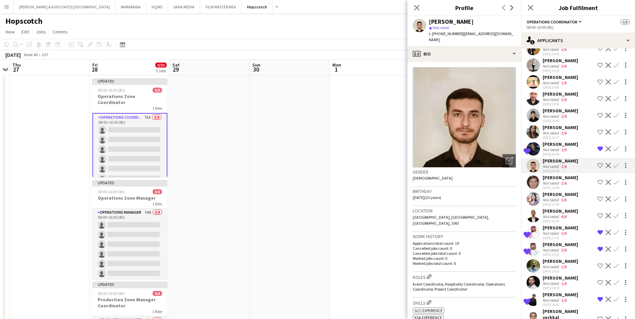
scroll to position [335, 0]
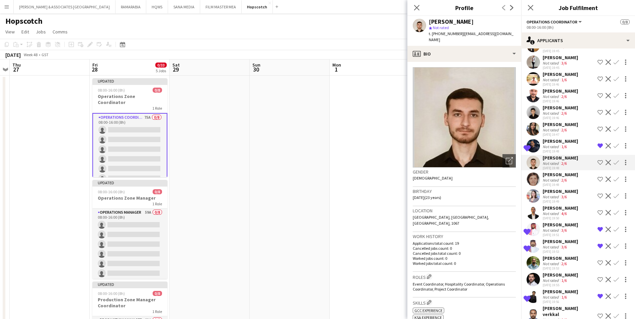
click at [511, 174] on div "[PERSON_NAME]" at bounding box center [560, 175] width 35 height 6
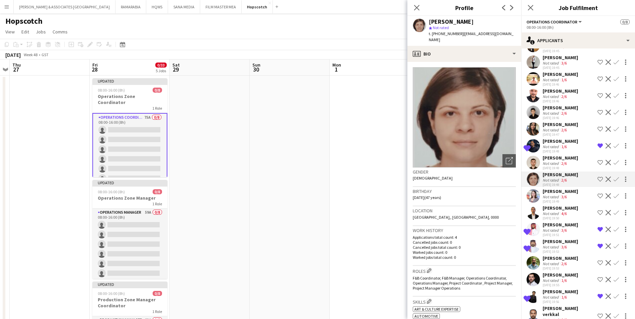
click at [511, 190] on div "[PERSON_NAME]" at bounding box center [560, 191] width 35 height 6
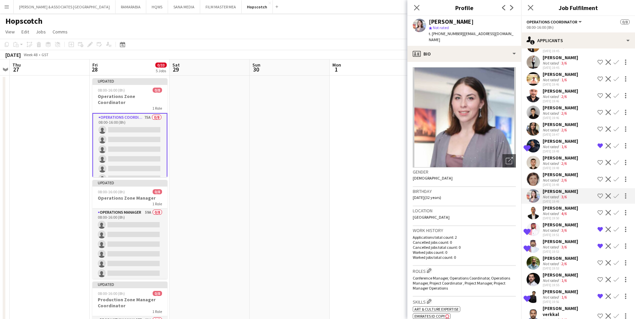
click at [511, 208] on div "[PERSON_NAME]" at bounding box center [560, 208] width 35 height 6
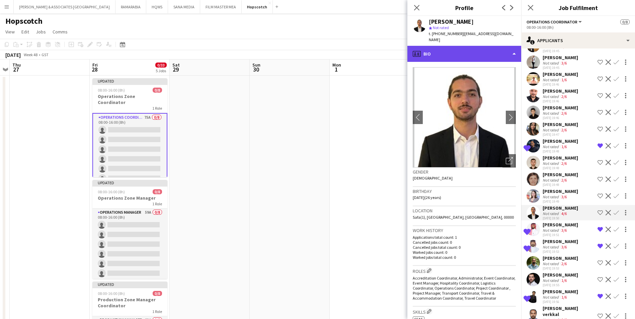
click at [465, 47] on div "profile Bio" at bounding box center [464, 54] width 114 height 16
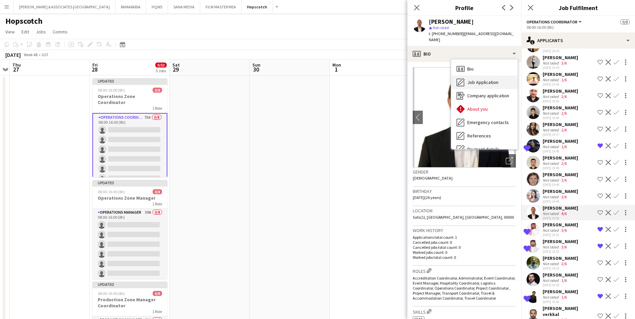
click at [484, 79] on span "Job Application" at bounding box center [482, 82] width 31 height 6
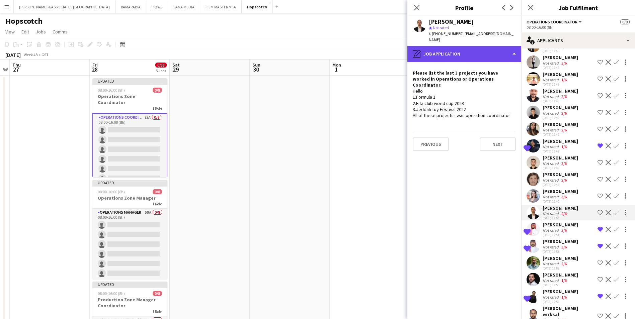
click at [463, 54] on div "pencil4 Job Application" at bounding box center [464, 54] width 114 height 16
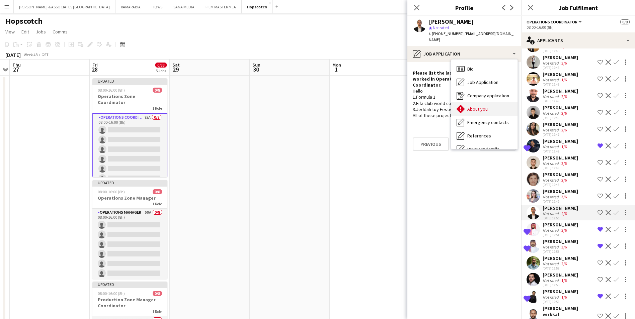
click at [474, 106] on span "About you" at bounding box center [477, 109] width 20 height 6
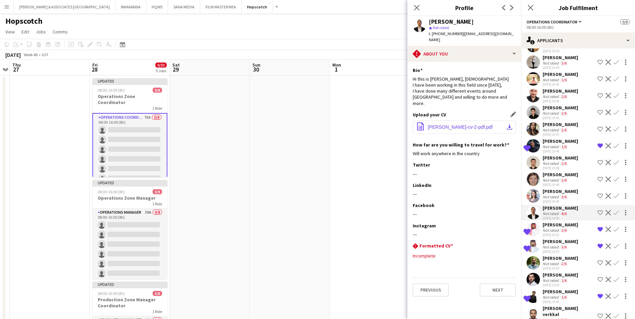
click at [471, 125] on span "[PERSON_NAME]-cv-2-pdf.pdf" at bounding box center [460, 127] width 65 height 5
click at [511, 225] on div "[PERSON_NAME]" at bounding box center [560, 225] width 35 height 6
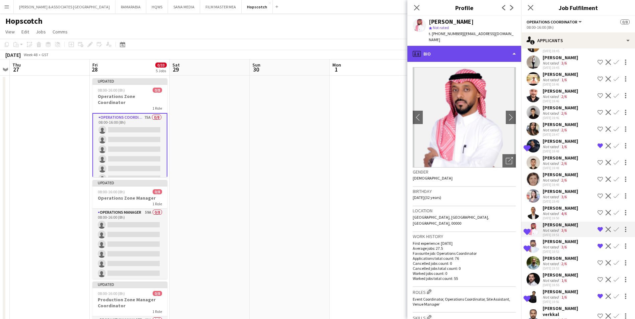
click at [475, 53] on div "profile Bio" at bounding box center [464, 54] width 114 height 16
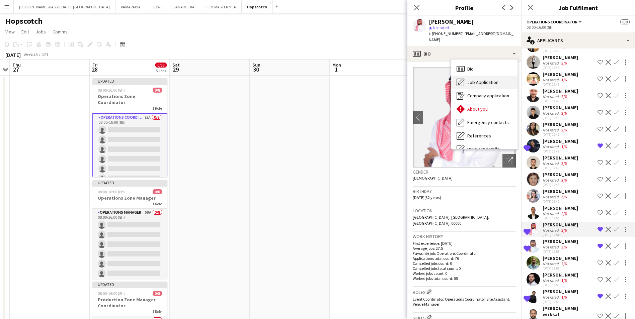
click at [479, 79] on span "Job Application" at bounding box center [482, 82] width 31 height 6
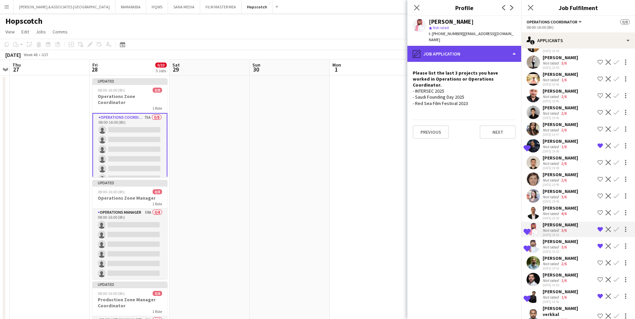
click at [474, 49] on div "pencil4 Job Application" at bounding box center [464, 54] width 114 height 16
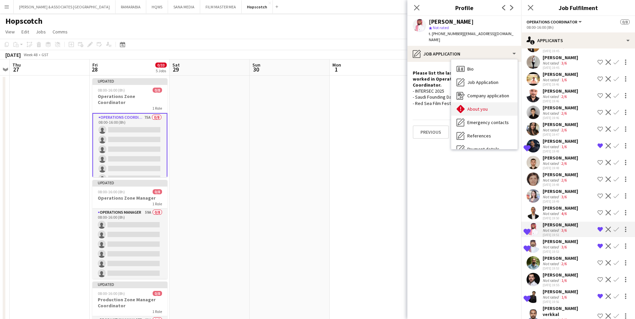
click at [481, 108] on div "About you About you" at bounding box center [484, 108] width 66 height 13
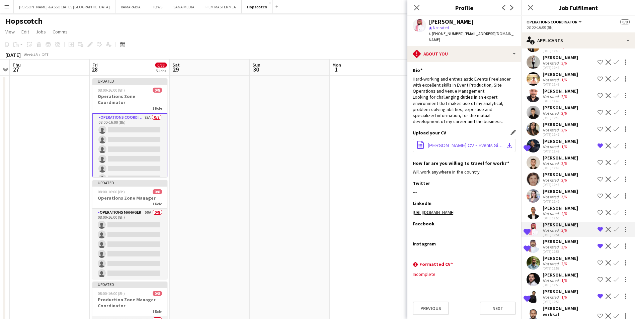
click at [486, 143] on span "[PERSON_NAME] CV - Events Site Manager.pdf" at bounding box center [466, 145] width 76 height 5
click at [511, 241] on div "[PERSON_NAME]" at bounding box center [560, 242] width 35 height 6
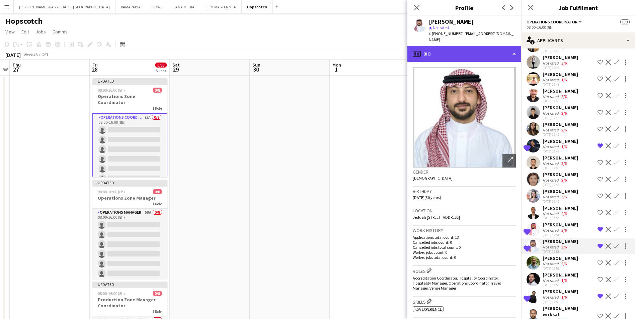
click at [453, 47] on div "profile Bio" at bounding box center [464, 54] width 114 height 16
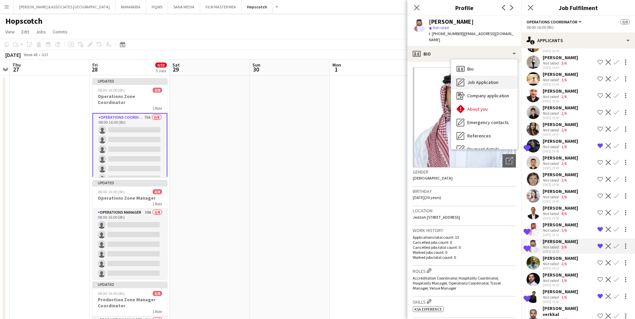
click at [474, 80] on div "Job Application Job Application" at bounding box center [484, 82] width 66 height 13
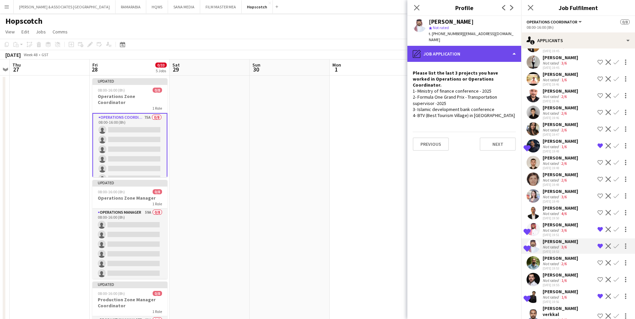
click at [464, 46] on div "pencil4 Job Application" at bounding box center [464, 54] width 114 height 16
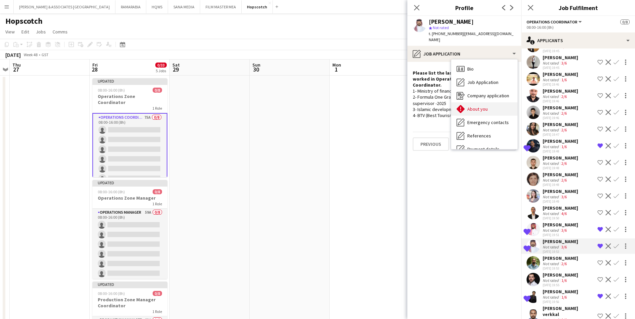
click at [483, 106] on span "About you" at bounding box center [477, 109] width 20 height 6
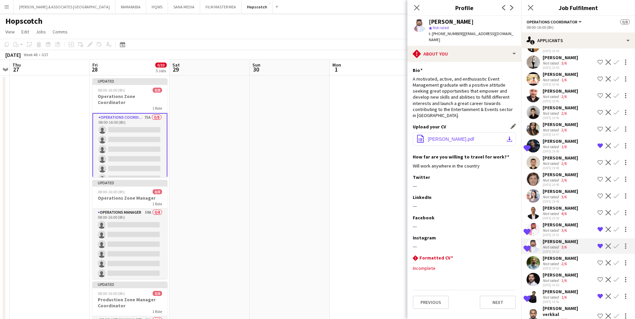
click at [470, 137] on span "[PERSON_NAME].pdf" at bounding box center [451, 139] width 47 height 5
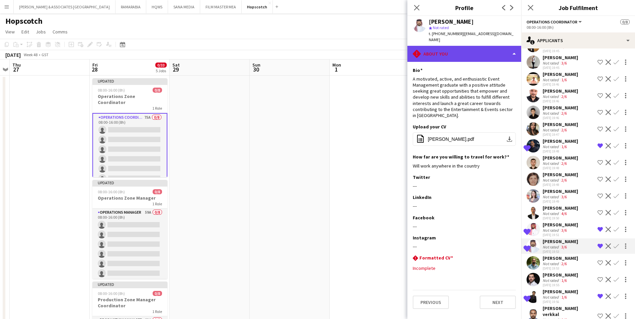
click at [439, 46] on div "rhombus-alert About you" at bounding box center [464, 54] width 114 height 16
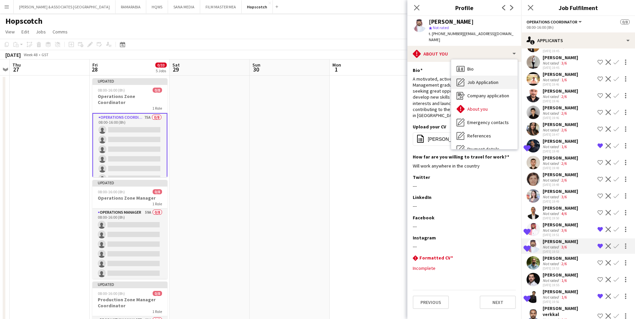
click at [479, 79] on span "Job Application" at bounding box center [482, 82] width 31 height 6
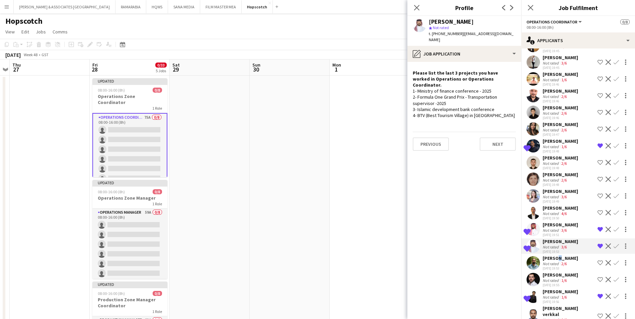
click at [511, 247] on div "[PERSON_NAME]" at bounding box center [560, 258] width 35 height 6
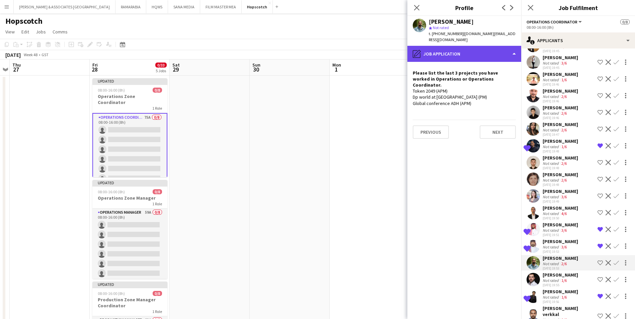
click at [431, 53] on div "pencil4 Job Application" at bounding box center [464, 54] width 114 height 16
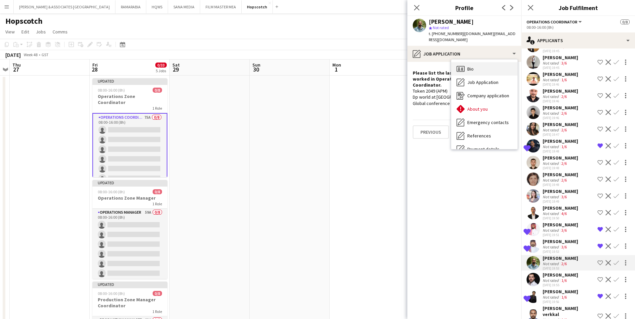
click at [497, 73] on div "Bio Bio" at bounding box center [484, 68] width 66 height 13
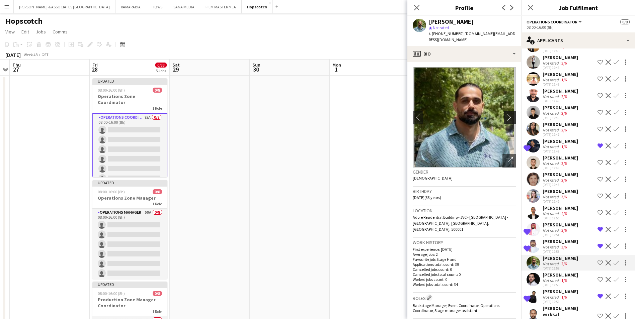
click at [510, 119] on app-icon "chevron-right" at bounding box center [511, 117] width 10 height 7
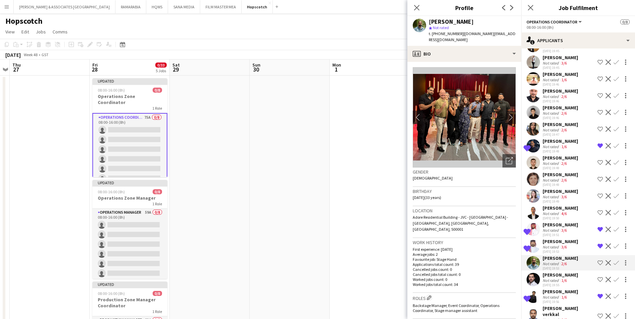
click at [511, 247] on div "[PERSON_NAME]" at bounding box center [560, 275] width 35 height 6
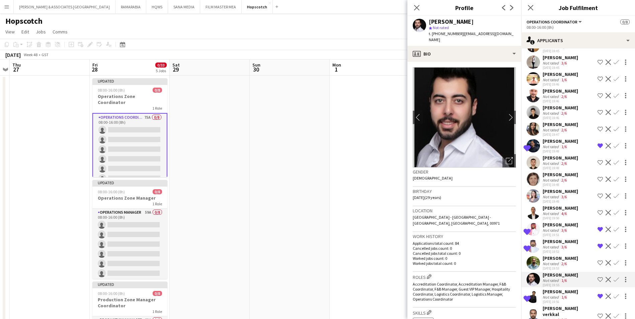
click at [511, 247] on div "[PERSON_NAME]" at bounding box center [560, 258] width 35 height 6
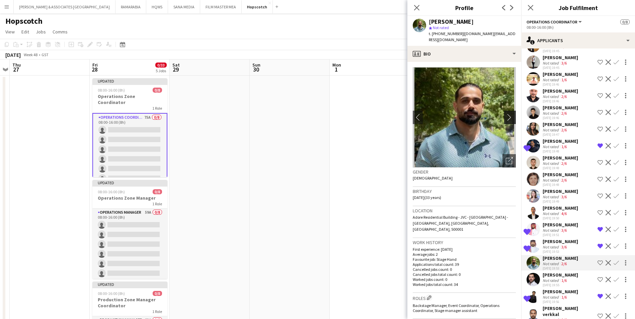
click at [506, 117] on app-icon "chevron-right" at bounding box center [511, 117] width 10 height 7
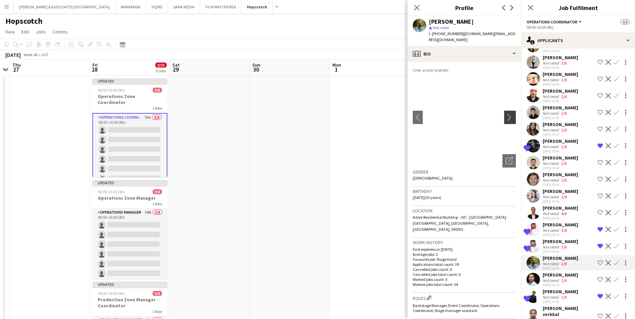
click at [506, 120] on app-icon "chevron-right" at bounding box center [511, 117] width 10 height 7
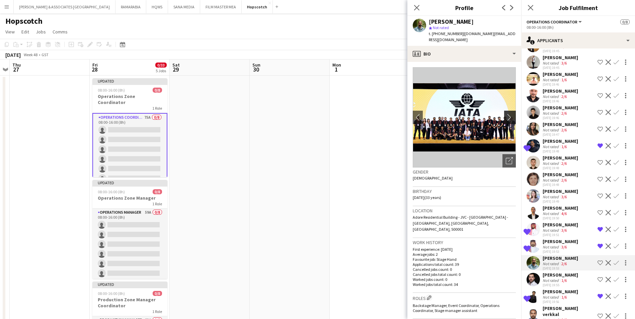
click at [507, 118] on app-icon "chevron-right" at bounding box center [511, 117] width 10 height 7
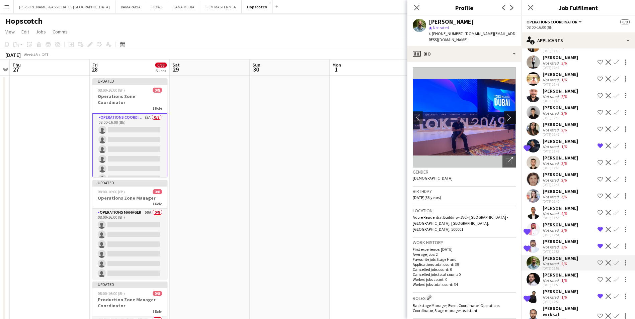
click at [507, 118] on app-icon "chevron-right" at bounding box center [511, 117] width 10 height 7
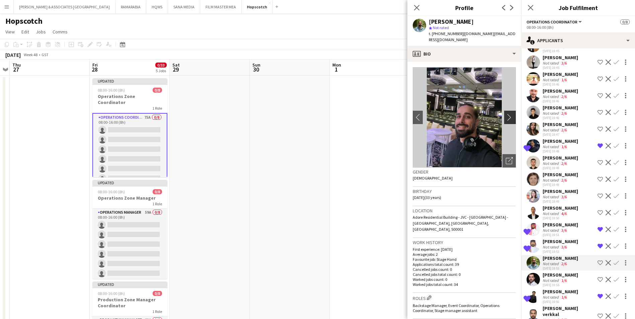
click at [507, 118] on app-icon "chevron-right" at bounding box center [511, 117] width 10 height 7
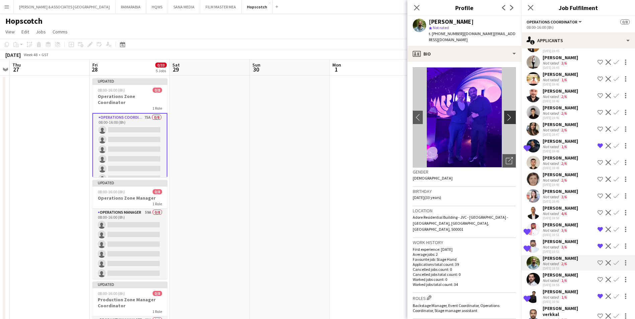
click at [507, 118] on app-icon "chevron-right" at bounding box center [511, 117] width 10 height 7
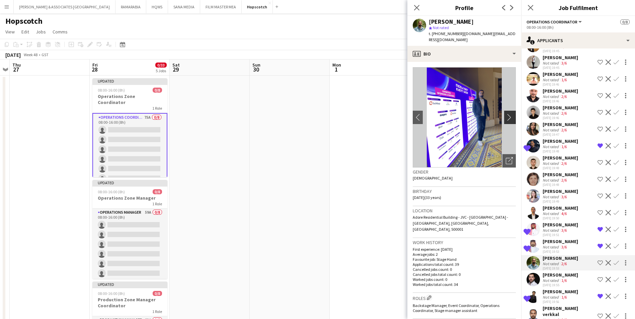
click at [507, 118] on app-icon "chevron-right" at bounding box center [511, 117] width 10 height 7
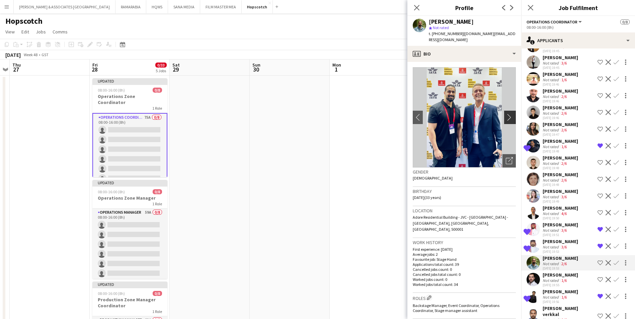
click at [507, 118] on app-icon "chevron-right" at bounding box center [511, 117] width 10 height 7
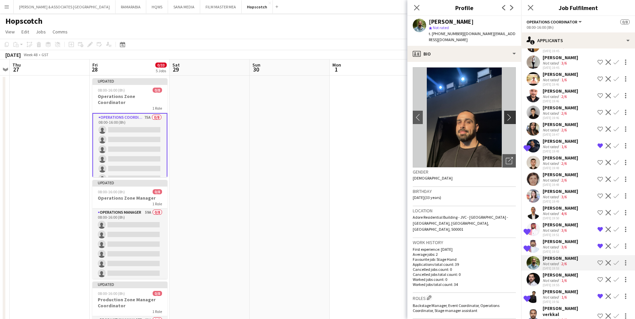
click at [507, 118] on app-icon "chevron-right" at bounding box center [511, 117] width 10 height 7
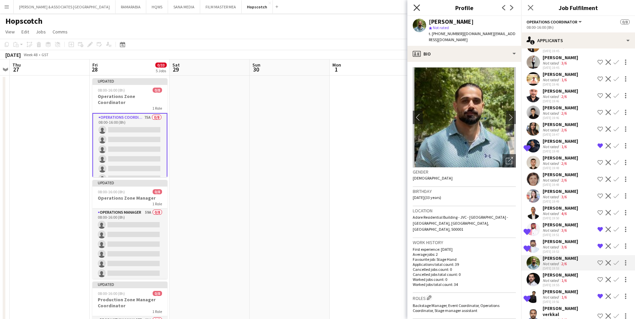
click at [419, 9] on icon "Close pop-in" at bounding box center [416, 7] width 6 height 6
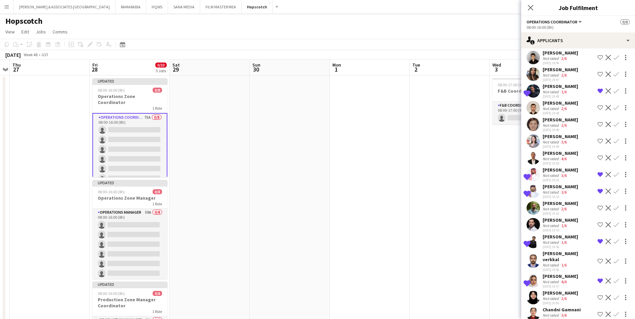
scroll to position [402, 0]
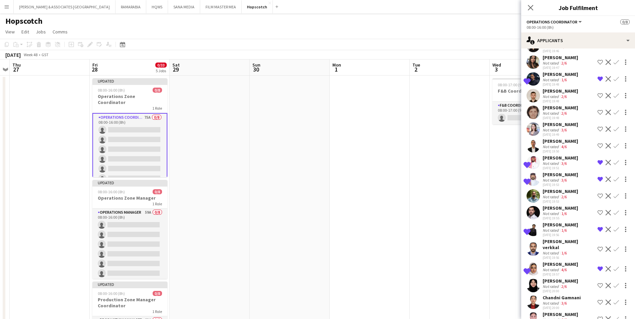
click at [511, 228] on div "[PERSON_NAME]" at bounding box center [560, 225] width 35 height 6
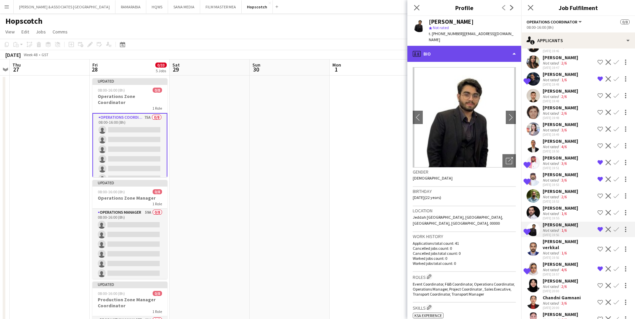
click at [459, 46] on div "profile Bio" at bounding box center [464, 54] width 114 height 16
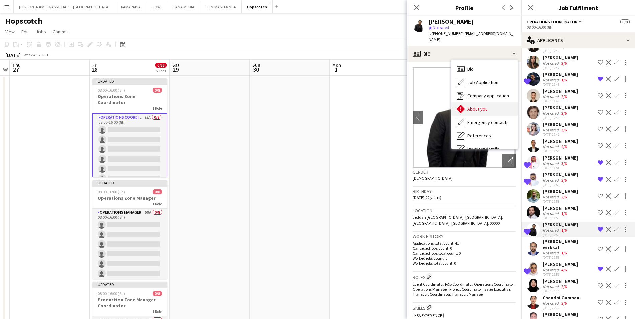
click at [478, 106] on span "About you" at bounding box center [477, 109] width 20 height 6
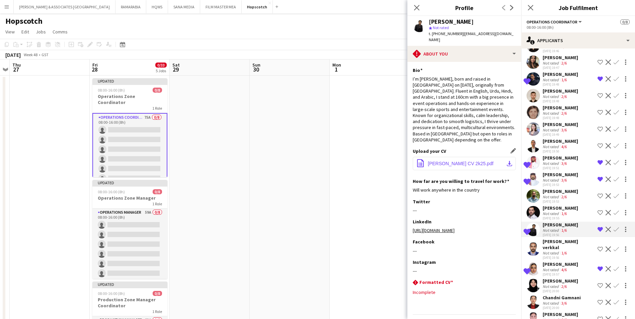
click at [479, 161] on span "[PERSON_NAME] CV 2k25.pdf" at bounding box center [461, 163] width 66 height 5
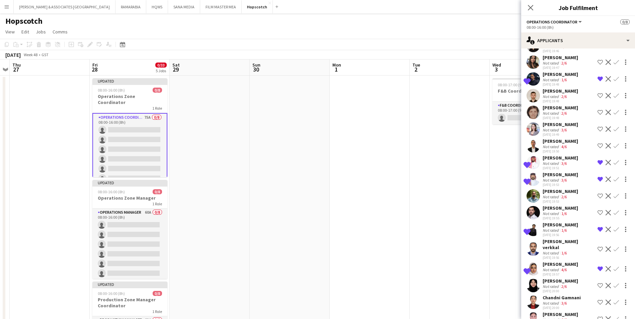
click at [511, 247] on div "[PERSON_NAME] verkkal" at bounding box center [569, 245] width 52 height 12
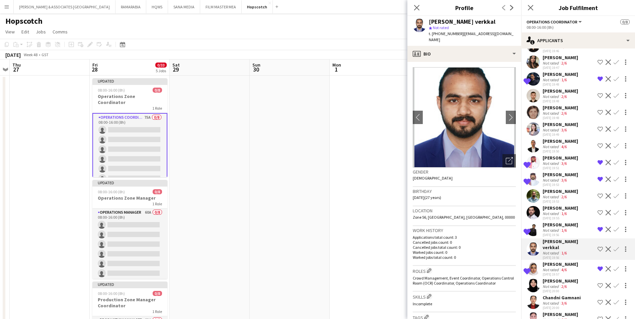
drag, startPoint x: 560, startPoint y: 251, endPoint x: 564, endPoint y: 275, distance: 24.1
click at [511, 247] on app-skills-label "4/6" at bounding box center [563, 269] width 5 height 5
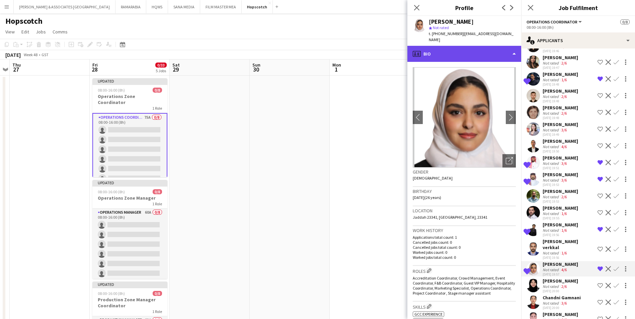
click at [460, 53] on div "profile Bio" at bounding box center [464, 54] width 114 height 16
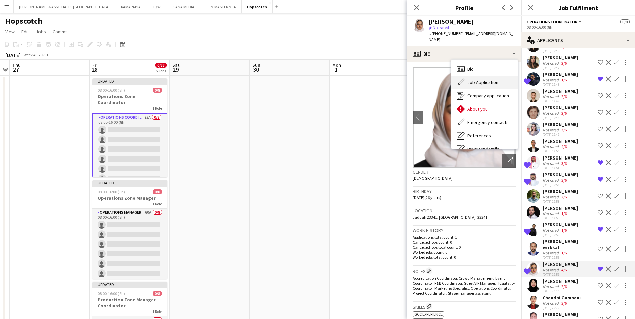
click at [485, 79] on span "Job Application" at bounding box center [482, 82] width 31 height 6
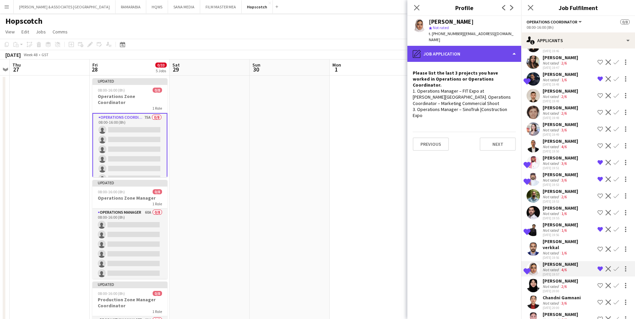
click at [456, 53] on div "pencil4 Job Application" at bounding box center [464, 54] width 114 height 16
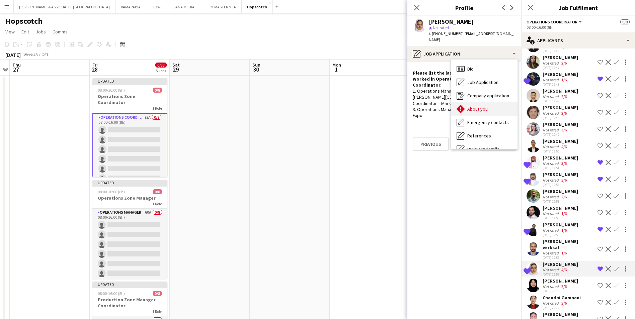
click at [478, 106] on span "About you" at bounding box center [477, 109] width 20 height 6
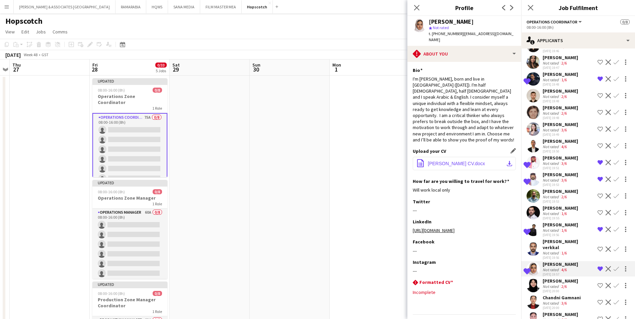
click at [476, 161] on span "[PERSON_NAME] CV.docx" at bounding box center [456, 163] width 57 height 5
click at [459, 25] on div "star Not rated" at bounding box center [472, 28] width 87 height 6
drag, startPoint x: 459, startPoint y: 34, endPoint x: 433, endPoint y: 35, distance: 26.8
click at [433, 35] on span "t. [PHONE_NUMBER]" at bounding box center [446, 33] width 35 height 5
copy span "[PHONE_NUMBER]"
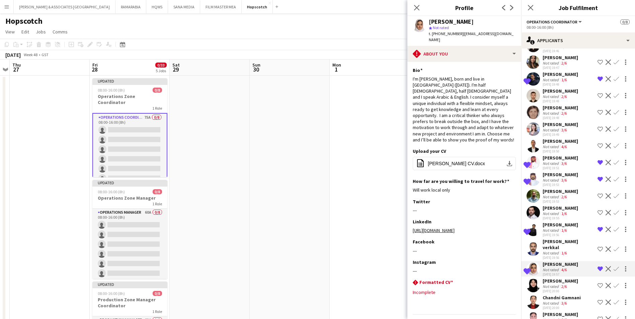
click at [495, 24] on div "[PERSON_NAME]" at bounding box center [472, 22] width 87 height 6
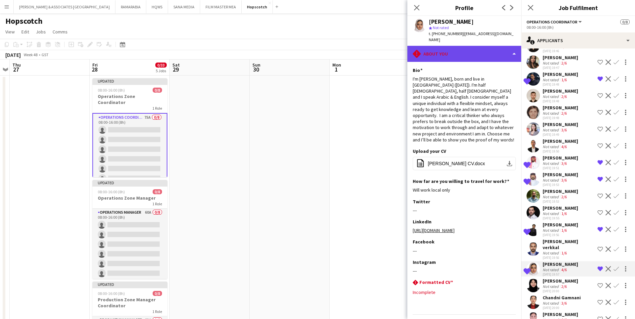
click at [458, 52] on div "rhombus-alert About you" at bounding box center [464, 54] width 114 height 16
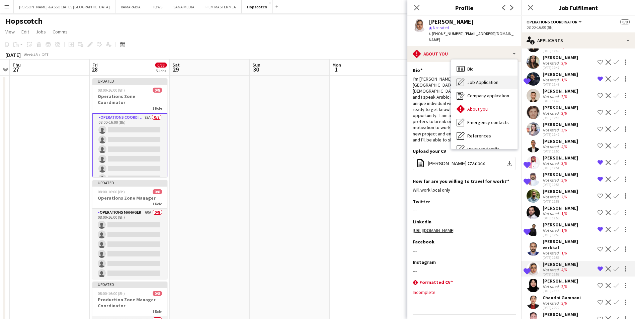
click at [478, 79] on span "Job Application" at bounding box center [482, 82] width 31 height 6
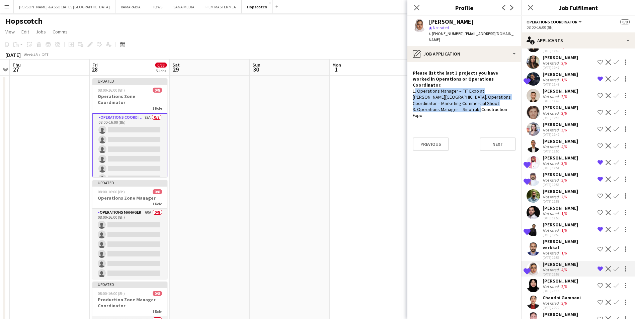
drag, startPoint x: 439, startPoint y: 106, endPoint x: 410, endPoint y: 82, distance: 37.8
click at [410, 82] on app-crew-profile-role-application "Please list the last 3 projects you have worked in Operations or Operations Coo…" at bounding box center [464, 190] width 114 height 257
copy div "1. Operations Manager – FIT Expo at [PERSON_NAME][GEOGRAPHIC_DATA]. Operations …"
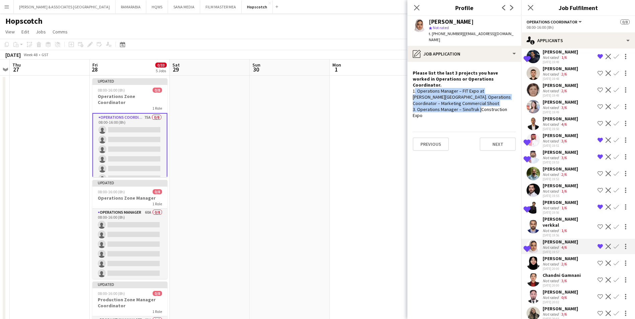
scroll to position [435, 0]
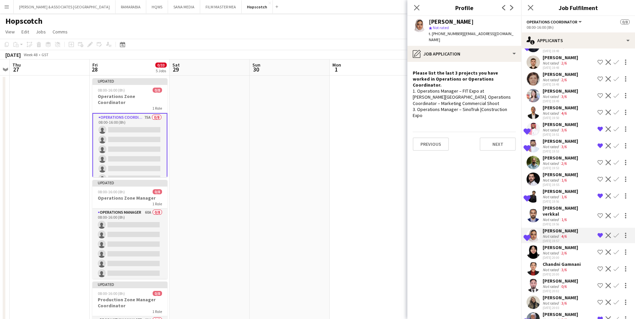
click at [511, 247] on div "[PERSON_NAME]" at bounding box center [560, 248] width 35 height 6
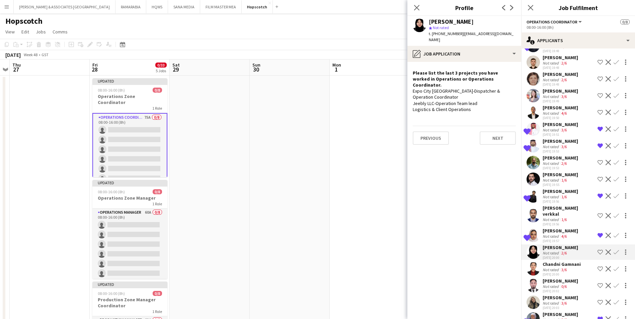
click at [511, 247] on div "Not rated" at bounding box center [551, 269] width 17 height 5
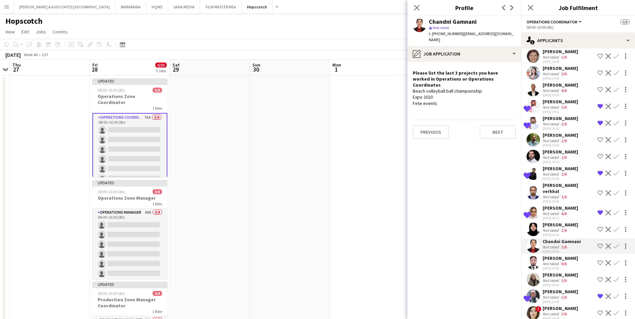
scroll to position [469, 0]
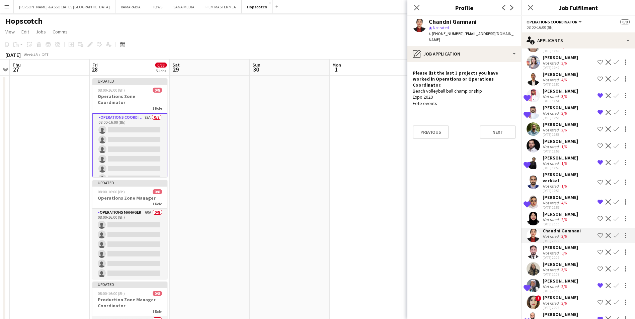
click at [511, 247] on div "Not rated" at bounding box center [551, 253] width 17 height 5
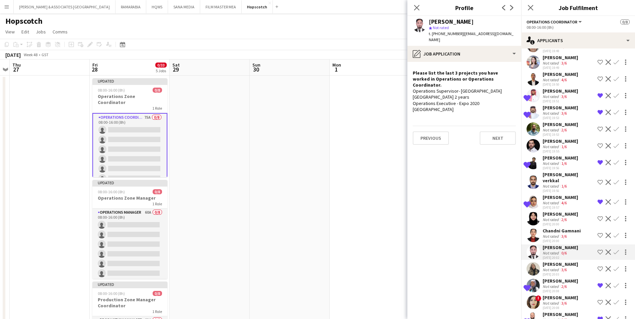
click at [511, 247] on div "Not rated" at bounding box center [551, 269] width 17 height 5
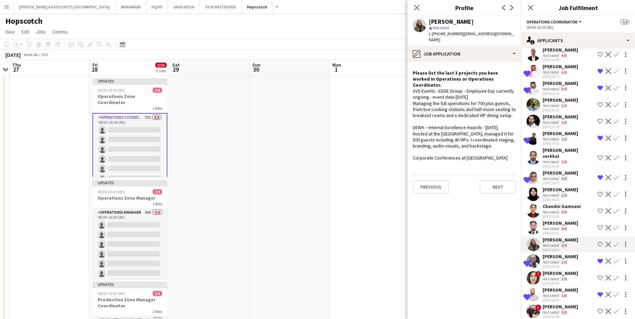
scroll to position [502, 0]
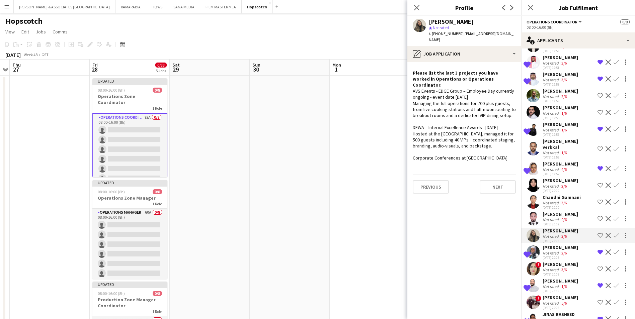
click at [511, 247] on div "Not rated" at bounding box center [551, 253] width 17 height 5
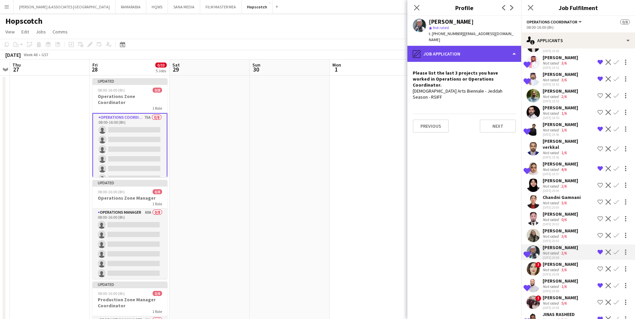
click at [481, 49] on div "pencil4 Job Application" at bounding box center [464, 54] width 114 height 16
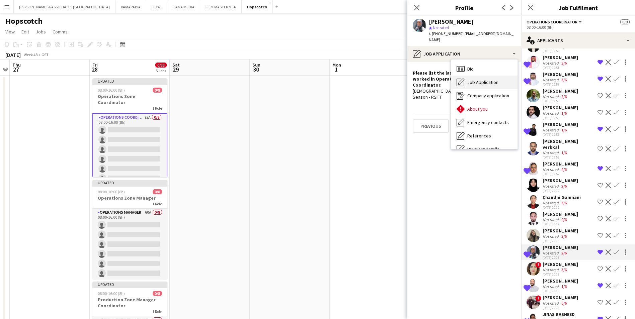
click at [484, 79] on span "Job Application" at bounding box center [482, 82] width 31 height 6
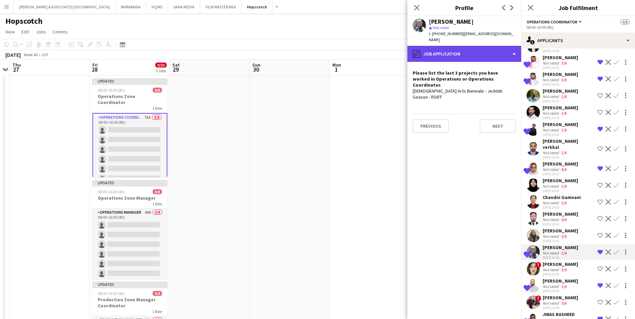
click at [472, 48] on div "pencil4 Job Application" at bounding box center [464, 54] width 114 height 16
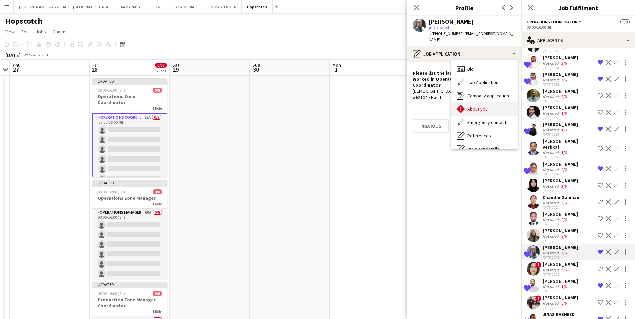
click at [477, 106] on span "About you" at bounding box center [477, 109] width 20 height 6
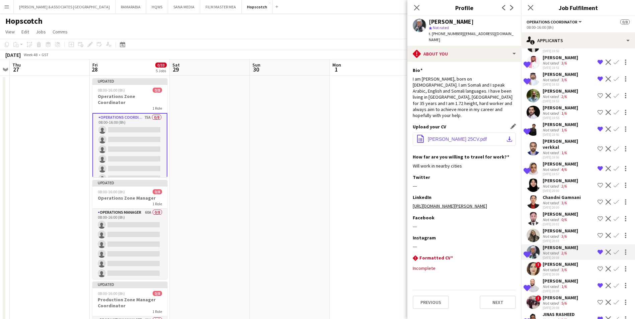
click at [467, 133] on button "office-file-sheet [PERSON_NAME] 25CV.pdf download-bottom" at bounding box center [464, 139] width 103 height 13
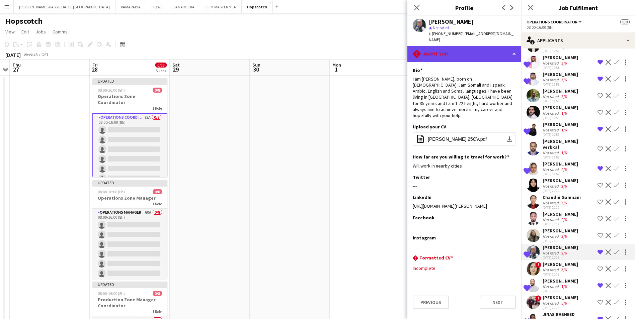
click at [463, 51] on div "rhombus-alert About you" at bounding box center [464, 54] width 114 height 16
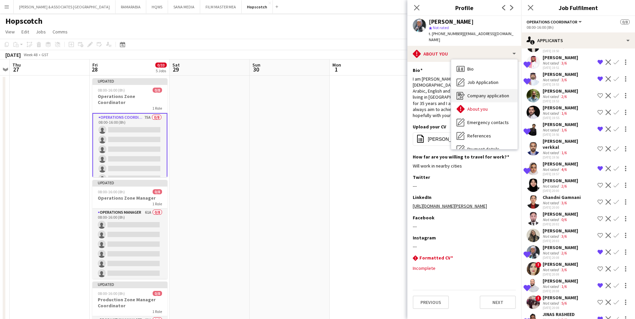
click at [490, 95] on div "Company application Company application" at bounding box center [484, 95] width 66 height 13
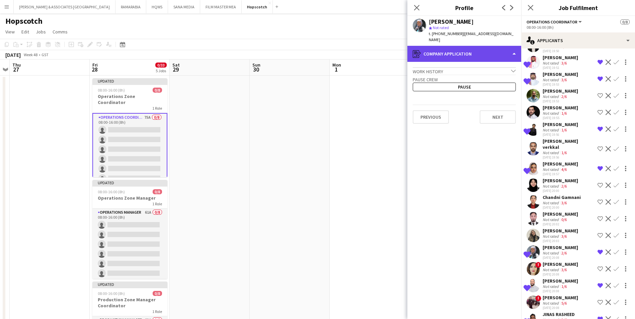
click at [462, 48] on div "register Company application" at bounding box center [464, 54] width 114 height 16
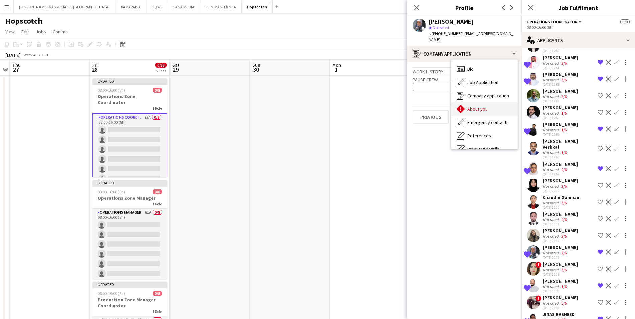
click at [491, 104] on div "About you About you" at bounding box center [484, 108] width 66 height 13
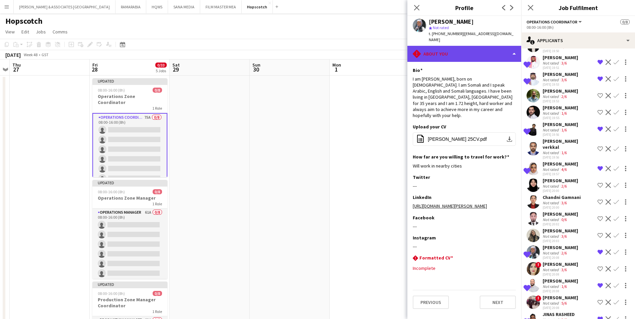
click at [454, 46] on div "rhombus-alert About you" at bounding box center [464, 54] width 114 height 16
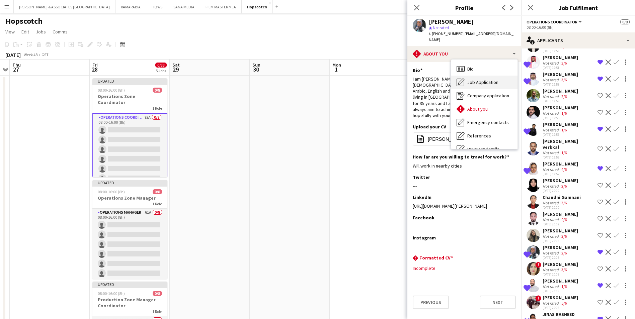
click at [471, 79] on span "Job Application" at bounding box center [482, 82] width 31 height 6
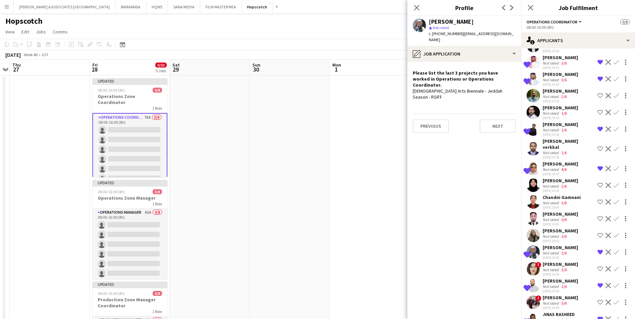
click at [511, 247] on div "[PERSON_NAME]" at bounding box center [560, 264] width 35 height 6
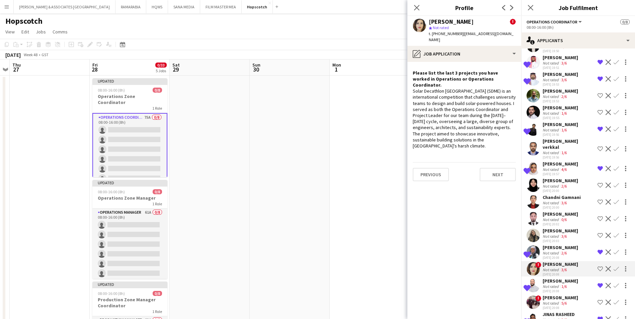
scroll to position [536, 0]
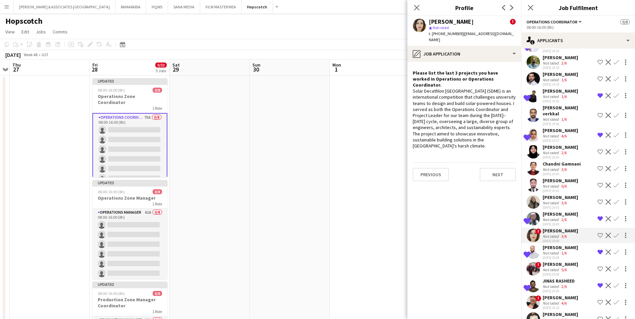
click at [511, 247] on div "[PERSON_NAME]" at bounding box center [560, 248] width 35 height 6
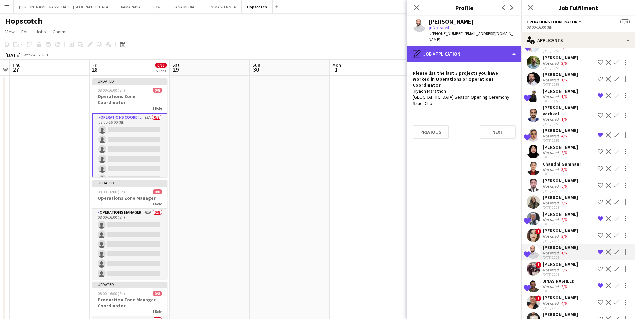
click at [460, 46] on div "pencil4 Job Application" at bounding box center [464, 54] width 114 height 16
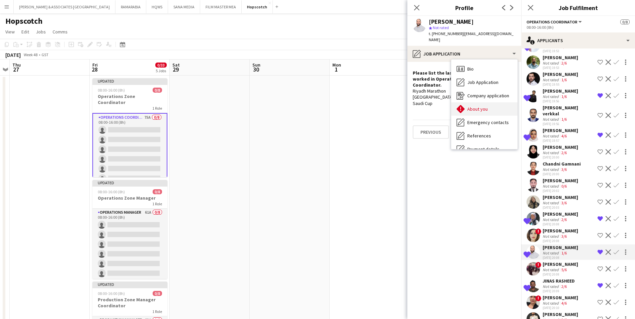
click at [480, 106] on span "About you" at bounding box center [477, 109] width 20 height 6
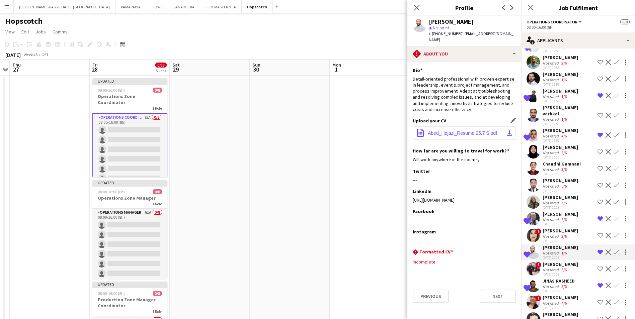
click at [466, 131] on span "Abed_Hejazi_Resume 25.7 S.pdf" at bounding box center [462, 133] width 69 height 5
click at [511, 247] on div "[PERSON_NAME]" at bounding box center [560, 264] width 35 height 6
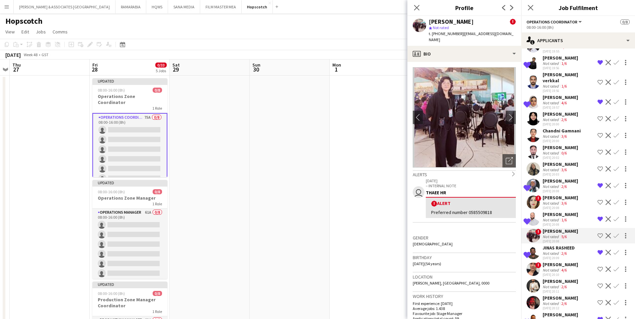
scroll to position [569, 0]
click at [511, 247] on div "Not rated" at bounding box center [551, 253] width 17 height 5
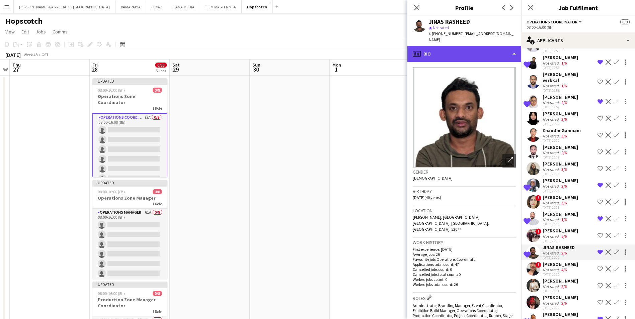
click at [455, 49] on div "profile Bio" at bounding box center [464, 54] width 114 height 16
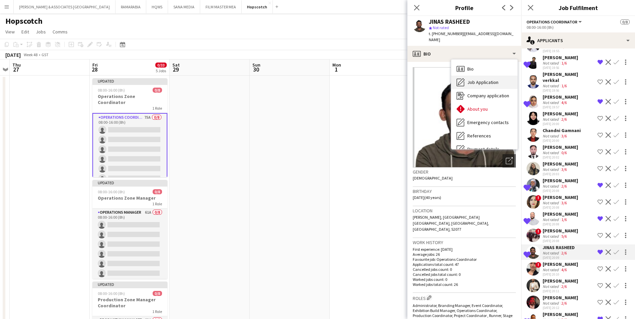
click at [473, 76] on div "Job Application Job Application" at bounding box center [484, 82] width 66 height 13
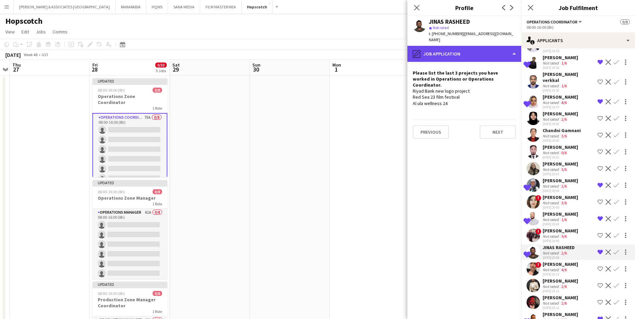
click at [467, 51] on div "pencil4 Job Application" at bounding box center [464, 54] width 114 height 16
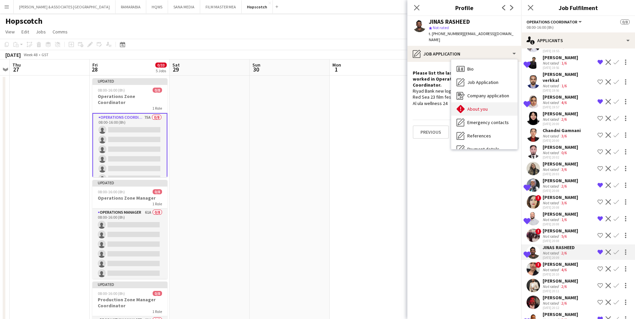
click at [477, 106] on span "About you" at bounding box center [477, 109] width 20 height 6
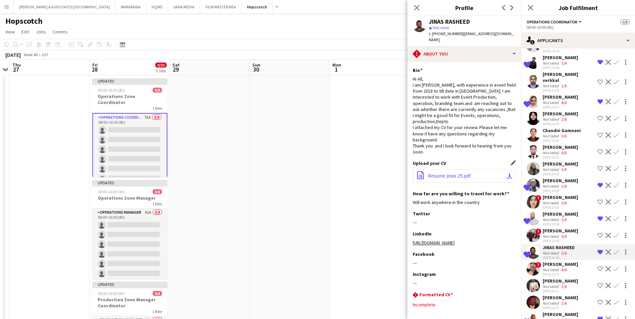
click at [466, 175] on button "office-file-sheet Resume jinas 25.pdf download-bottom" at bounding box center [464, 175] width 103 height 13
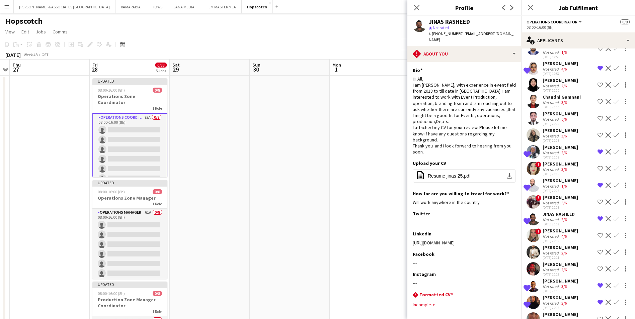
click at [511, 247] on div "[PERSON_NAME]" at bounding box center [560, 248] width 35 height 6
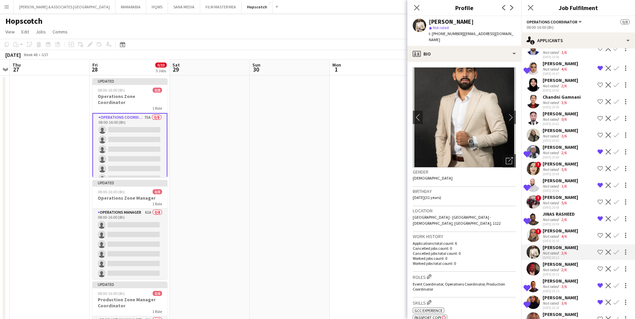
click at [511, 234] on div "[PERSON_NAME]" at bounding box center [560, 231] width 35 height 6
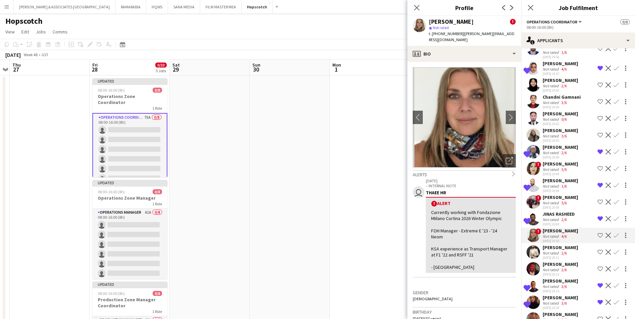
scroll to position [636, 0]
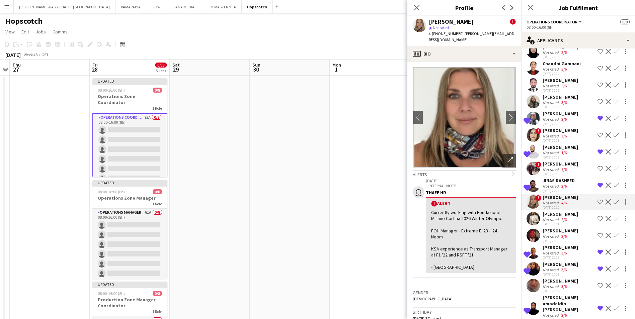
click at [511, 239] on div "Not rated" at bounding box center [551, 236] width 17 height 5
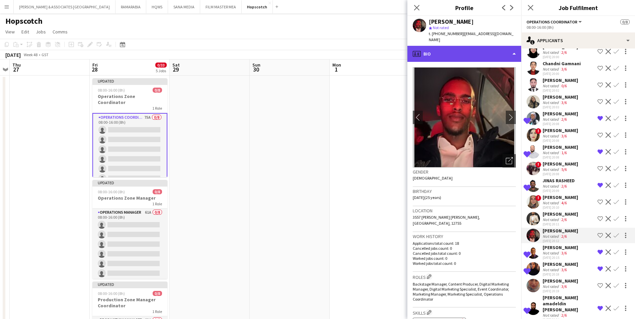
click at [478, 48] on div "profile Bio" at bounding box center [464, 54] width 114 height 16
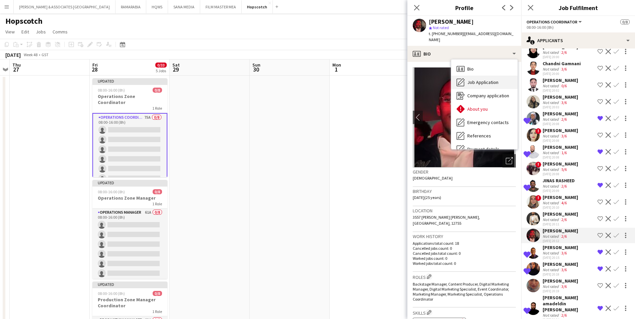
click at [482, 79] on span "Job Application" at bounding box center [482, 82] width 31 height 6
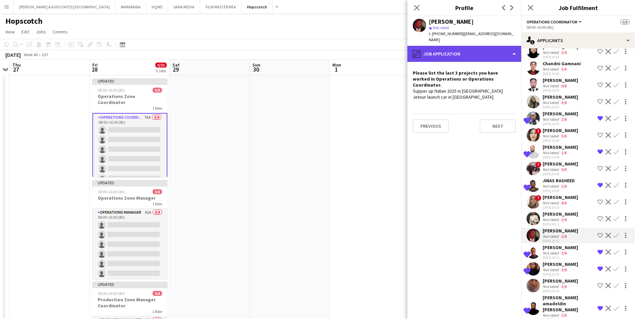
click at [458, 53] on div "pencil4 Job Application" at bounding box center [464, 54] width 114 height 16
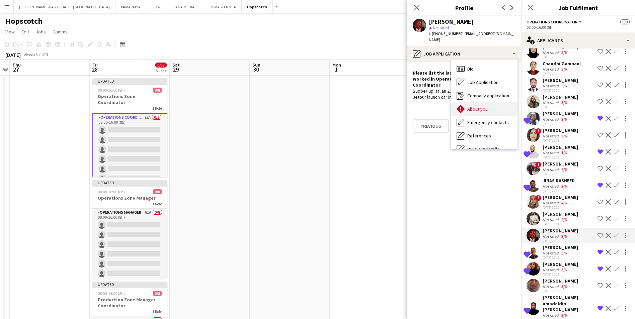
click at [487, 106] on span "About you" at bounding box center [477, 109] width 20 height 6
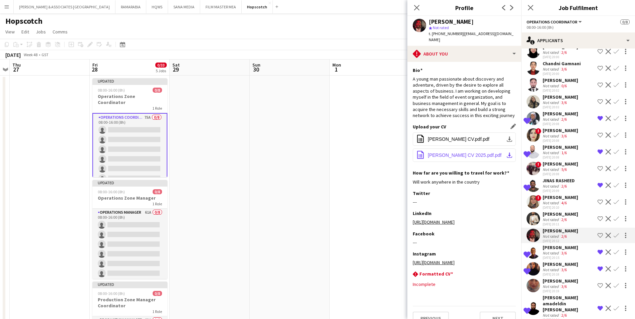
click at [448, 153] on span "[PERSON_NAME] CV 2025.pdf.pdf" at bounding box center [465, 155] width 74 height 5
click at [511, 247] on div "[PERSON_NAME]" at bounding box center [560, 248] width 35 height 6
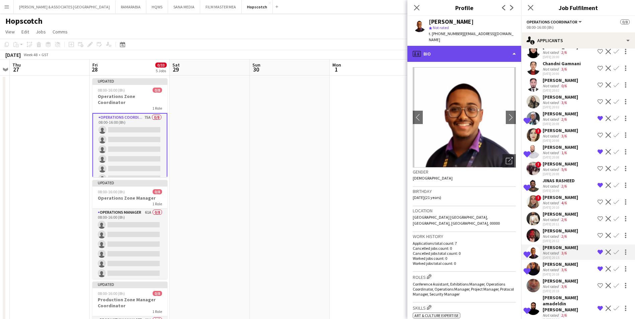
click at [446, 46] on div "profile Bio" at bounding box center [464, 54] width 114 height 16
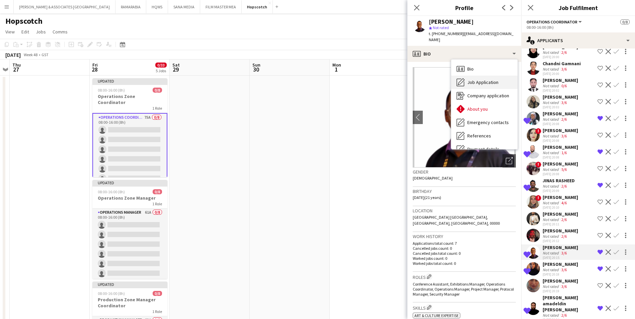
click at [483, 79] on span "Job Application" at bounding box center [482, 82] width 31 height 6
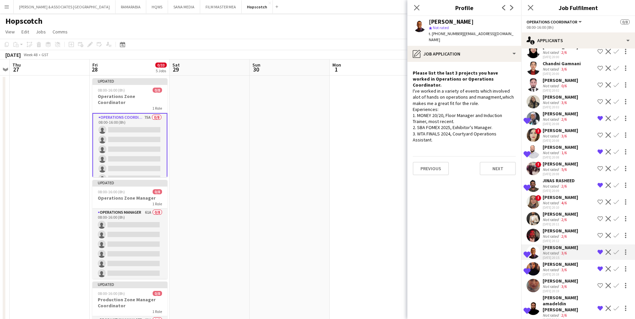
click at [443, 39] on div "[PERSON_NAME] star Not rated t. [PHONE_NUMBER] | [EMAIL_ADDRESS][DOMAIN_NAME]" at bounding box center [464, 31] width 114 height 30
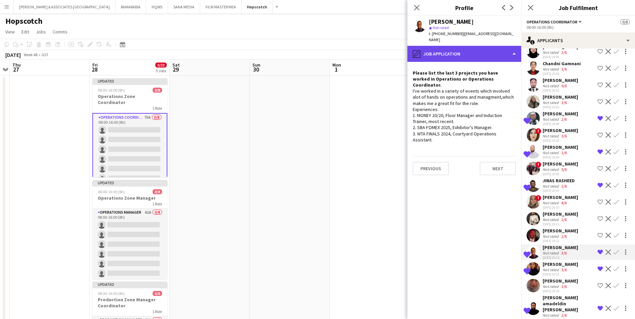
click at [442, 46] on div "pencil4 Job Application" at bounding box center [464, 54] width 114 height 16
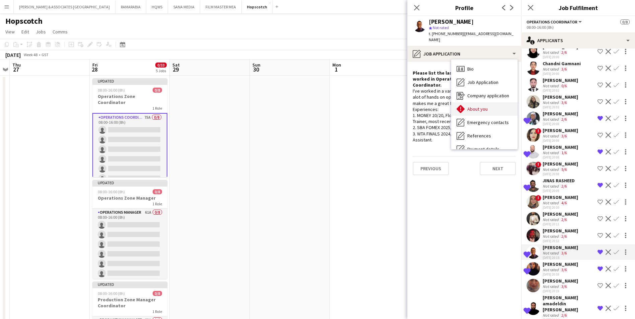
click at [487, 106] on span "About you" at bounding box center [477, 109] width 20 height 6
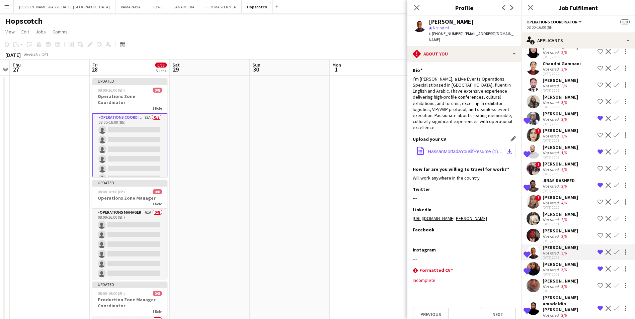
click at [459, 145] on button "office-file-sheet HassanMortadaYousifResume (1)_250821_164101-2.pdf download-bo…" at bounding box center [464, 151] width 103 height 13
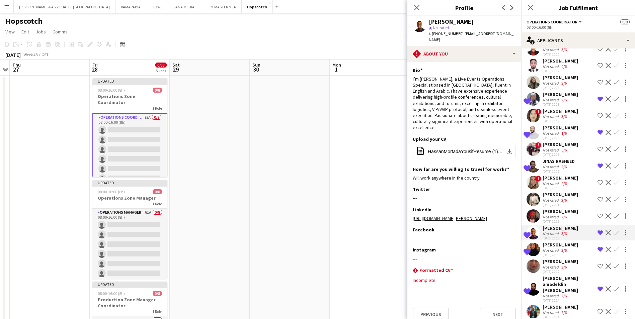
scroll to position [670, 0]
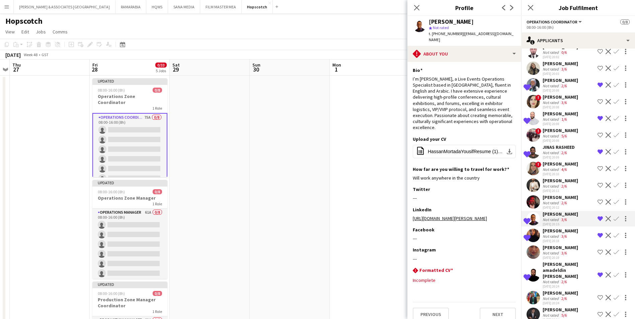
click at [511, 234] on div "[PERSON_NAME]" at bounding box center [560, 231] width 35 height 6
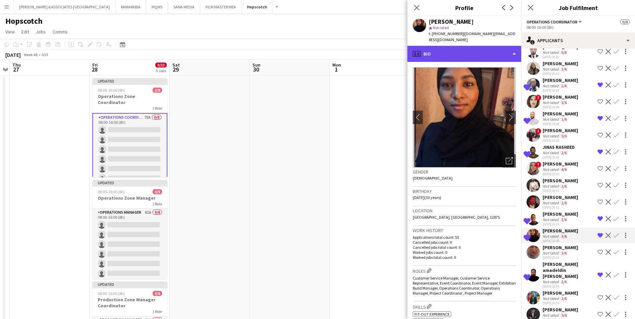
click at [485, 46] on div "profile Bio" at bounding box center [464, 54] width 114 height 16
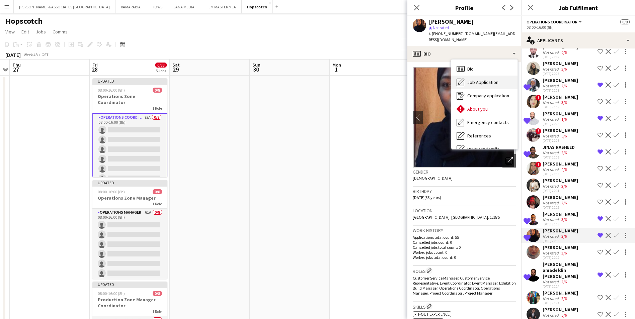
click at [484, 79] on span "Job Application" at bounding box center [482, 82] width 31 height 6
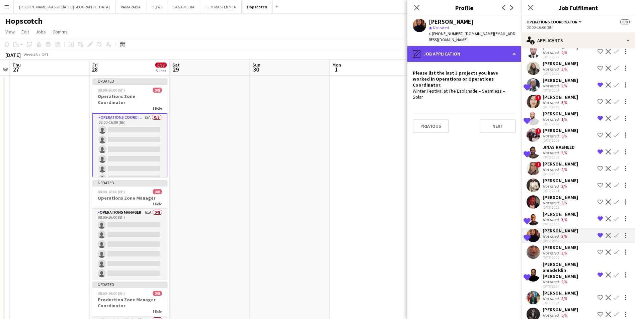
click at [473, 51] on div "pencil4 Job Application" at bounding box center [464, 54] width 114 height 16
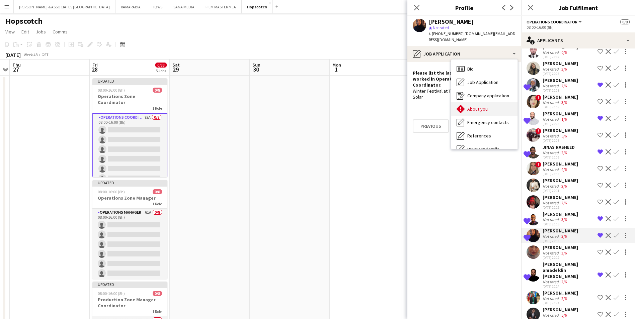
click at [480, 106] on span "About you" at bounding box center [477, 109] width 20 height 6
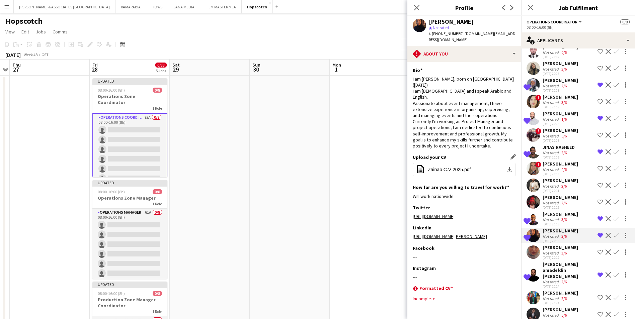
click at [452, 154] on div "Upload your CV Edit this field office-file-sheet Zainab C.V 2025.pdf download-b…" at bounding box center [464, 169] width 103 height 30
click at [452, 163] on button "office-file-sheet Zainab C.V 2025.pdf download-bottom" at bounding box center [464, 169] width 103 height 13
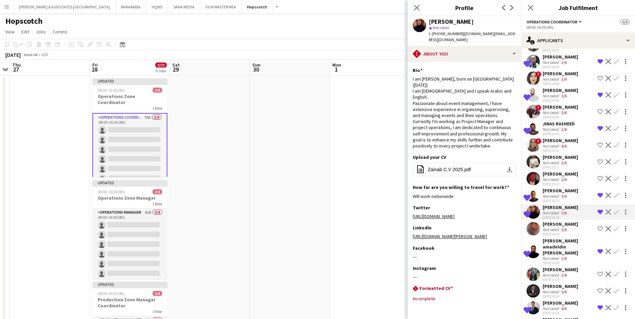
scroll to position [703, 0]
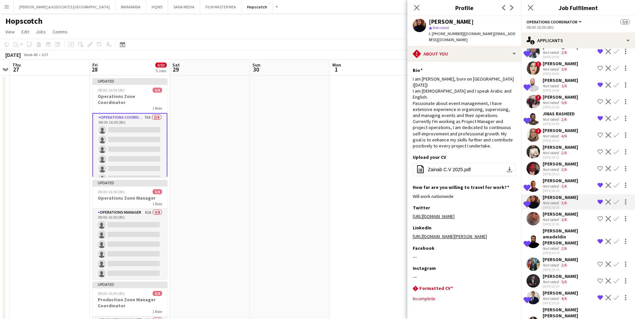
click at [511, 239] on div "[PERSON_NAME] amadeldin [PERSON_NAME]" at bounding box center [569, 237] width 52 height 18
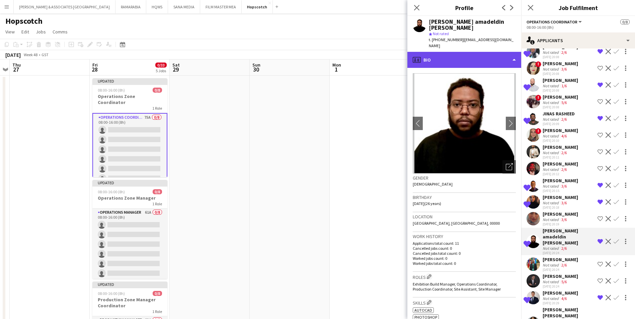
click at [491, 59] on div "profile Bio" at bounding box center [464, 60] width 114 height 16
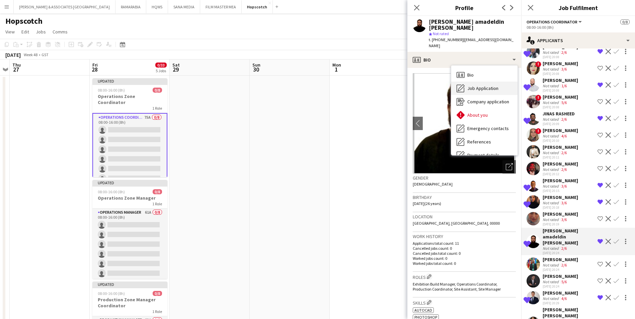
click at [490, 85] on span "Job Application" at bounding box center [482, 88] width 31 height 6
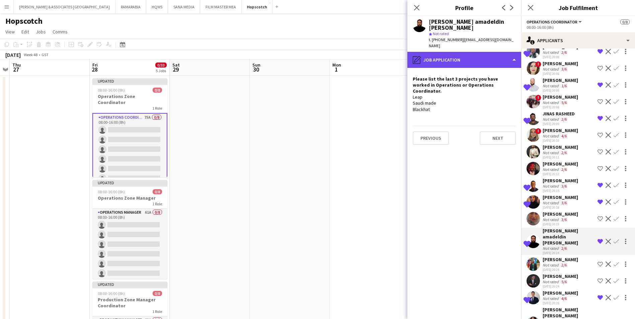
click at [466, 53] on div "pencil4 Job Application" at bounding box center [464, 60] width 114 height 16
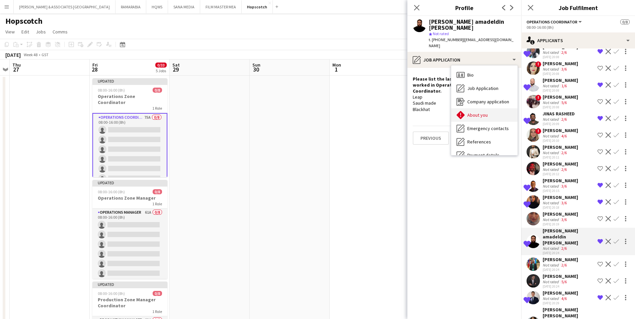
click at [488, 108] on div "About you About you" at bounding box center [484, 114] width 66 height 13
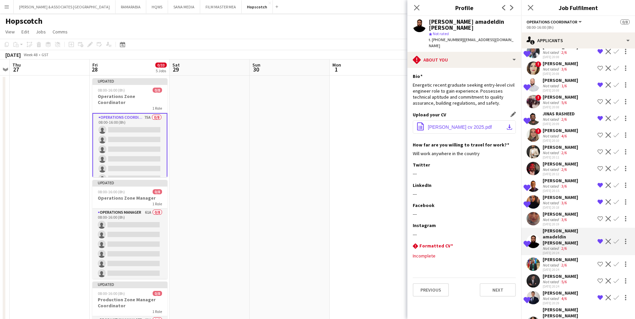
click at [469, 125] on span "[PERSON_NAME] cv 2025.pdf" at bounding box center [460, 127] width 64 height 5
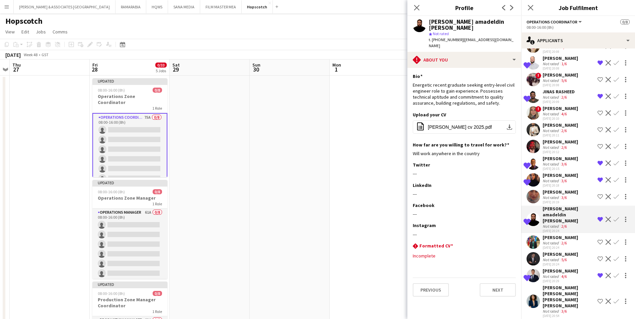
scroll to position [737, 0]
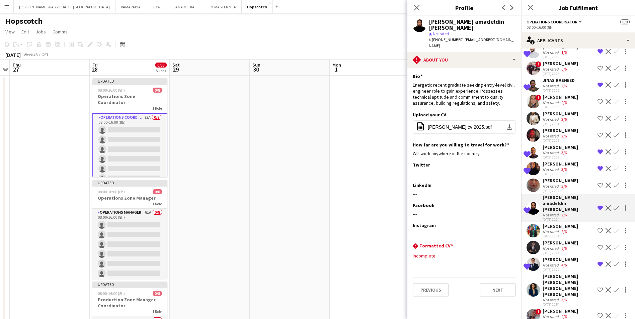
click at [511, 227] on div "[PERSON_NAME]" at bounding box center [560, 226] width 35 height 6
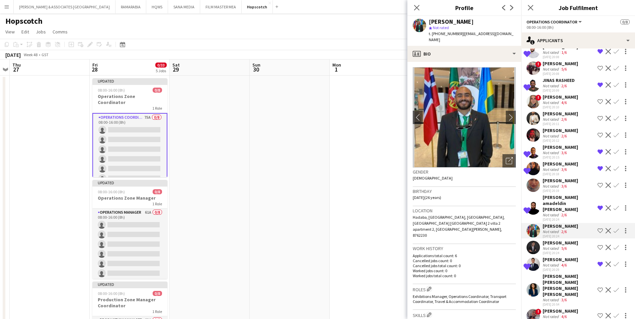
click at [511, 241] on div "[PERSON_NAME]" at bounding box center [560, 243] width 35 height 6
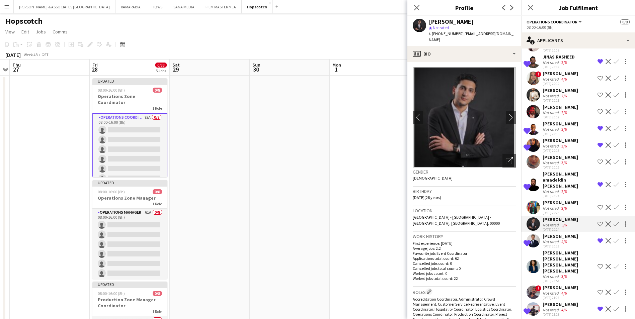
scroll to position [770, 0]
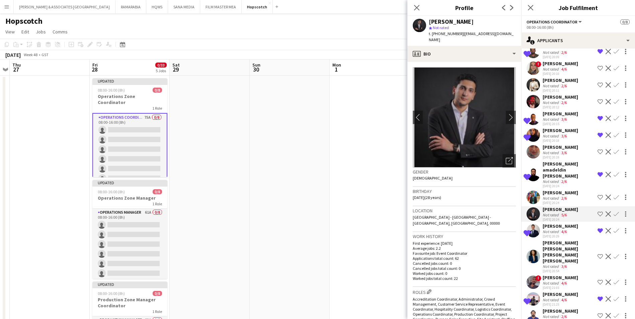
click at [511, 227] on div "[PERSON_NAME]" at bounding box center [560, 226] width 35 height 6
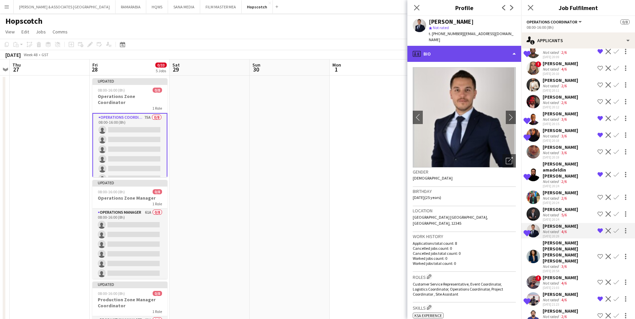
click at [493, 56] on div "profile Bio" at bounding box center [464, 54] width 114 height 16
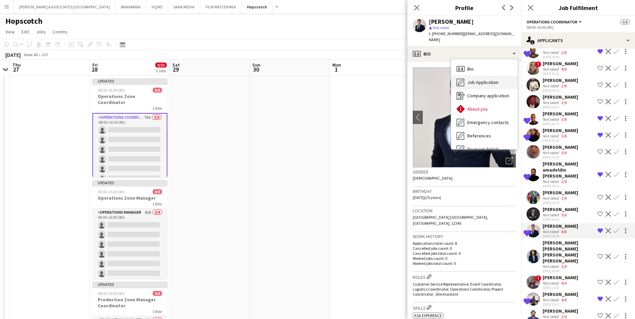
click at [489, 79] on span "Job Application" at bounding box center [482, 82] width 31 height 6
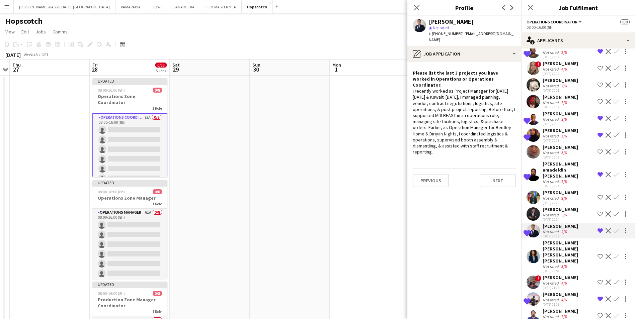
click at [451, 5] on h3 "Profile" at bounding box center [464, 7] width 114 height 9
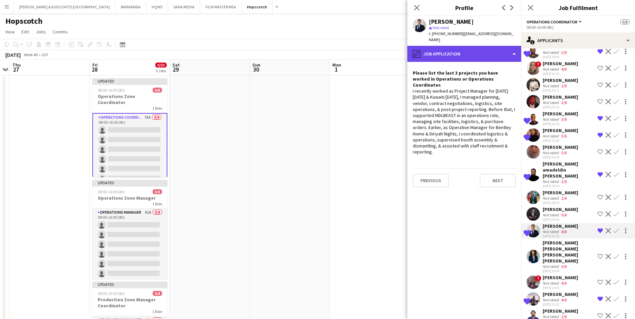
click at [447, 46] on div "pencil4 Job Application" at bounding box center [464, 54] width 114 height 16
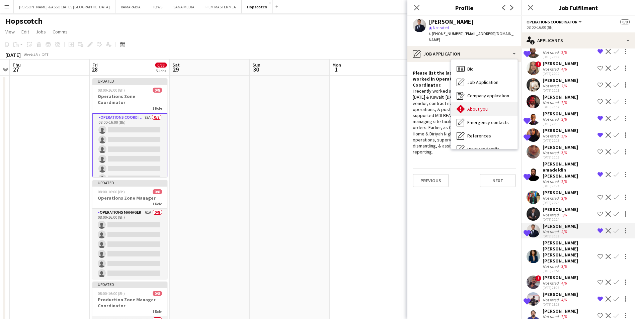
click at [478, 106] on span "About you" at bounding box center [477, 109] width 20 height 6
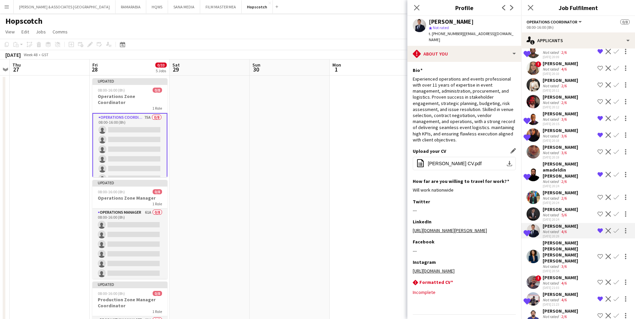
click at [454, 150] on div "Upload your CV Edit this field office-file-sheet [PERSON_NAME] CV.pdf download-…" at bounding box center [464, 163] width 103 height 30
click at [454, 161] on span "[PERSON_NAME] CV.pdf" at bounding box center [455, 163] width 54 height 5
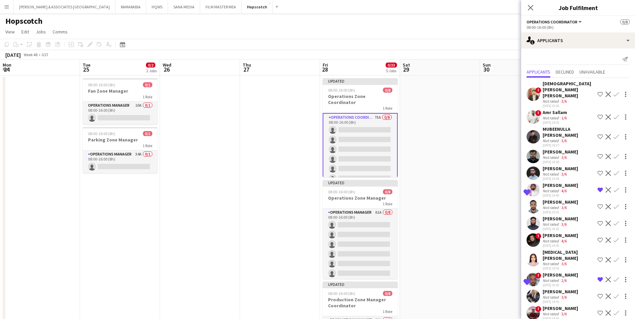
scroll to position [770, 0]
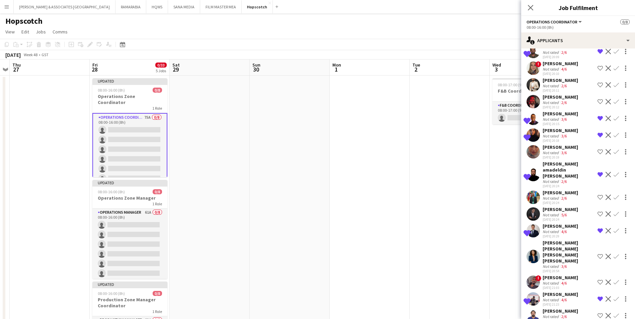
click at [559, 252] on div "[PERSON_NAME] [PERSON_NAME] [PERSON_NAME] [PERSON_NAME]" at bounding box center [569, 252] width 52 height 24
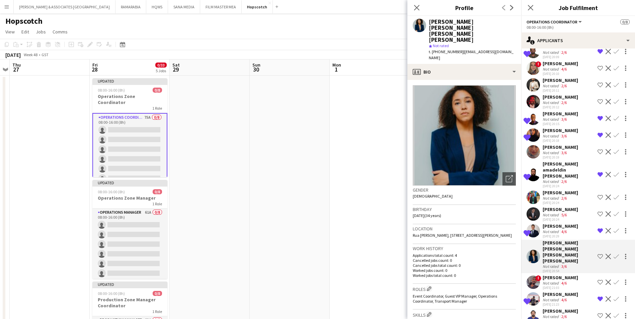
scroll to position [803, 0]
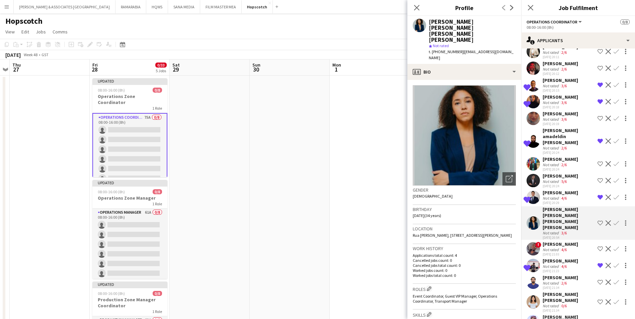
click at [560, 241] on div "[PERSON_NAME]" at bounding box center [560, 244] width 35 height 6
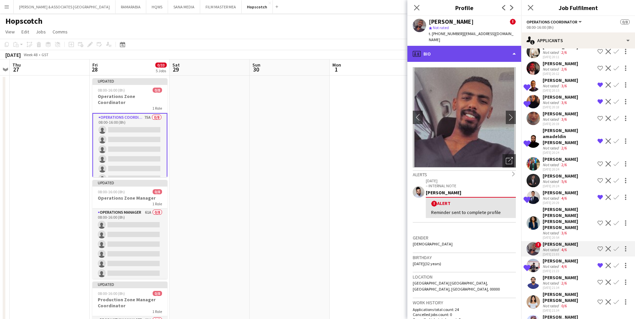
click at [449, 56] on div "profile Bio" at bounding box center [464, 54] width 114 height 16
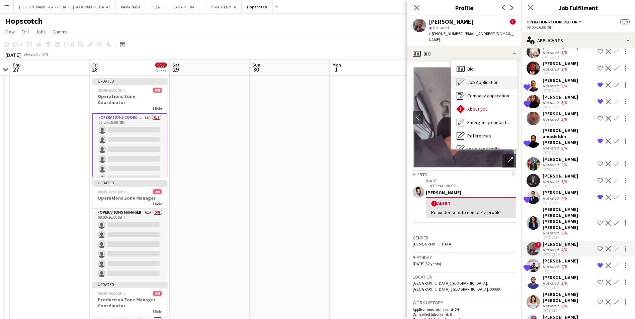
click at [482, 79] on span "Job Application" at bounding box center [482, 82] width 31 height 6
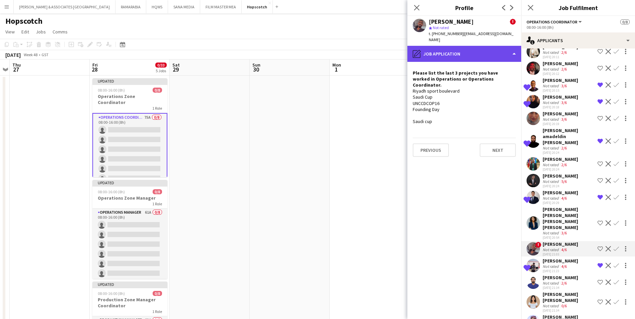
click at [475, 46] on div "pencil4 Job Application" at bounding box center [464, 54] width 114 height 16
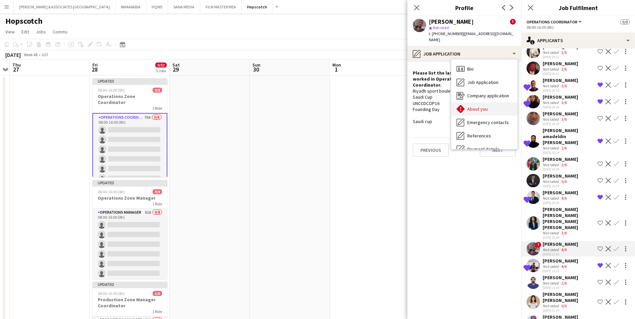
click at [501, 102] on div "About you About you" at bounding box center [484, 108] width 66 height 13
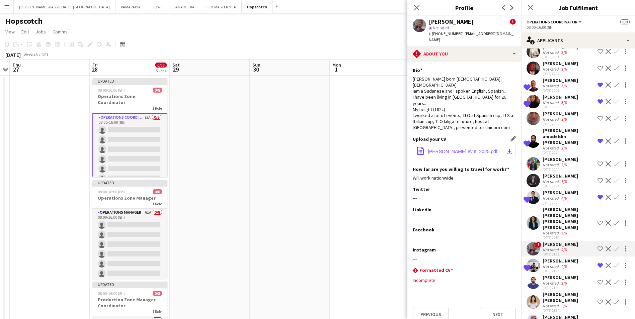
click at [474, 149] on span "Mohamed Cv evnt_2025.pdf" at bounding box center [463, 151] width 70 height 5
click at [560, 258] on div "[PERSON_NAME]" at bounding box center [560, 261] width 35 height 6
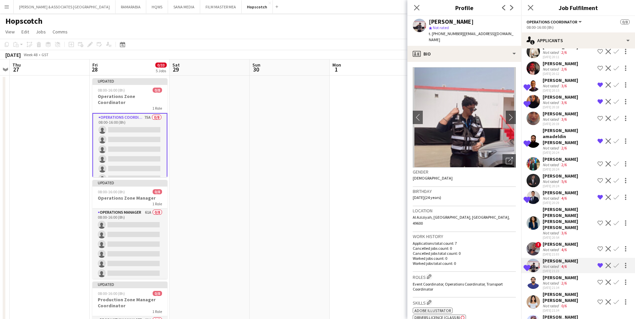
click at [557, 241] on div "[PERSON_NAME]" at bounding box center [560, 244] width 35 height 6
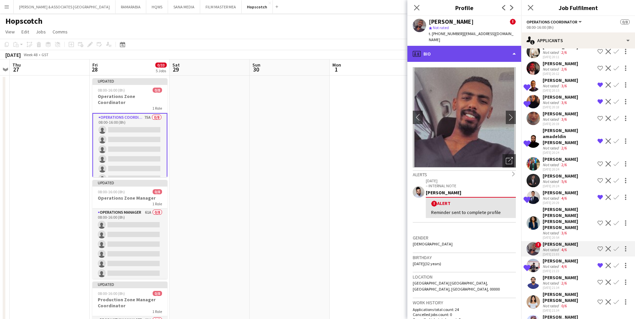
click at [463, 49] on div "profile Bio" at bounding box center [464, 54] width 114 height 16
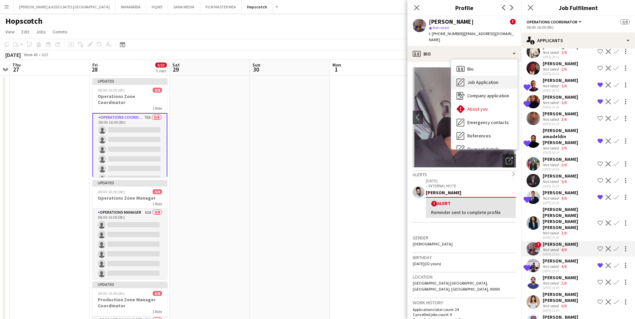
click at [495, 79] on span "Job Application" at bounding box center [482, 82] width 31 height 6
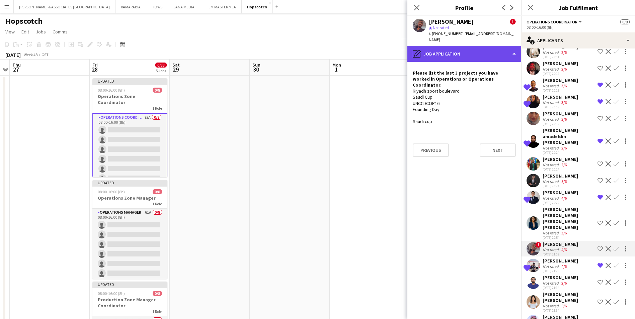
click at [461, 48] on div "pencil4 Job Application" at bounding box center [464, 54] width 114 height 16
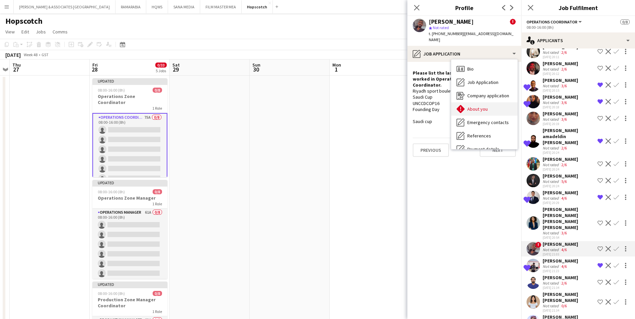
click at [488, 102] on div "About you About you" at bounding box center [484, 108] width 66 height 13
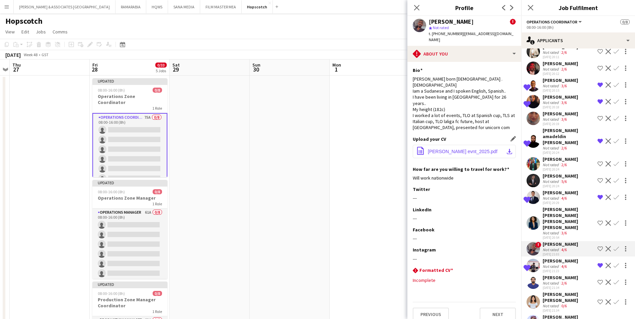
click at [467, 149] on span "Mohamed Cv evnt_2025.pdf" at bounding box center [463, 151] width 70 height 5
click at [508, 267] on div "rhombus-alert Formatted CV Edit this field" at bounding box center [464, 270] width 103 height 7
click at [558, 258] on div "[PERSON_NAME]" at bounding box center [560, 261] width 35 height 6
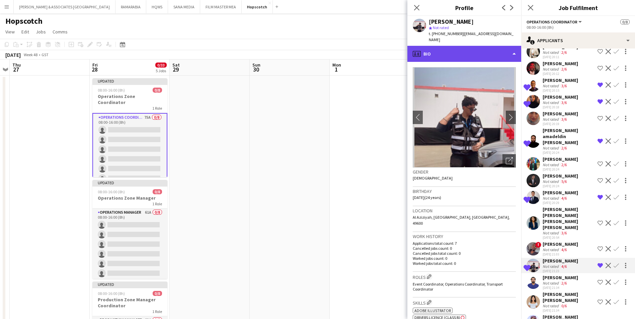
click at [449, 48] on div "profile Bio" at bounding box center [464, 54] width 114 height 16
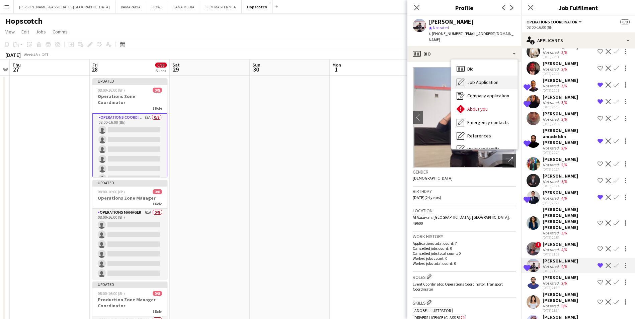
click at [492, 79] on span "Job Application" at bounding box center [482, 82] width 31 height 6
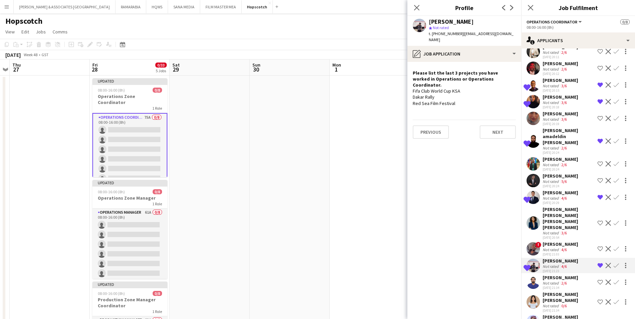
click at [472, 34] on span "| chfawadamiraslam@gmail.com" at bounding box center [471, 36] width 85 height 11
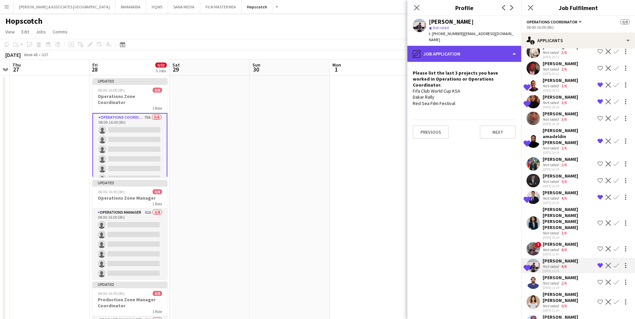
click at [473, 47] on div "pencil4 Job Application" at bounding box center [464, 54] width 114 height 16
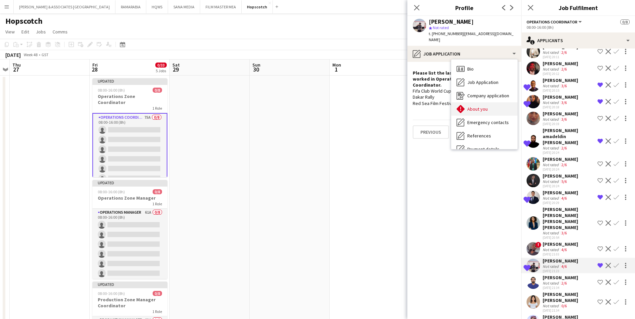
click at [493, 102] on div "About you About you" at bounding box center [484, 108] width 66 height 13
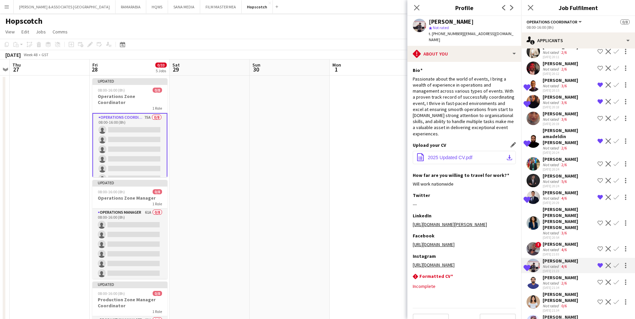
click at [465, 151] on button "office-file-sheet 2025 Updated CV.pdf download-bottom" at bounding box center [464, 157] width 103 height 13
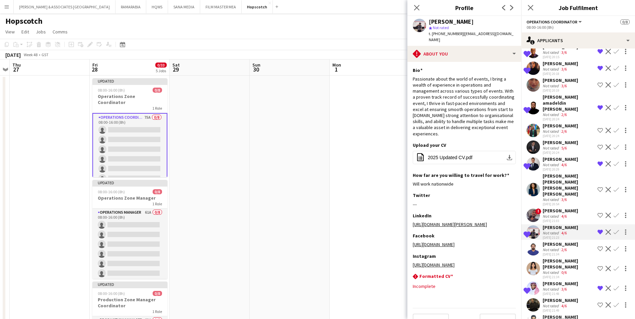
click at [568, 241] on div "[PERSON_NAME]" at bounding box center [560, 244] width 35 height 6
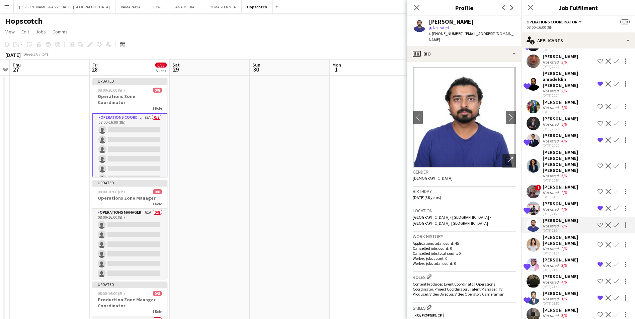
scroll to position [870, 0]
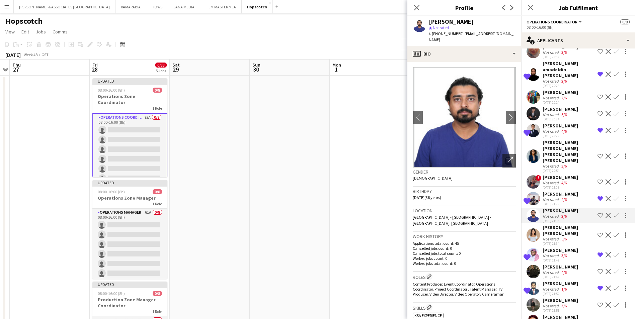
click at [567, 225] on div "[PERSON_NAME] [PERSON_NAME]" at bounding box center [569, 231] width 52 height 12
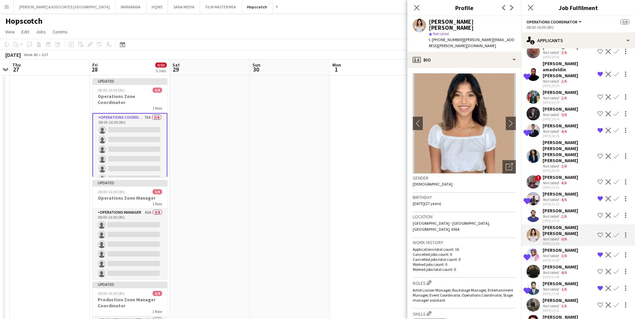
click at [555, 253] on div "Not rated" at bounding box center [551, 255] width 17 height 5
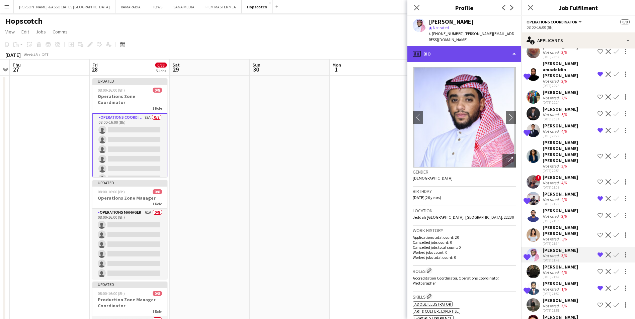
click at [458, 52] on div "profile Bio" at bounding box center [464, 54] width 114 height 16
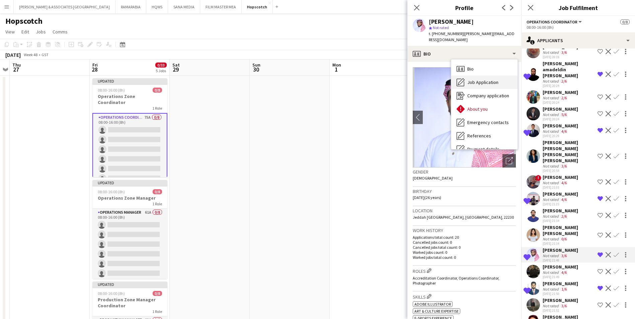
click at [477, 79] on span "Job Application" at bounding box center [482, 82] width 31 height 6
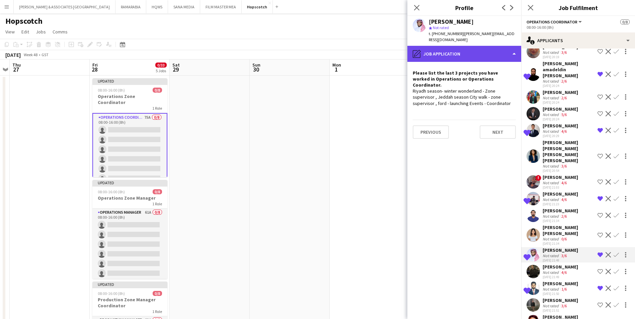
click at [449, 46] on div "pencil4 Job Application" at bounding box center [464, 54] width 114 height 16
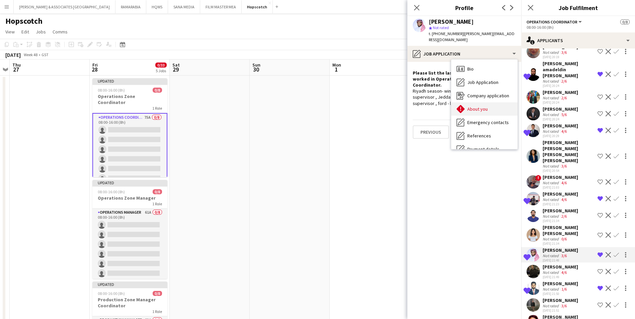
click at [486, 106] on span "About you" at bounding box center [477, 109] width 20 height 6
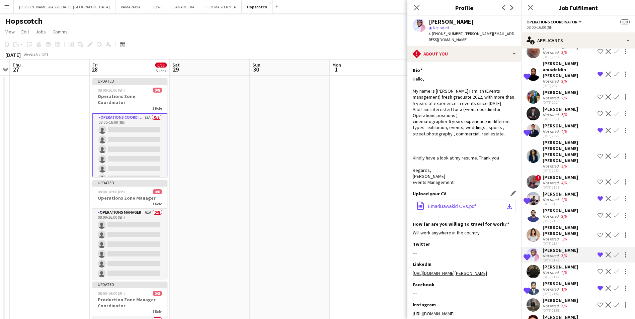
click at [472, 205] on button "office-file-sheet EmadBawakid CVs.pdf download-bottom" at bounding box center [464, 206] width 103 height 13
click at [568, 264] on div "[PERSON_NAME]" at bounding box center [560, 267] width 35 height 6
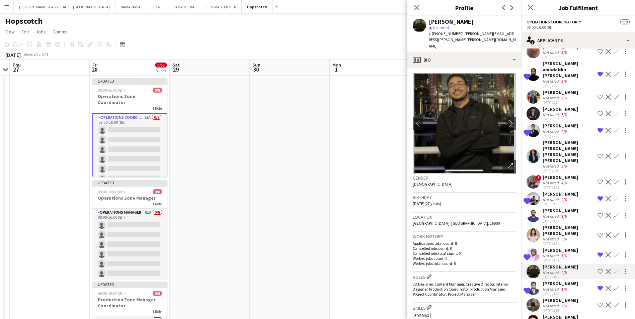
click at [560, 281] on div "[PERSON_NAME]" at bounding box center [560, 284] width 35 height 6
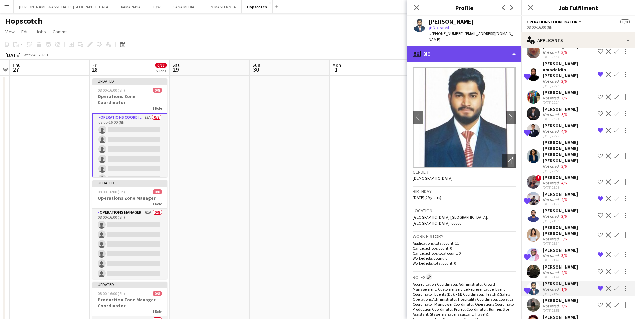
click at [486, 53] on div "profile Bio" at bounding box center [464, 54] width 114 height 16
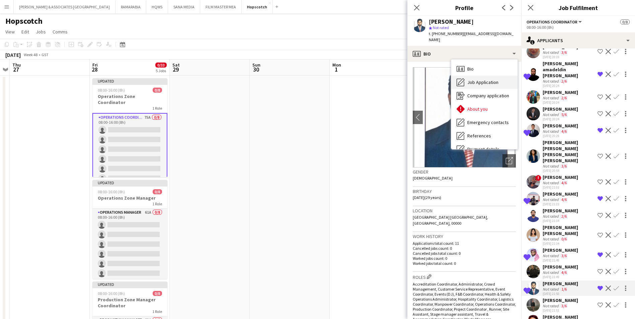
click at [492, 79] on span "Job Application" at bounding box center [482, 82] width 31 height 6
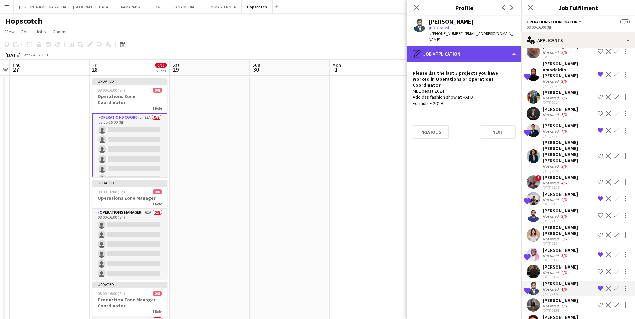
click at [463, 52] on div "pencil4 Job Application" at bounding box center [464, 54] width 114 height 16
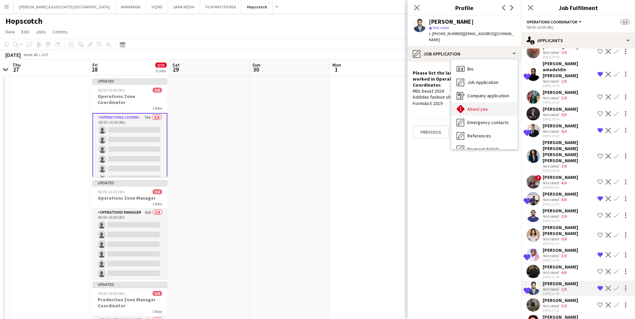
click at [474, 106] on span "About you" at bounding box center [477, 109] width 20 height 6
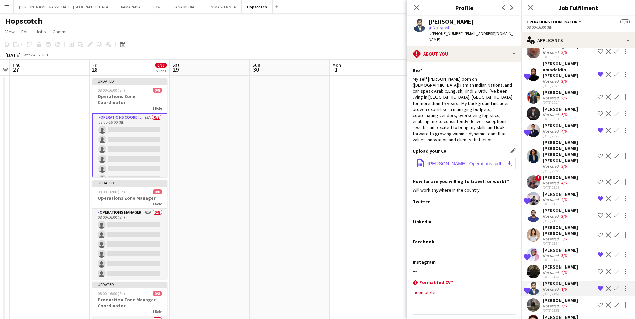
click at [474, 161] on span "Saleem CV- Operations..pdf" at bounding box center [464, 163] width 73 height 5
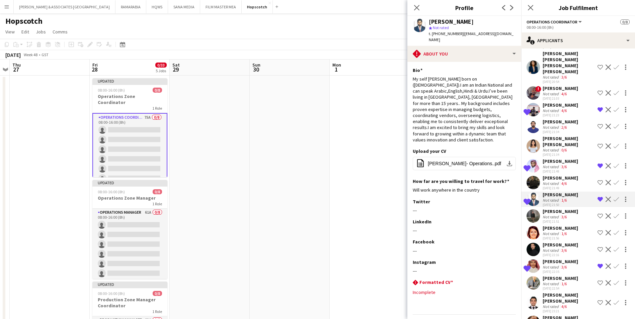
scroll to position [971, 0]
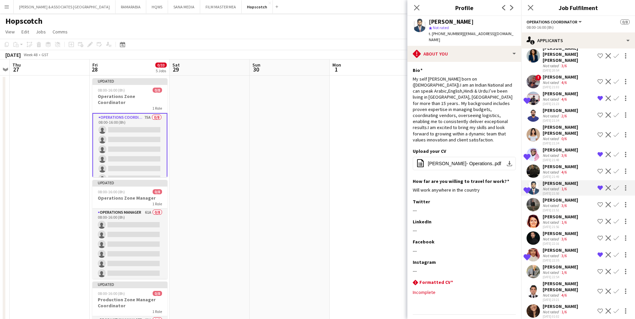
click at [572, 253] on div "Not rated 3/6" at bounding box center [560, 255] width 35 height 5
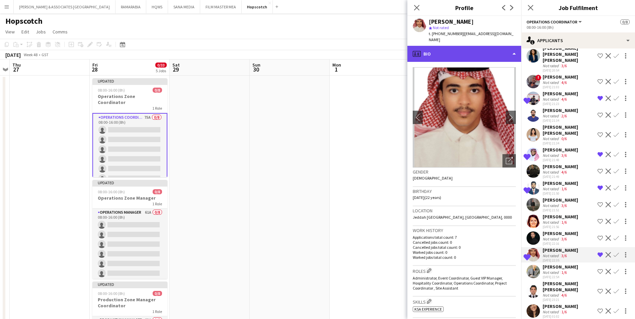
click at [477, 55] on div "profile Bio" at bounding box center [464, 54] width 114 height 16
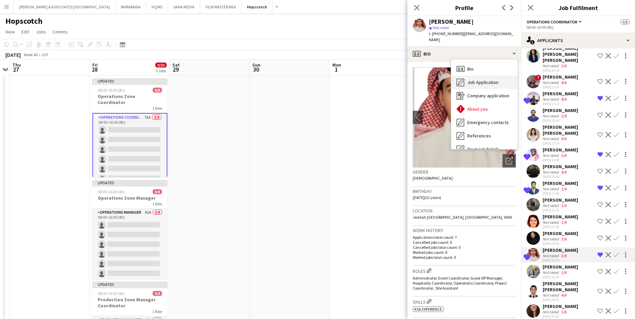
click at [477, 79] on span "Job Application" at bounding box center [482, 82] width 31 height 6
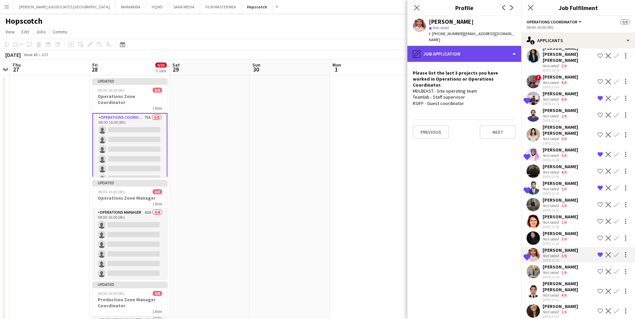
click at [474, 51] on div "pencil4 Job Application" at bounding box center [464, 54] width 114 height 16
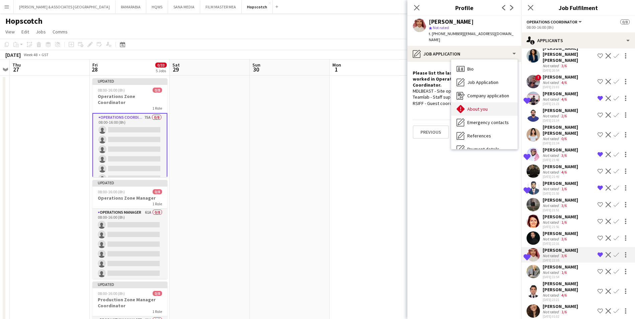
click at [490, 102] on div "About you About you" at bounding box center [484, 108] width 66 height 13
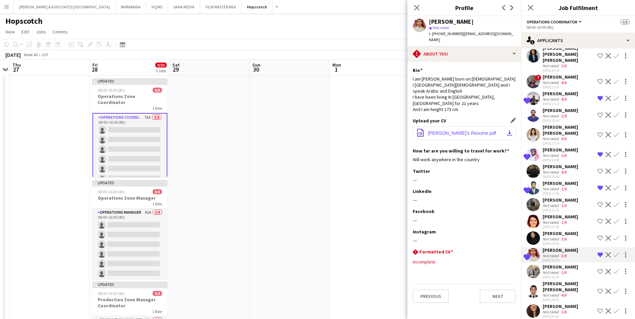
click at [467, 131] on span "Abdullah's Resume.pdf" at bounding box center [462, 133] width 68 height 5
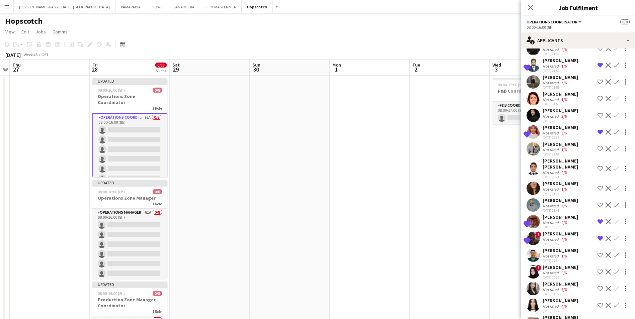
scroll to position [1099, 0]
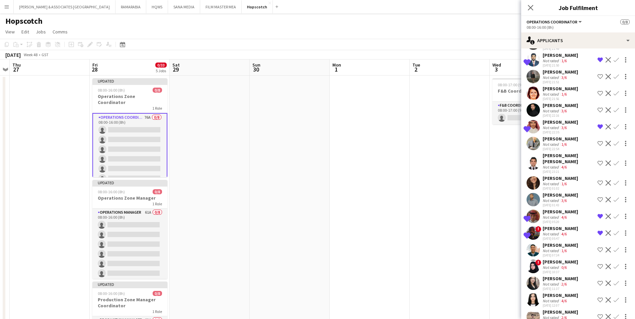
click at [555, 209] on div "[PERSON_NAME]" at bounding box center [560, 212] width 35 height 6
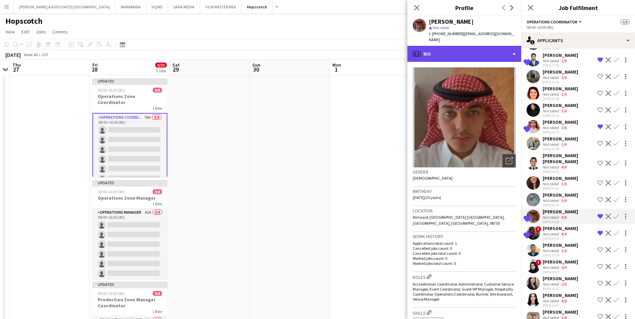
click at [453, 52] on div "profile Bio" at bounding box center [464, 54] width 114 height 16
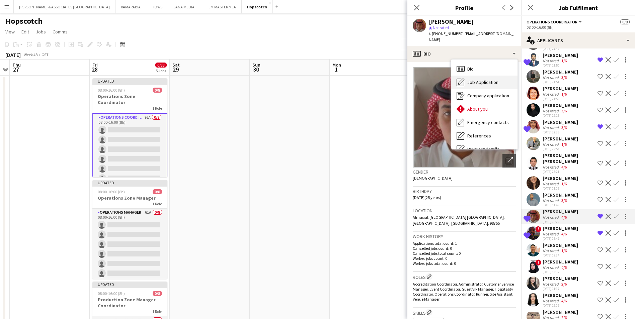
click at [469, 76] on div "Job Application Job Application" at bounding box center [484, 82] width 66 height 13
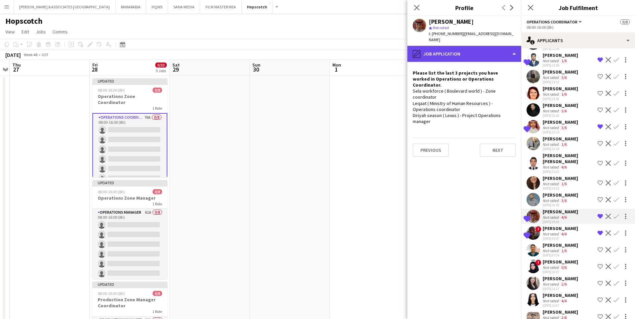
click at [471, 46] on div "pencil4 Job Application" at bounding box center [464, 54] width 114 height 16
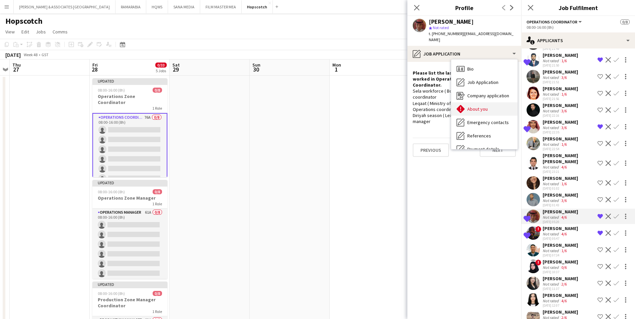
click at [482, 102] on div "About you About you" at bounding box center [484, 108] width 66 height 13
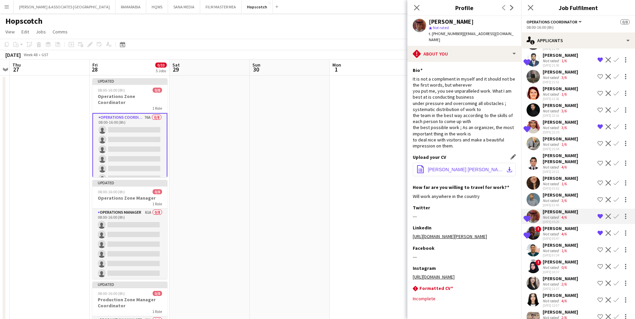
click at [471, 167] on span "ABUBAKER MAHMOUD BARAKA CV..pdf" at bounding box center [466, 169] width 76 height 5
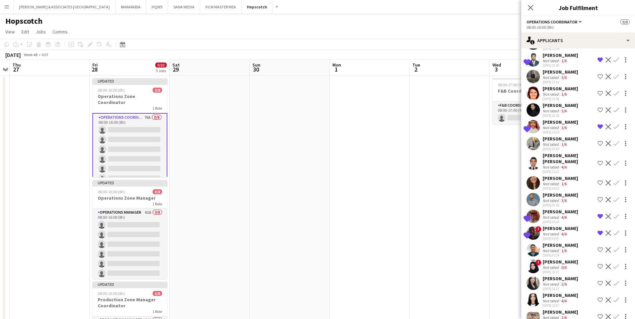
click at [569, 226] on div "[PERSON_NAME]" at bounding box center [560, 229] width 35 height 6
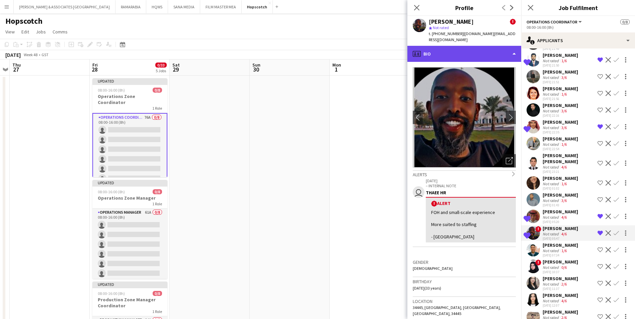
click at [463, 54] on div "profile Bio" at bounding box center [464, 54] width 114 height 16
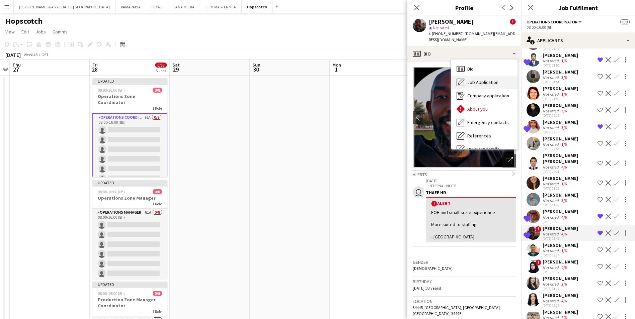
click at [483, 81] on span "Job Application" at bounding box center [482, 82] width 31 height 6
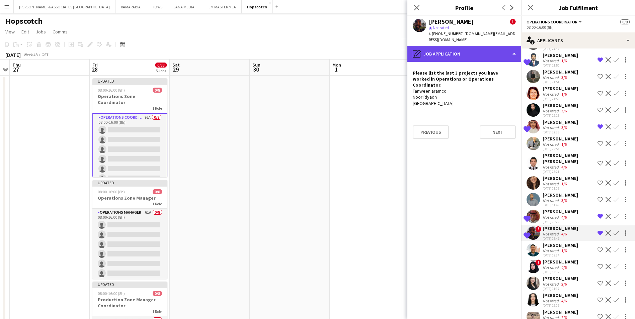
click at [456, 55] on div "pencil4 Job Application" at bounding box center [464, 54] width 114 height 16
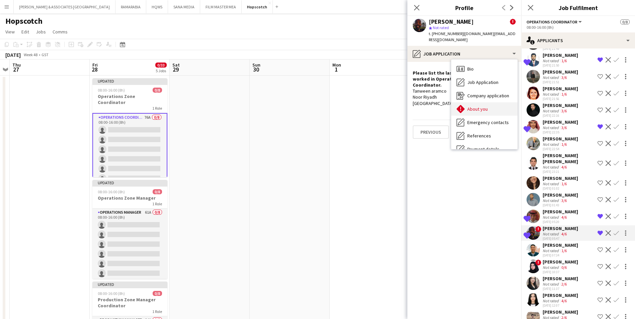
click at [489, 110] on div "About you About you" at bounding box center [484, 108] width 66 height 13
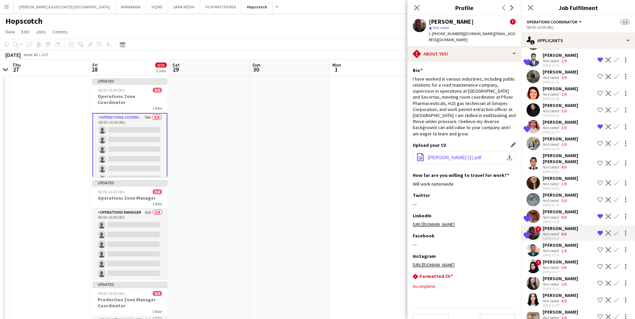
click at [473, 162] on button "office-file-sheet Ahmed Abdullah (1).pdf download-bottom" at bounding box center [464, 157] width 103 height 13
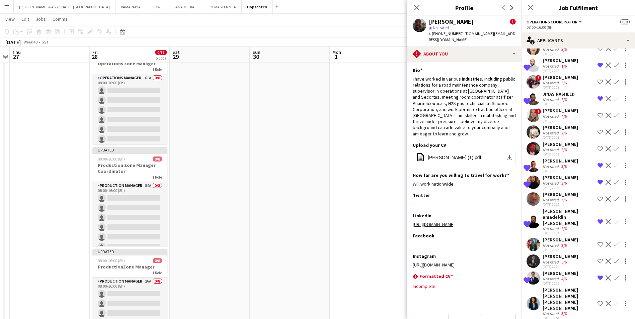
scroll to position [630, 0]
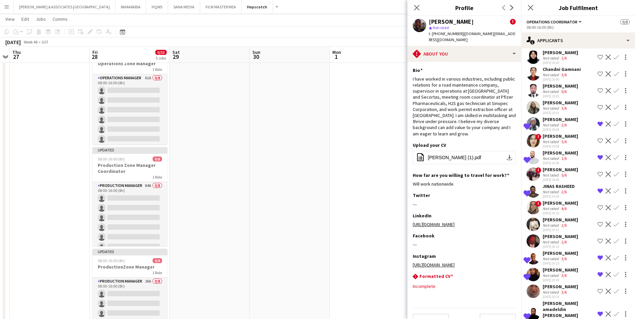
click at [598, 127] on app-icon "Remove crew from shortlist" at bounding box center [600, 124] width 5 height 5
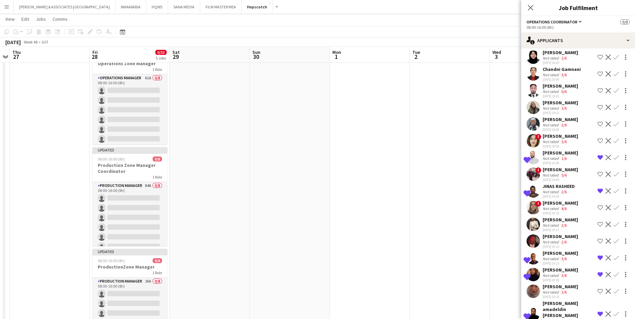
click at [555, 156] on div "[PERSON_NAME]" at bounding box center [560, 153] width 35 height 6
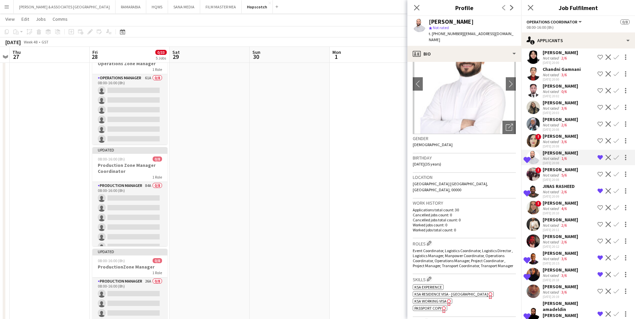
scroll to position [0, 0]
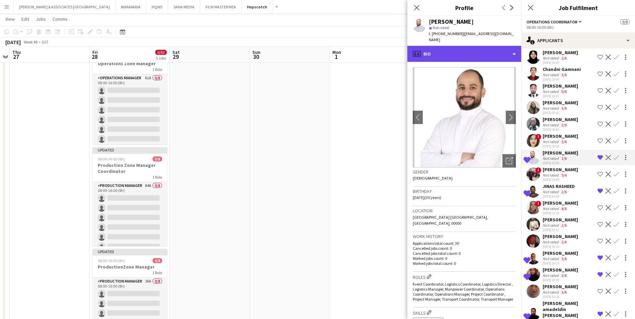
click at [448, 48] on div "profile Bio" at bounding box center [464, 54] width 114 height 16
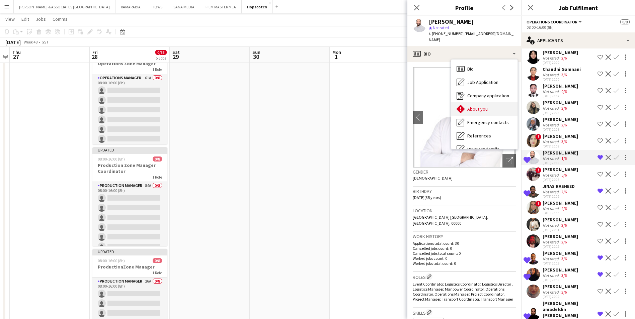
click at [480, 106] on span "About you" at bounding box center [477, 109] width 20 height 6
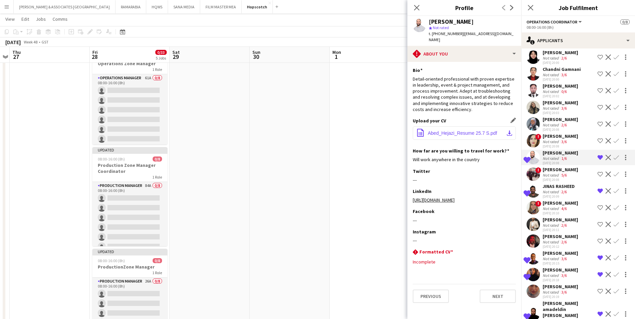
click at [462, 131] on span "Abed_Hejazi_Resume 25.7 S.pdf" at bounding box center [462, 133] width 69 height 5
click at [378, 288] on app-date-cell at bounding box center [370, 179] width 80 height 476
